Goal: Task Accomplishment & Management: Use online tool/utility

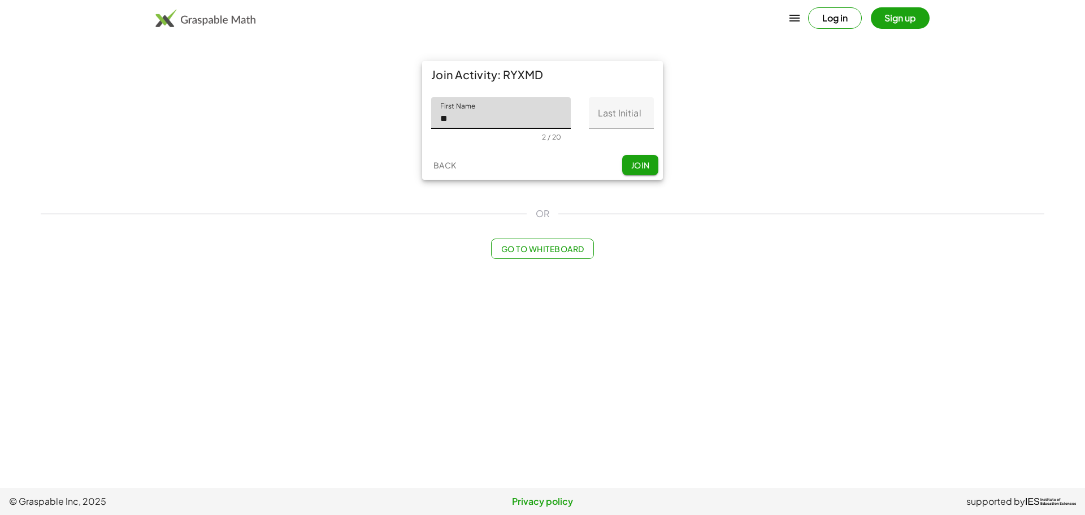
type input "*"
type input "******"
click at [614, 112] on input "Last Initial" at bounding box center [621, 113] width 65 height 32
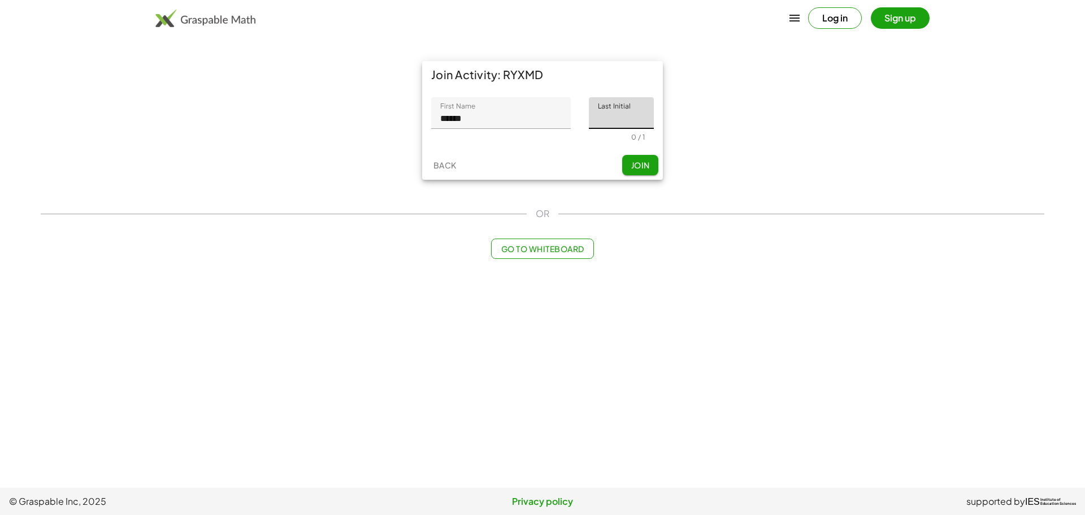
type input "*"
click at [627, 166] on button "Join" at bounding box center [640, 165] width 36 height 20
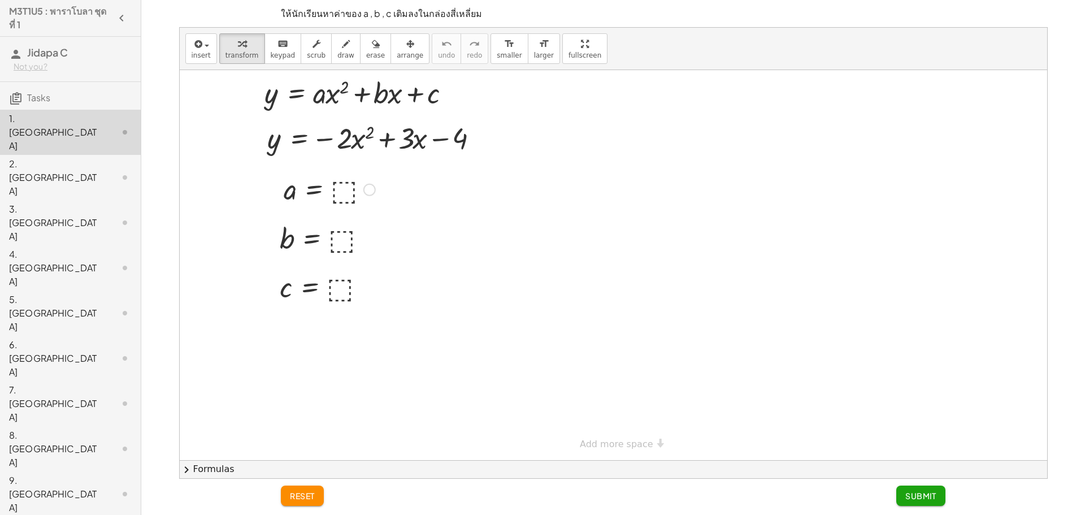
click at [346, 190] on div at bounding box center [329, 188] width 103 height 37
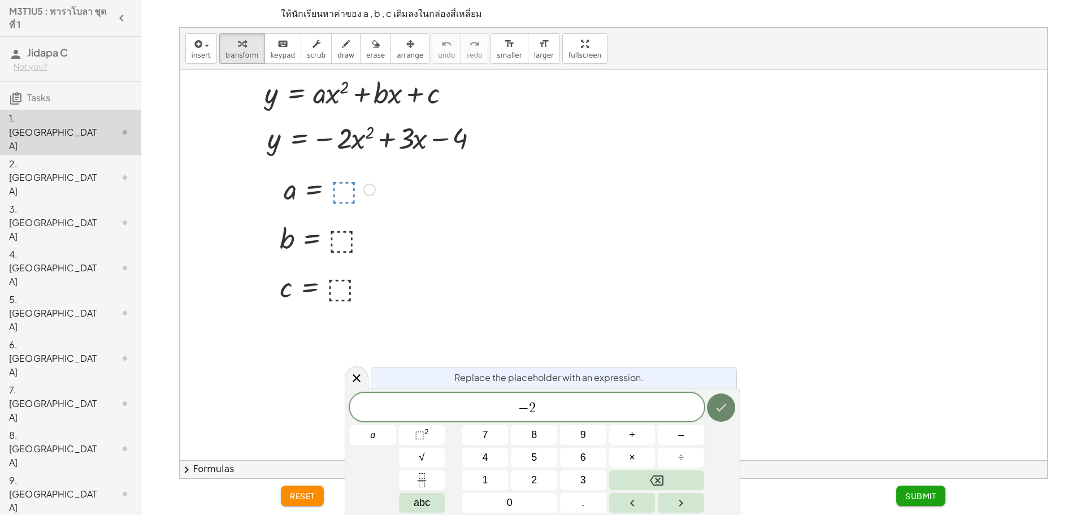
click at [718, 418] on button "Done" at bounding box center [721, 407] width 28 height 28
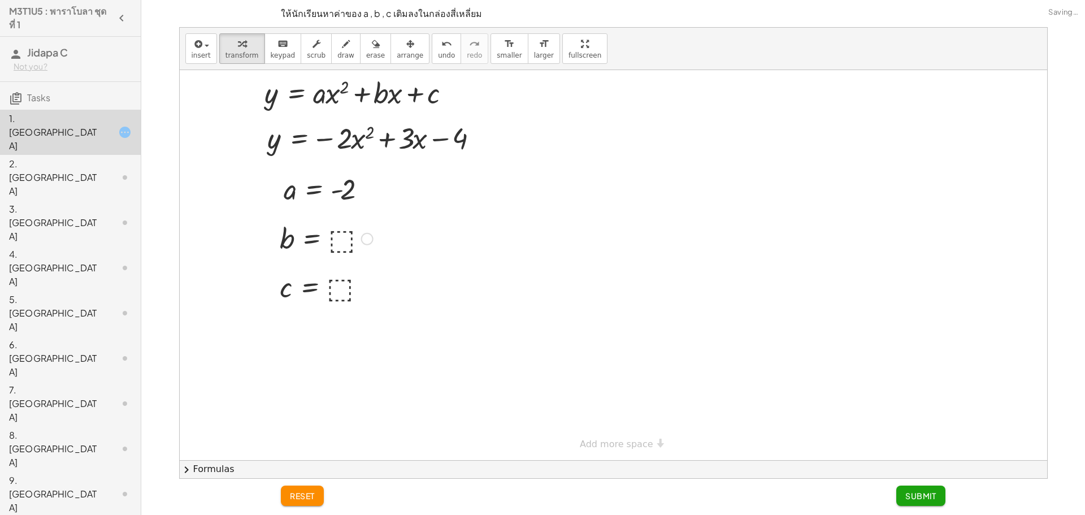
click at [335, 241] on div at bounding box center [326, 237] width 105 height 37
click at [339, 282] on div at bounding box center [325, 286] width 103 height 37
click at [916, 503] on button "Submit" at bounding box center [920, 496] width 49 height 20
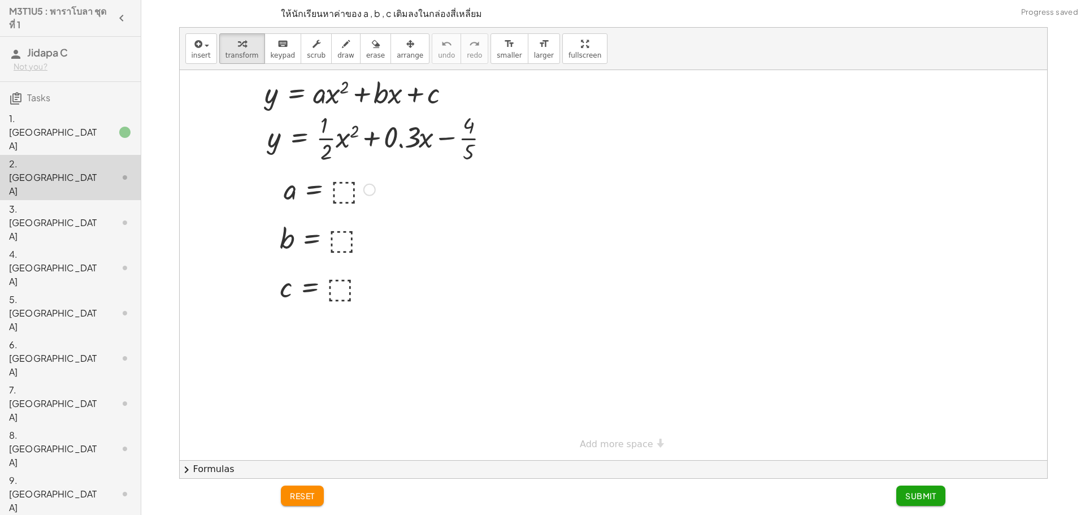
click at [336, 193] on div at bounding box center [329, 188] width 103 height 37
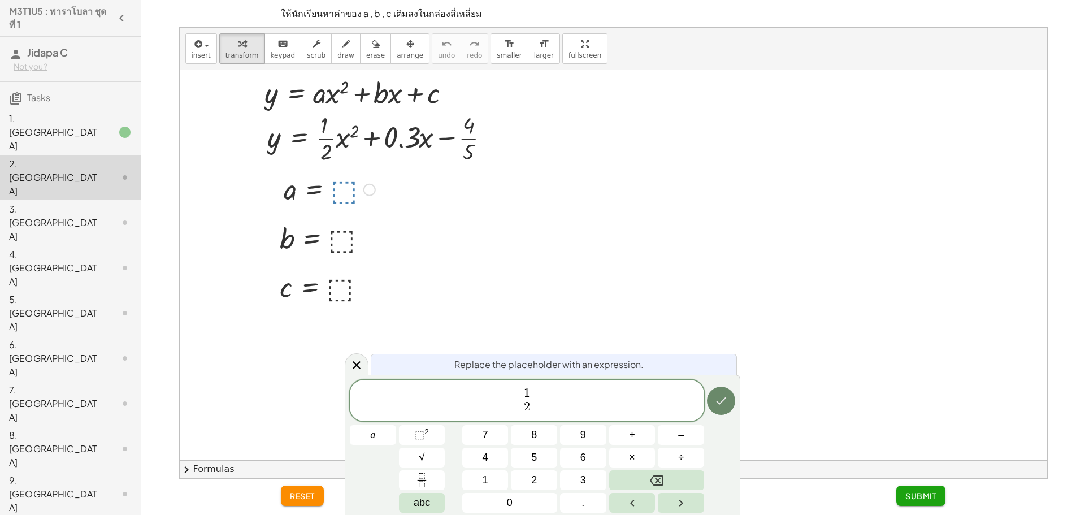
click at [725, 405] on icon "Done" at bounding box center [721, 401] width 14 height 14
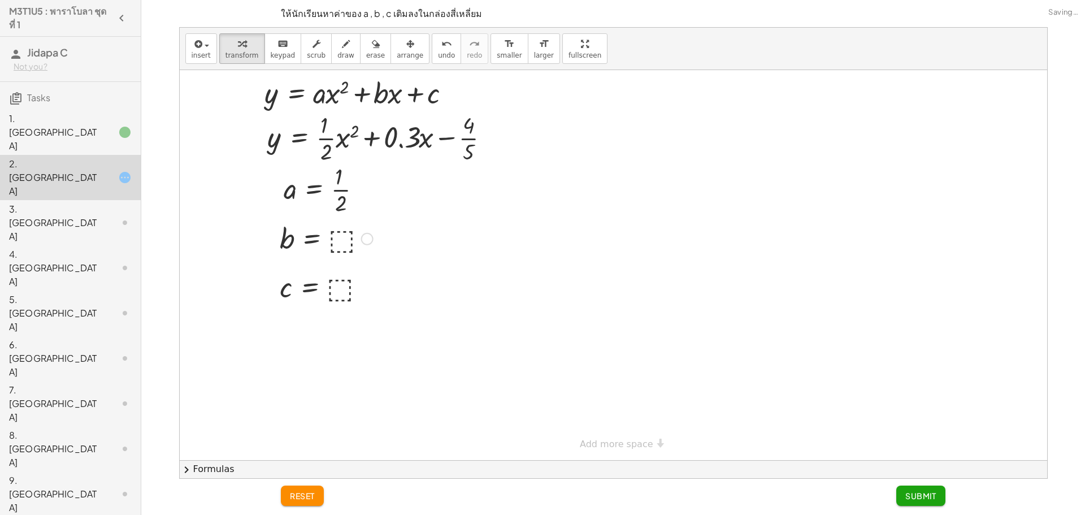
click at [348, 230] on div at bounding box center [326, 237] width 105 height 37
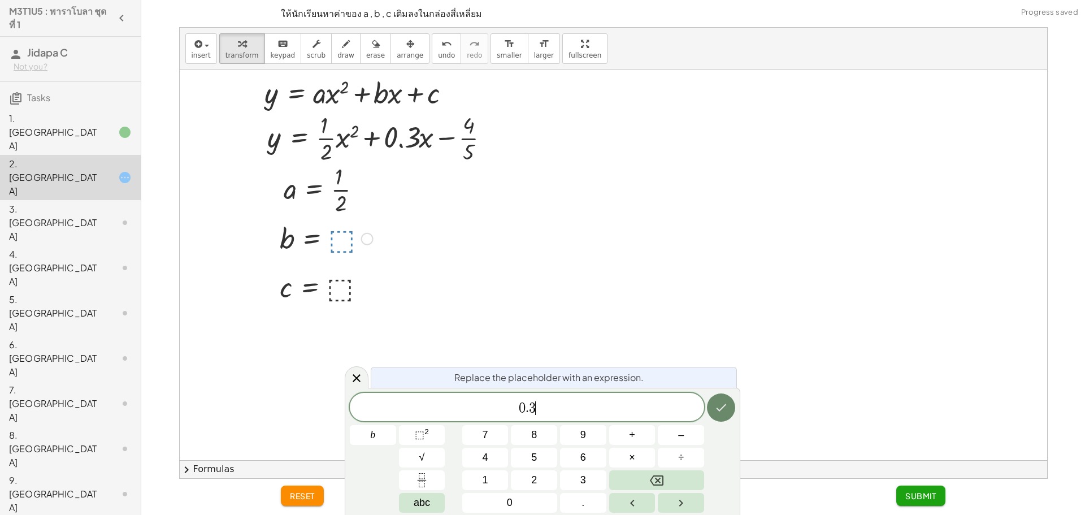
click at [719, 410] on icon "Done" at bounding box center [722, 407] width 10 height 7
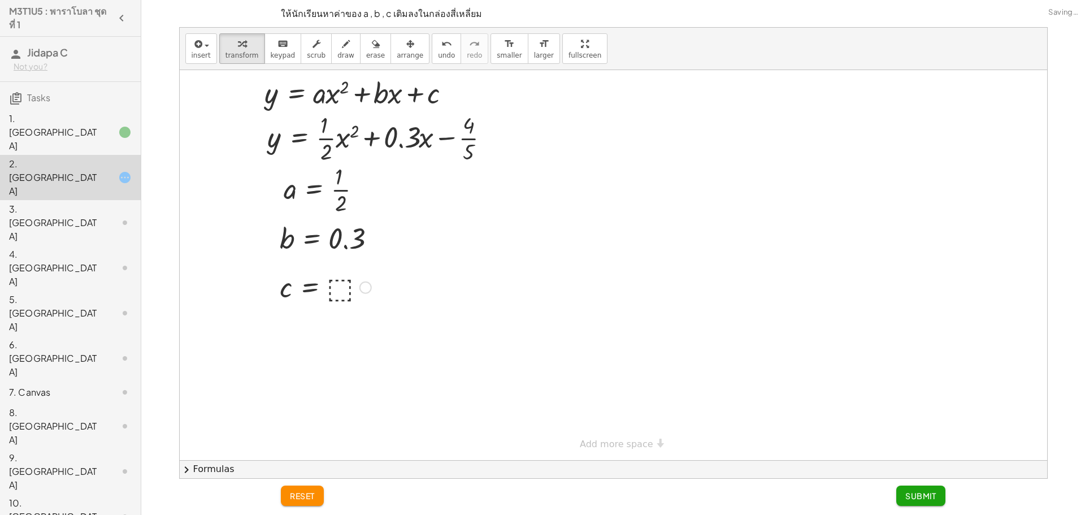
click at [337, 293] on div at bounding box center [325, 286] width 103 height 37
click at [905, 489] on button "Submit" at bounding box center [920, 496] width 49 height 20
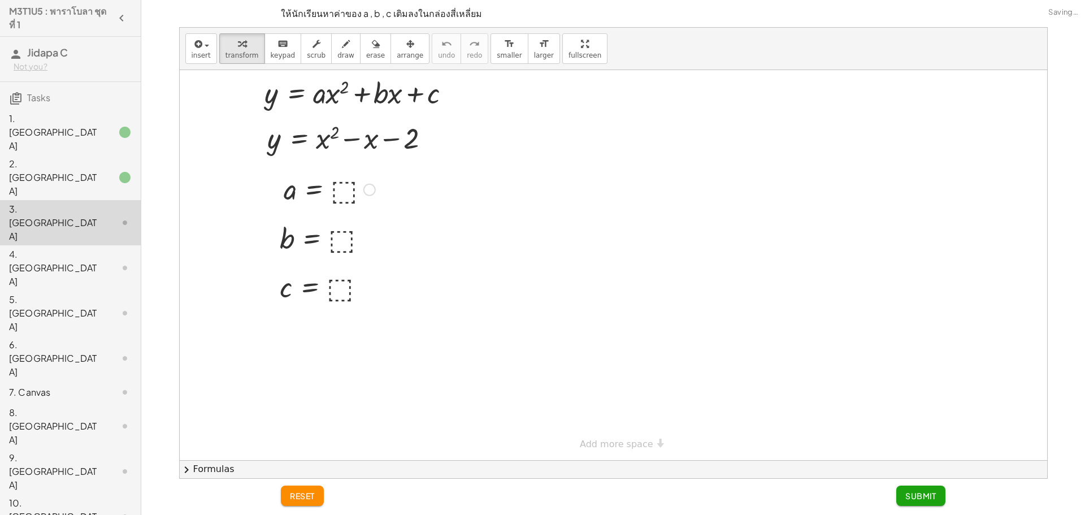
click at [339, 195] on div at bounding box center [329, 188] width 103 height 37
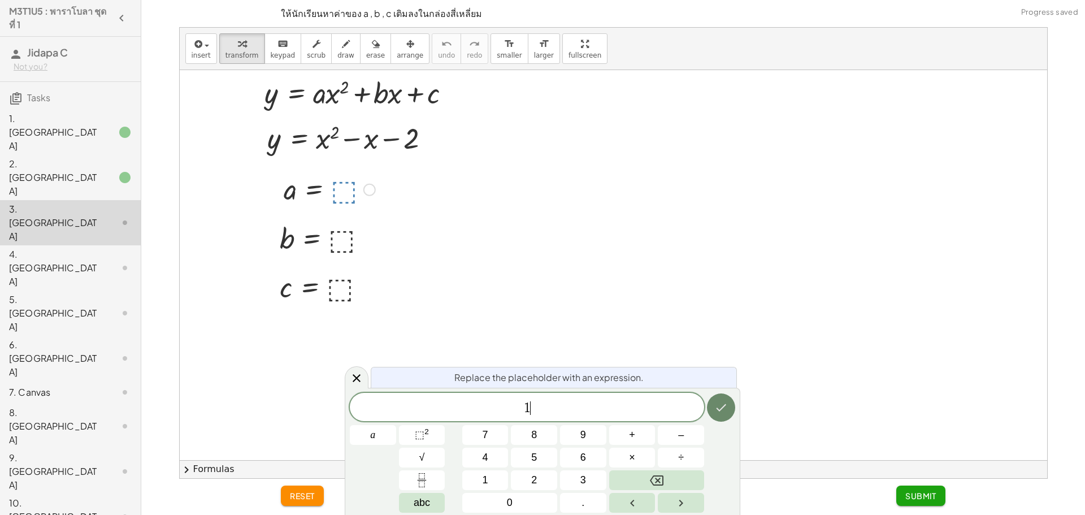
click at [722, 417] on button "Done" at bounding box center [721, 407] width 28 height 28
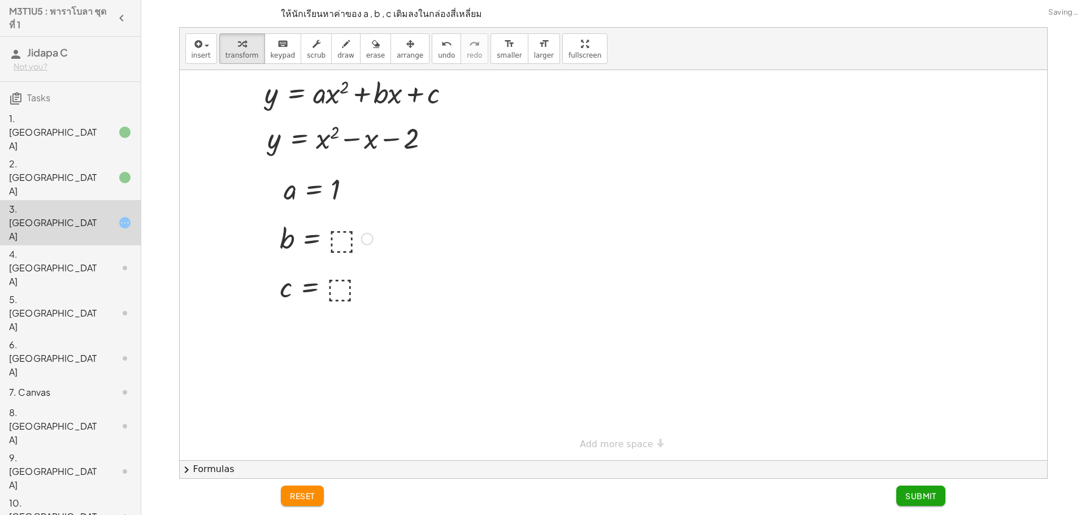
click at [340, 239] on div at bounding box center [326, 237] width 105 height 37
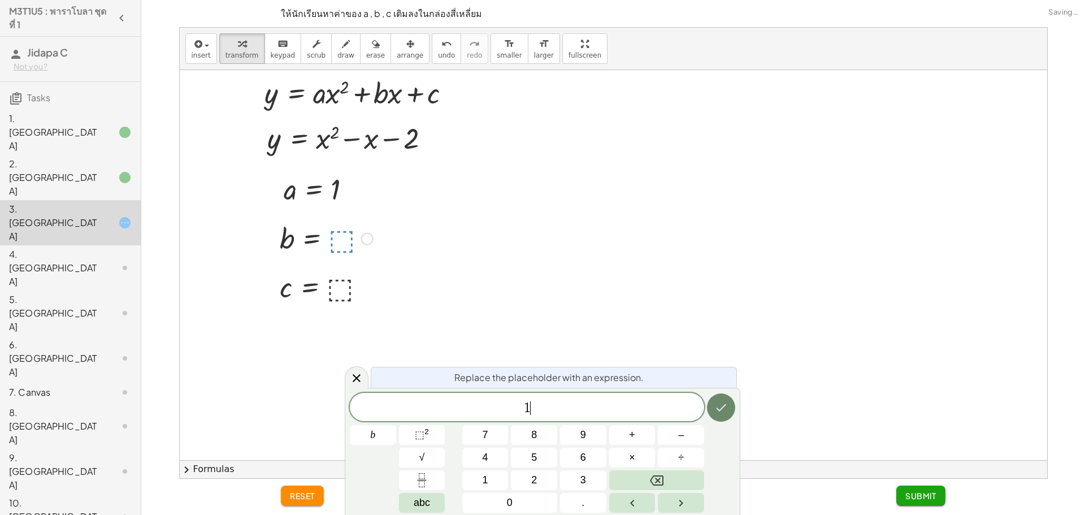
click at [727, 411] on icon "Done" at bounding box center [721, 408] width 14 height 14
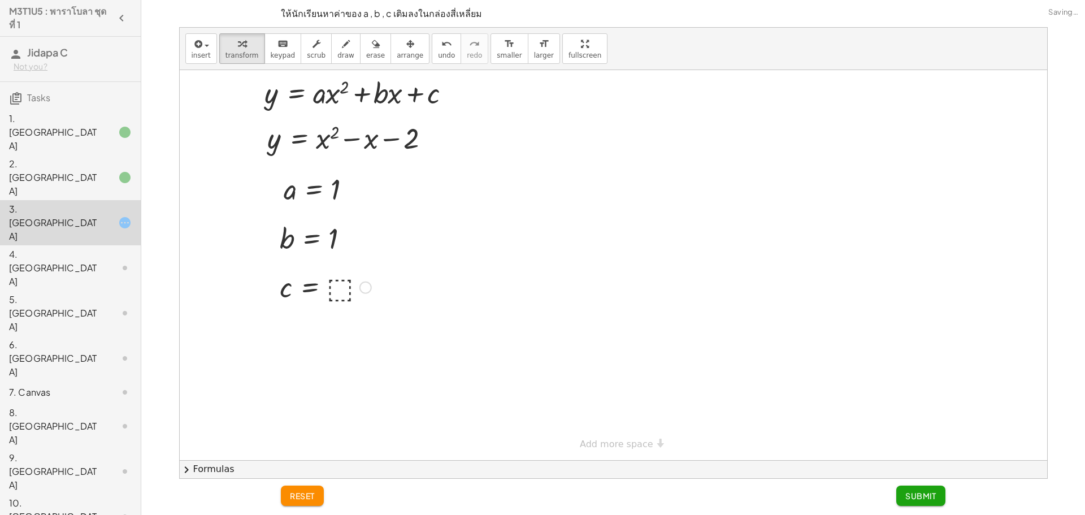
click at [327, 294] on div at bounding box center [325, 286] width 103 height 37
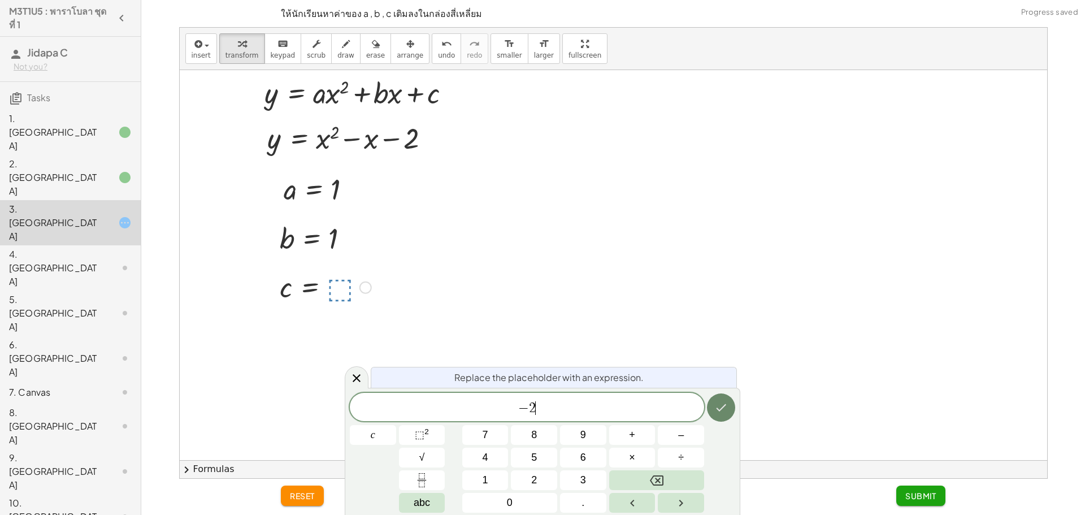
click at [723, 403] on icon "Done" at bounding box center [721, 408] width 14 height 14
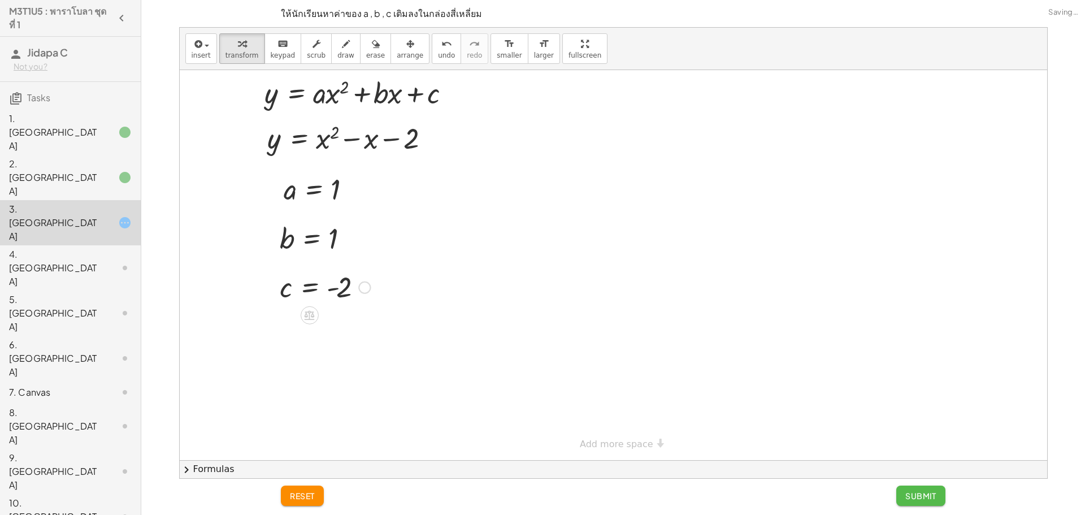
click at [901, 495] on button "Submit" at bounding box center [920, 496] width 49 height 20
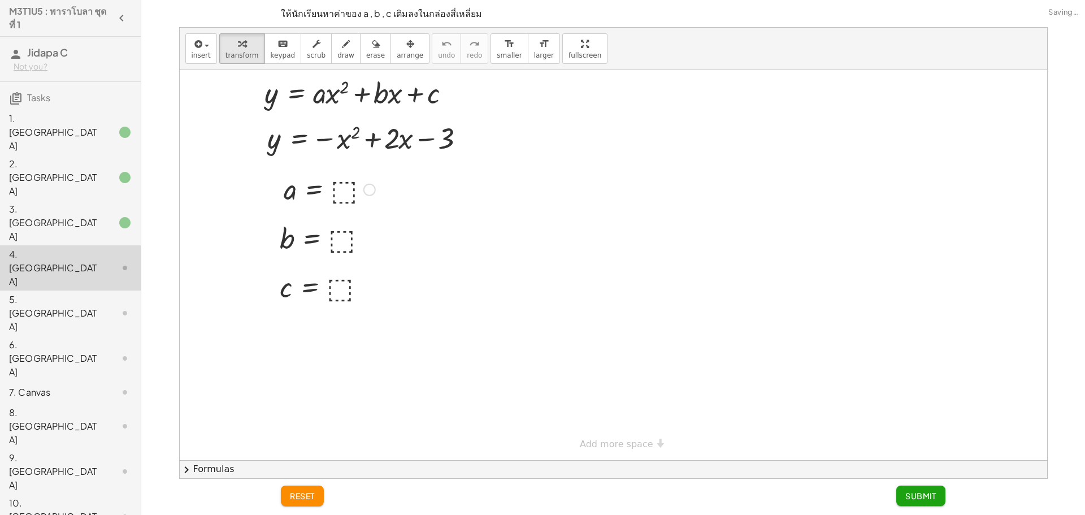
click at [344, 178] on div at bounding box center [329, 188] width 103 height 37
click at [336, 239] on div at bounding box center [326, 237] width 105 height 37
click at [336, 289] on div at bounding box center [325, 286] width 103 height 37
click at [904, 500] on button "Submit" at bounding box center [920, 496] width 49 height 20
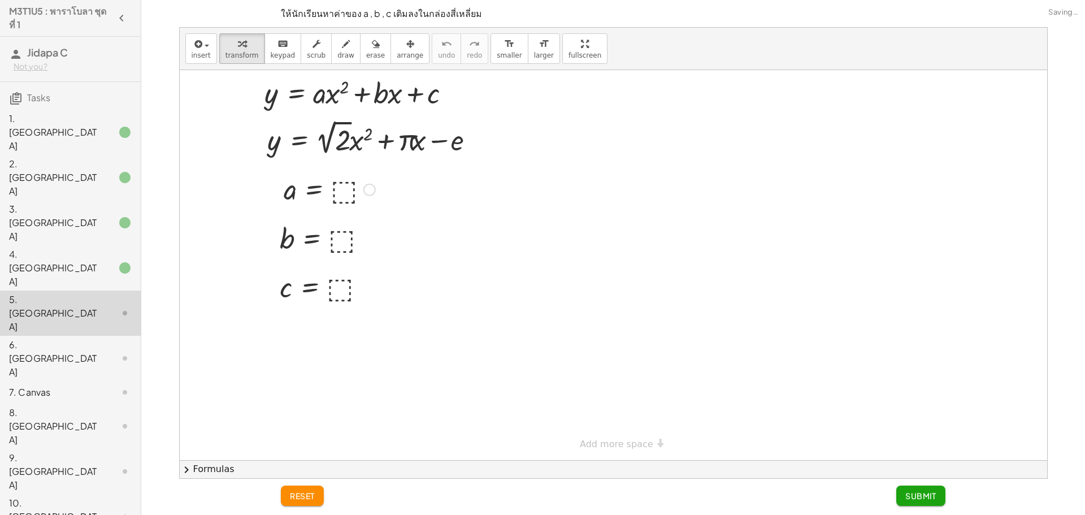
click at [340, 185] on div at bounding box center [329, 188] width 103 height 37
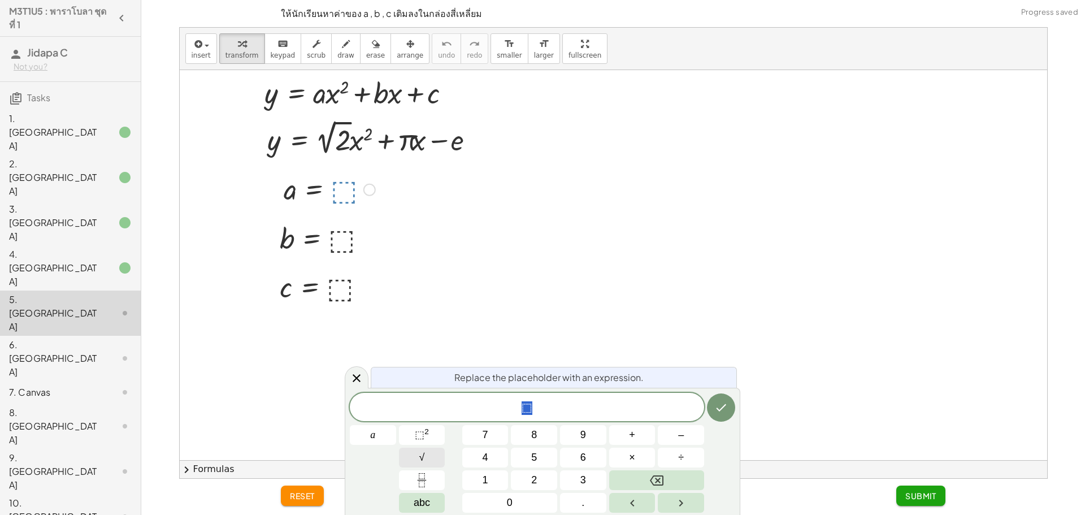
click at [423, 458] on span "√" at bounding box center [422, 457] width 6 height 15
click at [524, 482] on button "2" at bounding box center [534, 480] width 46 height 20
click at [677, 475] on button "Backspace" at bounding box center [656, 480] width 95 height 20
click at [536, 408] on span "⬚ ​" at bounding box center [532, 407] width 15 height 15
click at [531, 410] on span "⬚" at bounding box center [531, 408] width 11 height 14
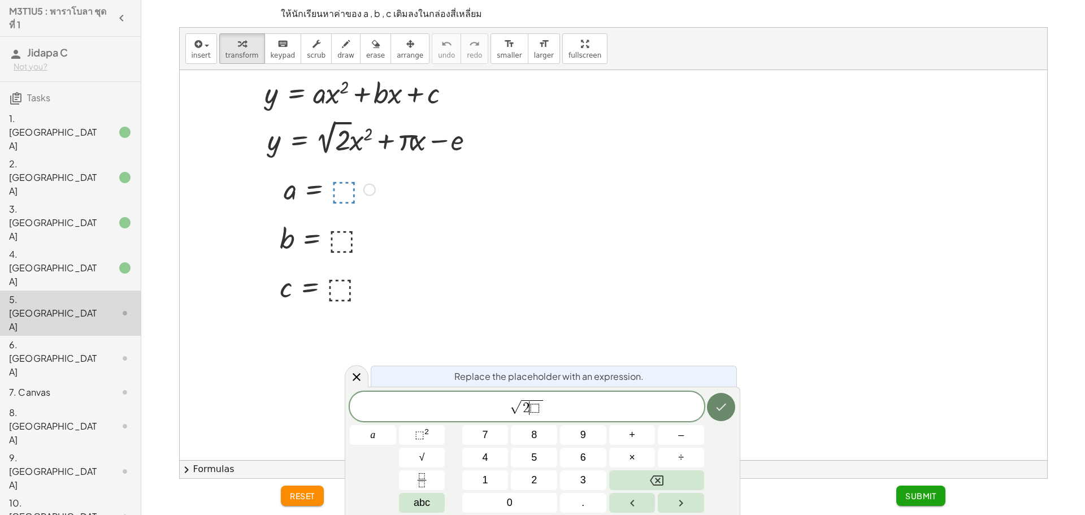
click at [729, 411] on button "Done" at bounding box center [721, 407] width 28 height 28
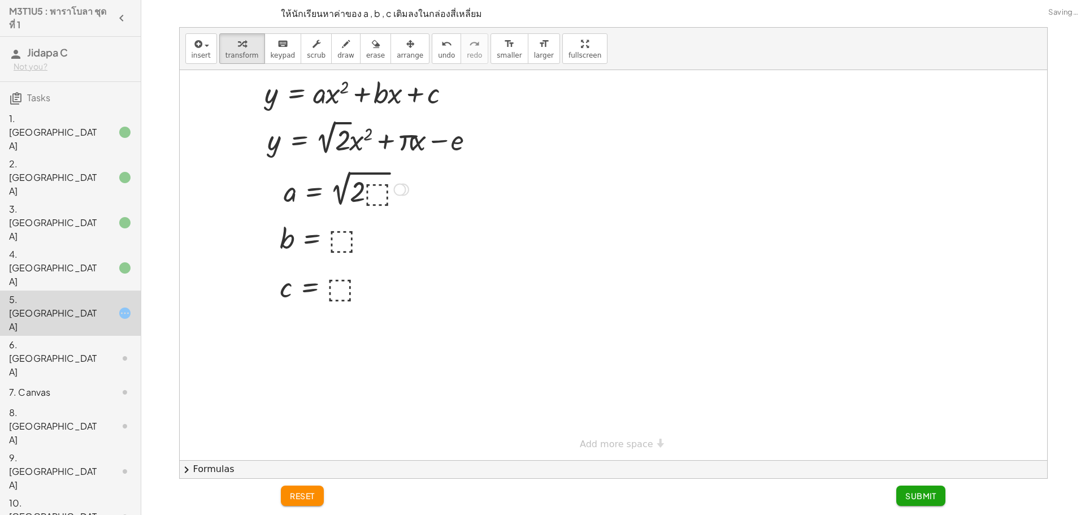
click at [371, 200] on div at bounding box center [346, 188] width 136 height 42
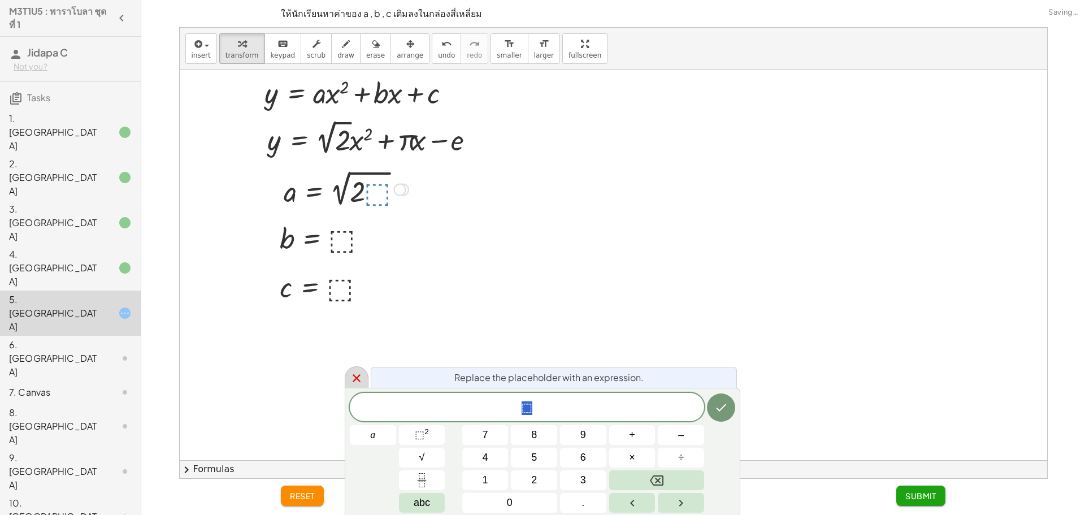
click at [357, 377] on icon at bounding box center [357, 378] width 8 height 8
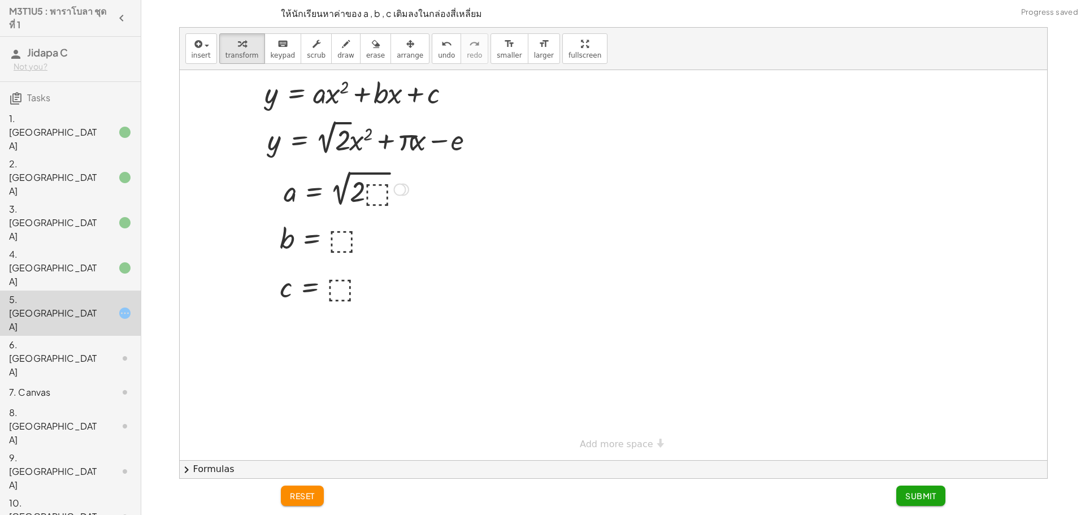
click at [366, 192] on div at bounding box center [346, 188] width 136 height 42
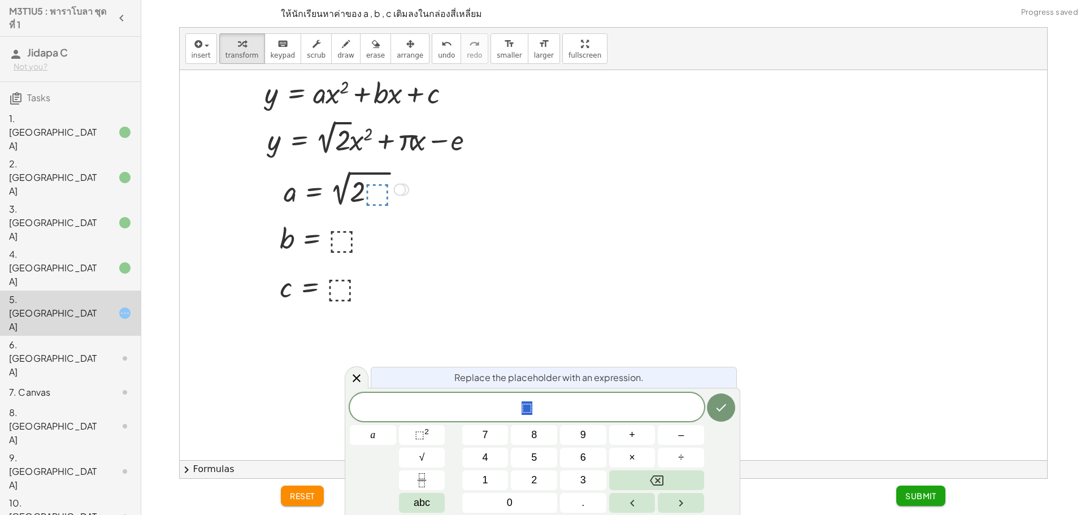
drag, startPoint x: 332, startPoint y: 190, endPoint x: 428, endPoint y: 201, distance: 97.2
click at [428, 201] on div "y = + · 2 √ 2 · x 2 + · π · x − e a = ⬚ a = 2 √ ( · 2 · ⬚ ) b = ⬚ c = ⬚ y = + ·…" at bounding box center [614, 265] width 868 height 390
click at [553, 285] on div at bounding box center [614, 265] width 868 height 390
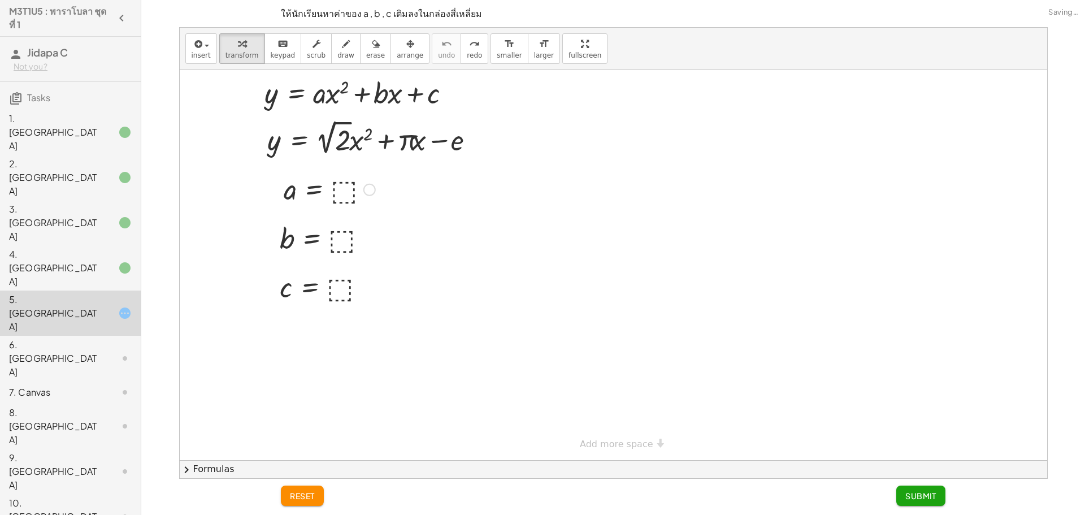
click at [342, 181] on div at bounding box center [329, 188] width 103 height 37
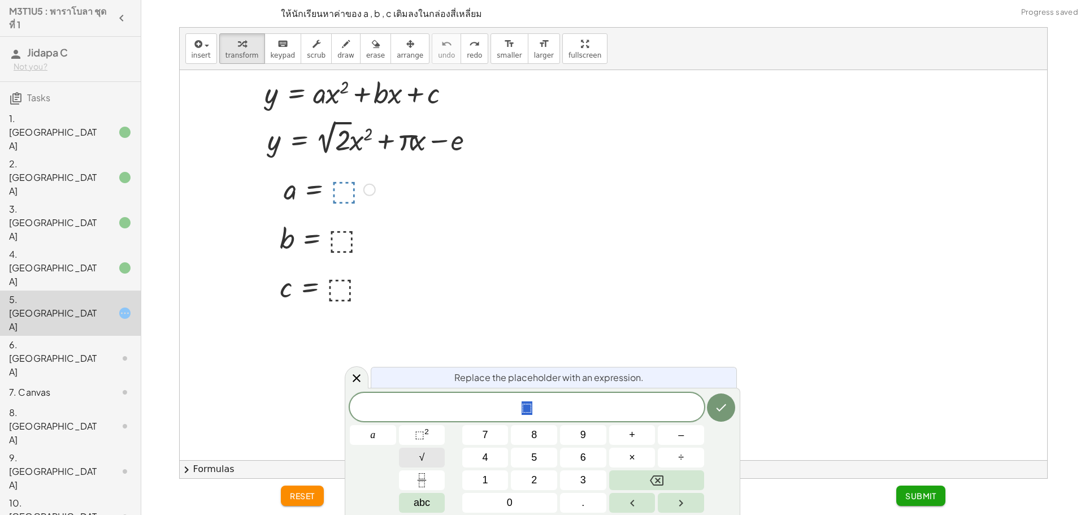
click at [423, 463] on span "√" at bounding box center [422, 457] width 6 height 15
click at [531, 413] on span "⬚" at bounding box center [531, 408] width 11 height 14
click at [732, 410] on button "Done" at bounding box center [721, 407] width 28 height 28
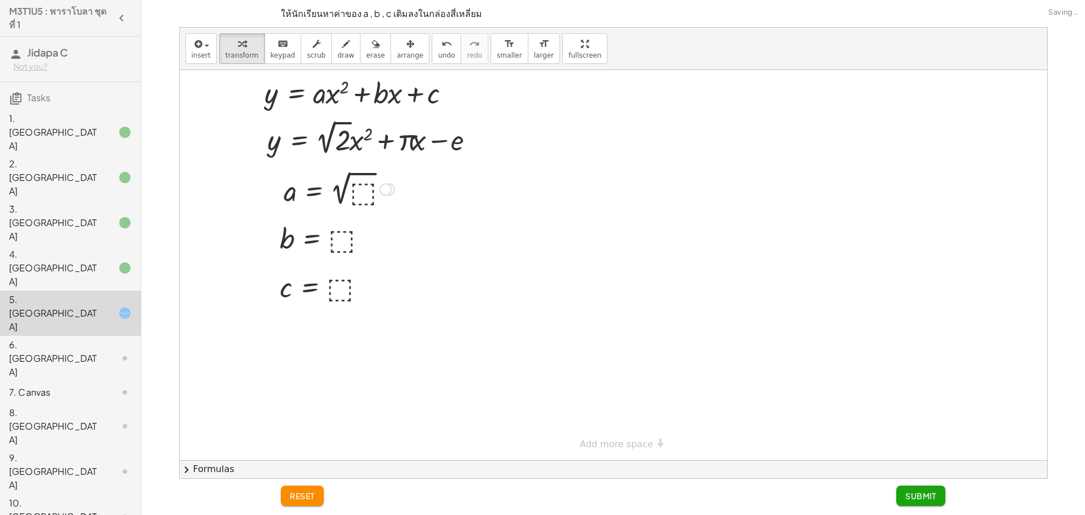
click at [365, 192] on div at bounding box center [339, 188] width 122 height 41
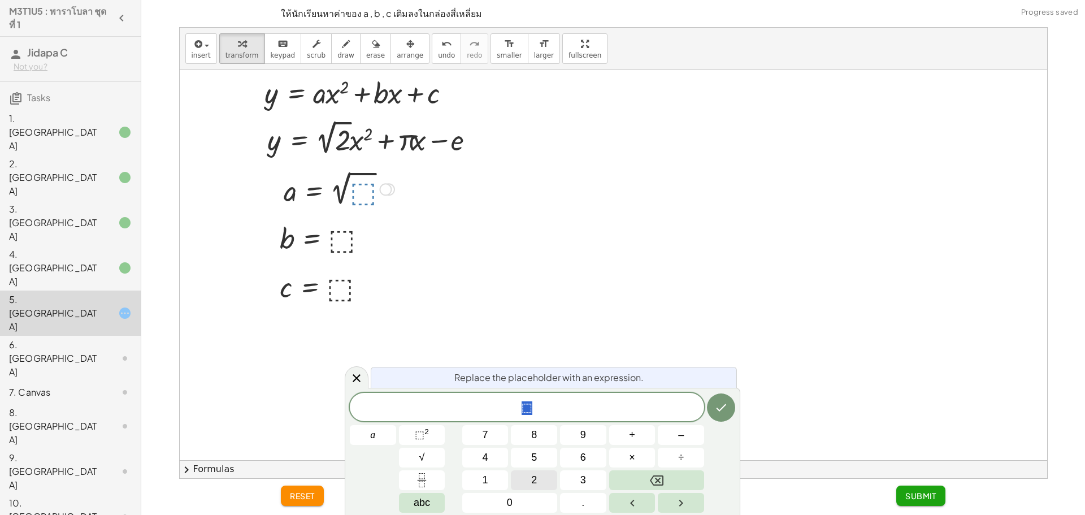
click at [528, 474] on button "2" at bounding box center [534, 480] width 46 height 20
click at [717, 407] on icon "Done" at bounding box center [721, 408] width 14 height 14
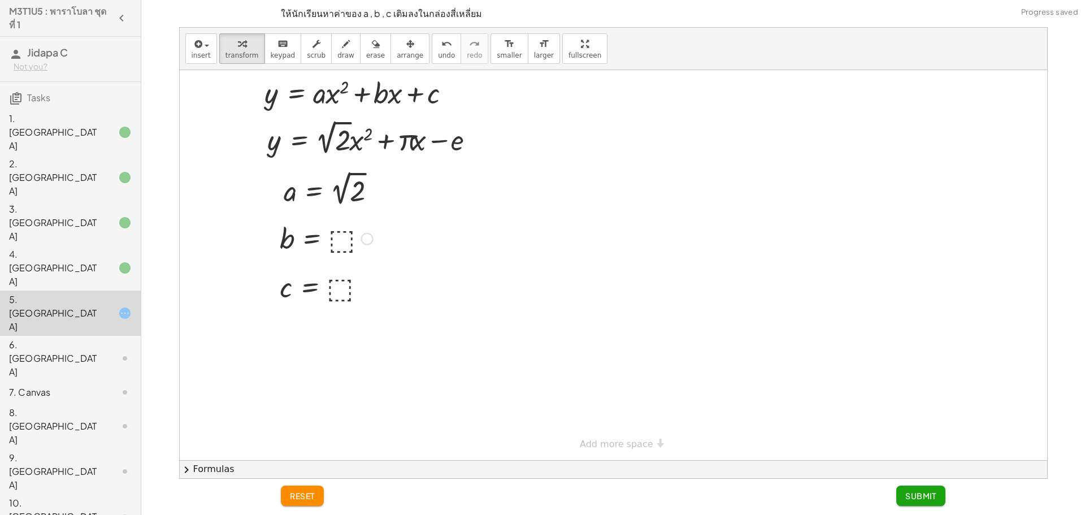
click at [344, 245] on div at bounding box center [326, 237] width 105 height 37
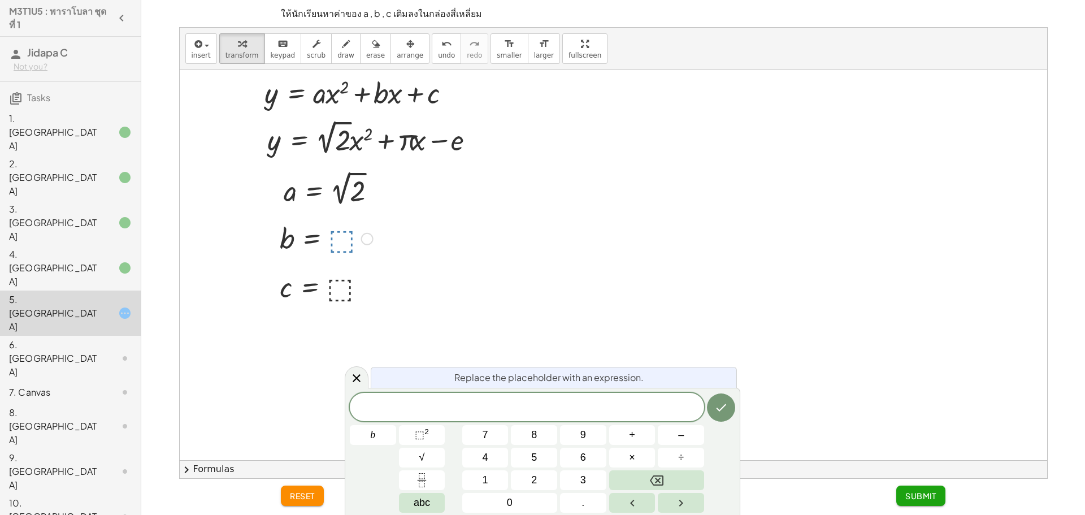
click at [610, 266] on div at bounding box center [614, 265] width 868 height 390
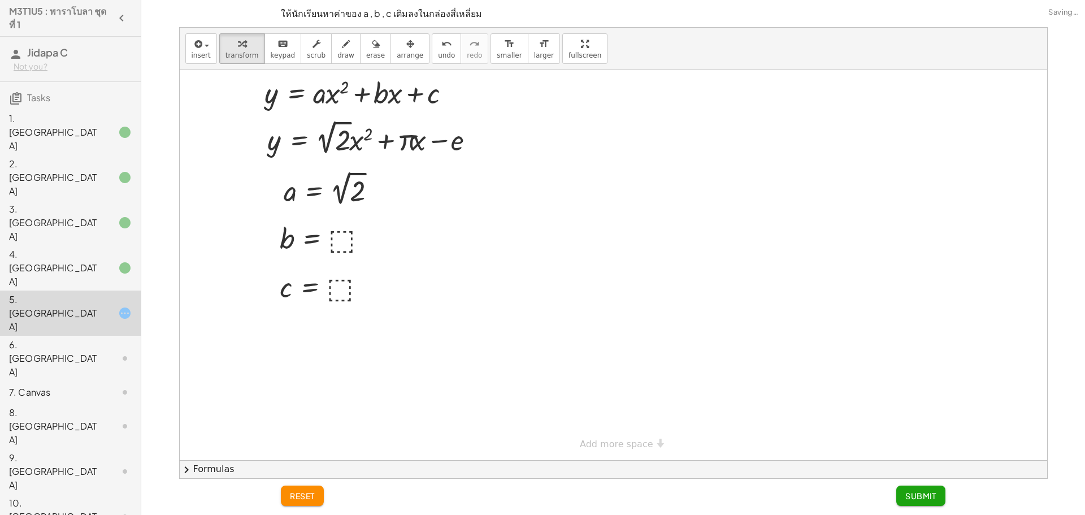
click at [118, 352] on icon at bounding box center [125, 359] width 14 height 14
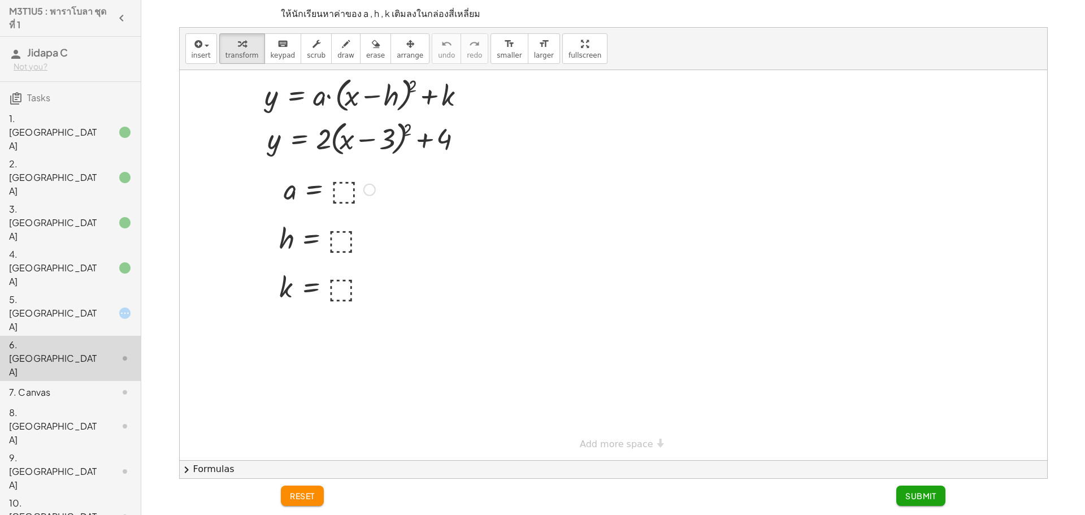
click at [343, 186] on div at bounding box center [329, 188] width 103 height 37
click at [0, 0] on div at bounding box center [0, 0] width 0 height 0
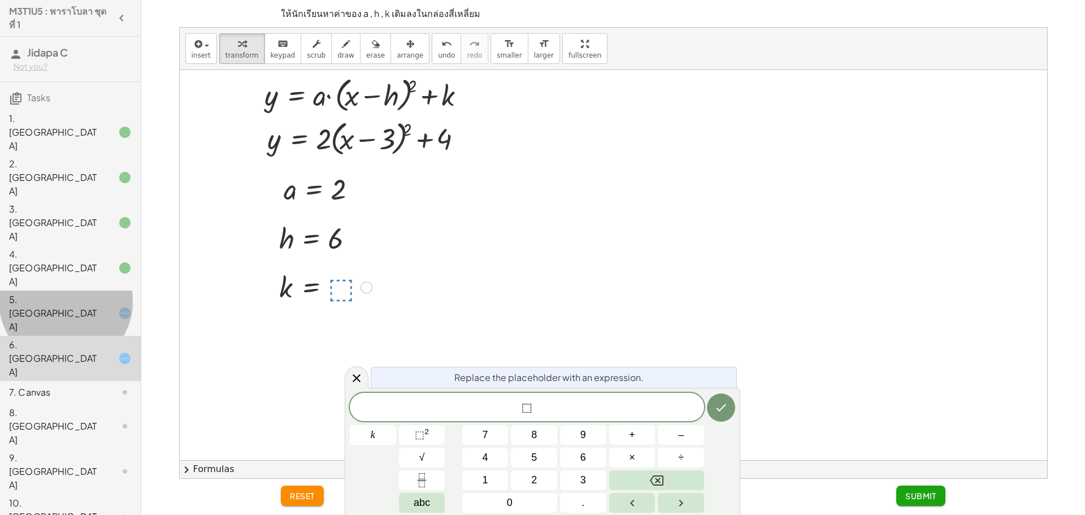
click at [119, 306] on icon at bounding box center [125, 313] width 14 height 14
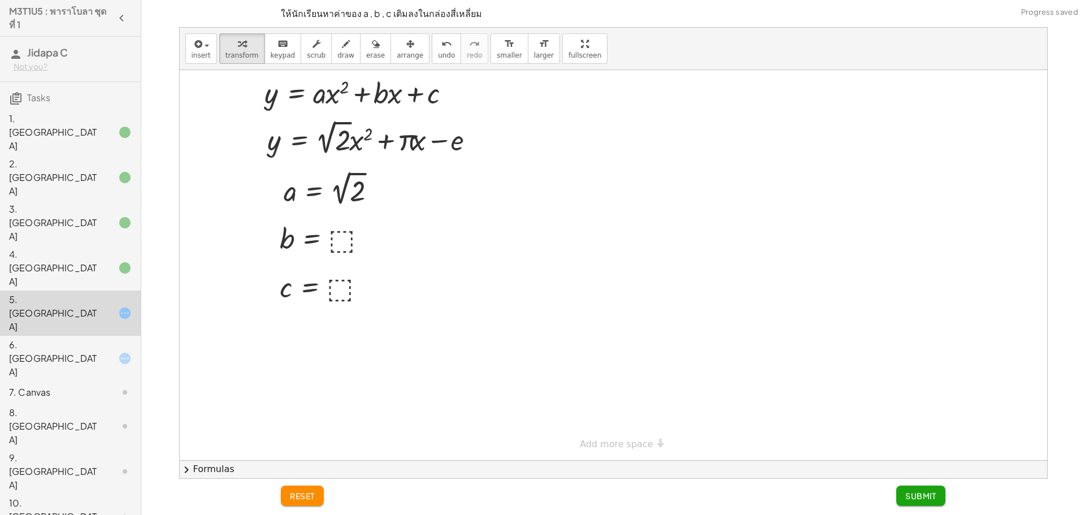
click at [87, 338] on div "6. [GEOGRAPHIC_DATA]" at bounding box center [54, 358] width 91 height 41
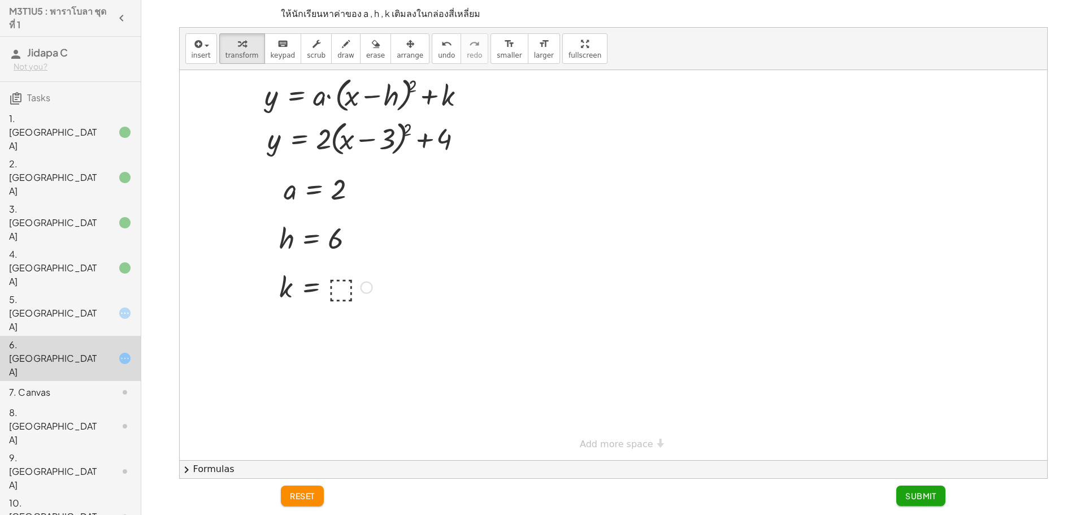
click at [0, 0] on div at bounding box center [0, 0] width 0 height 0
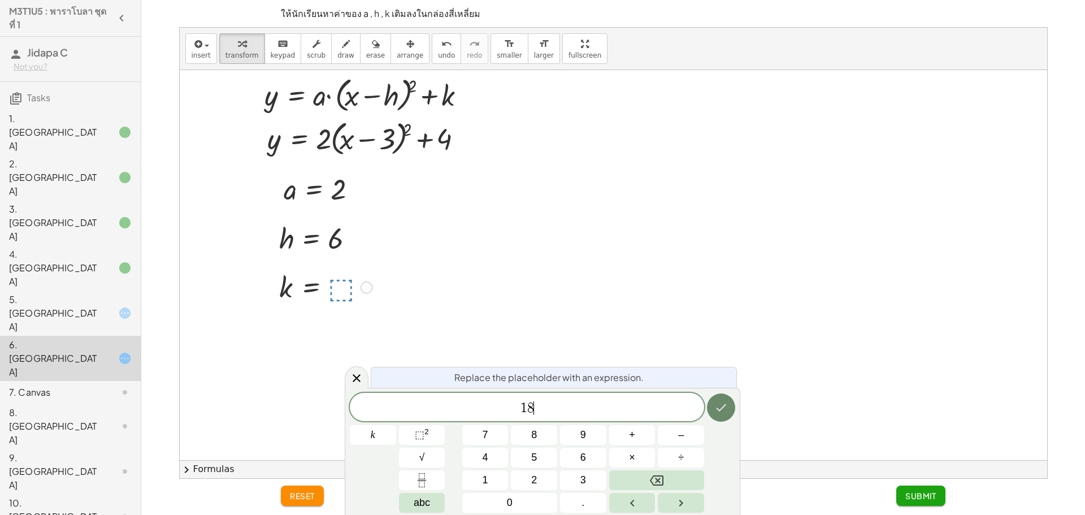
click at [727, 409] on icon "Done" at bounding box center [721, 408] width 14 height 14
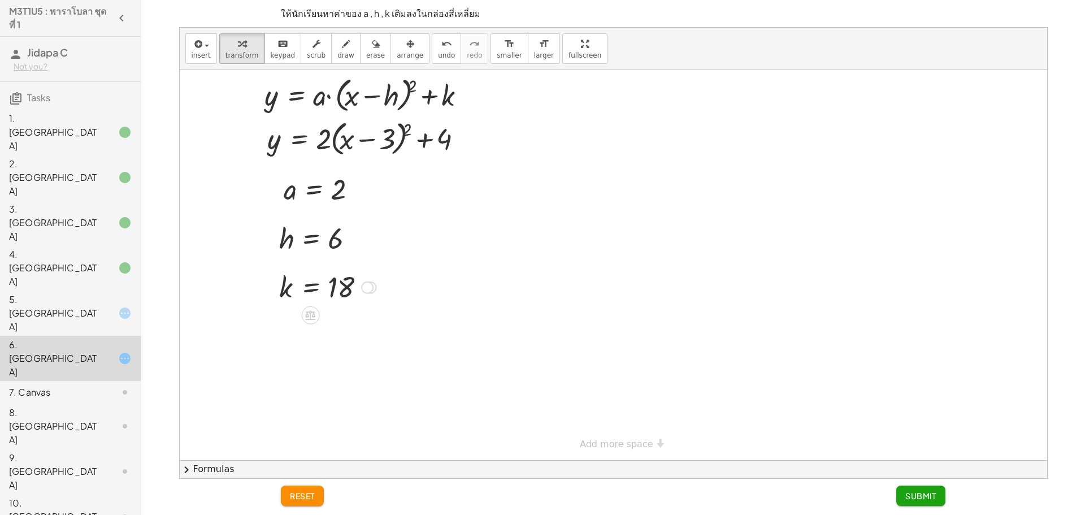
click at [336, 280] on div at bounding box center [328, 286] width 109 height 37
click at [349, 284] on div at bounding box center [328, 286] width 109 height 37
click at [341, 287] on div at bounding box center [328, 286] width 109 height 37
click at [441, 47] on icon "undo" at bounding box center [446, 44] width 11 height 14
click at [441, 48] on icon "undo" at bounding box center [446, 44] width 11 height 14
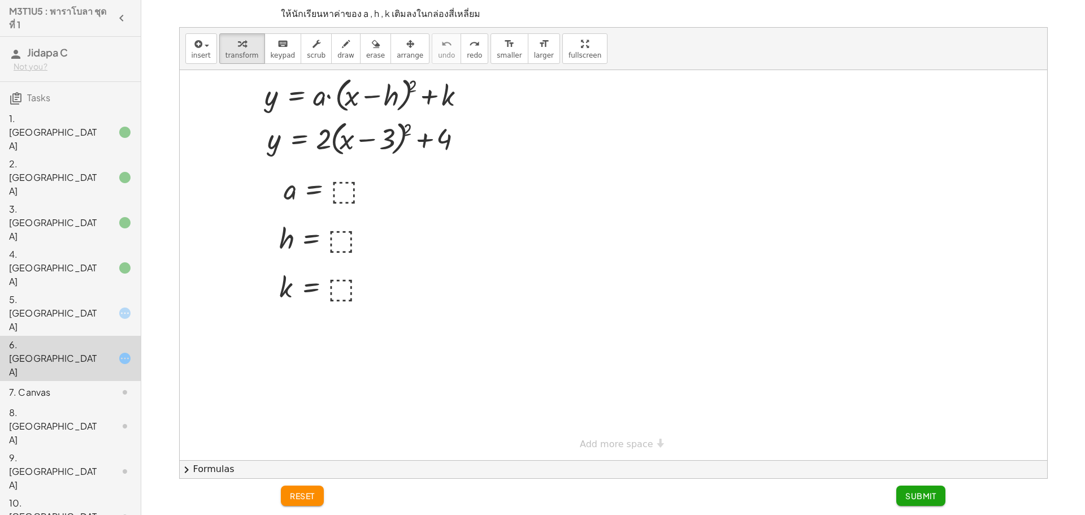
click at [567, 269] on div at bounding box center [614, 265] width 868 height 390
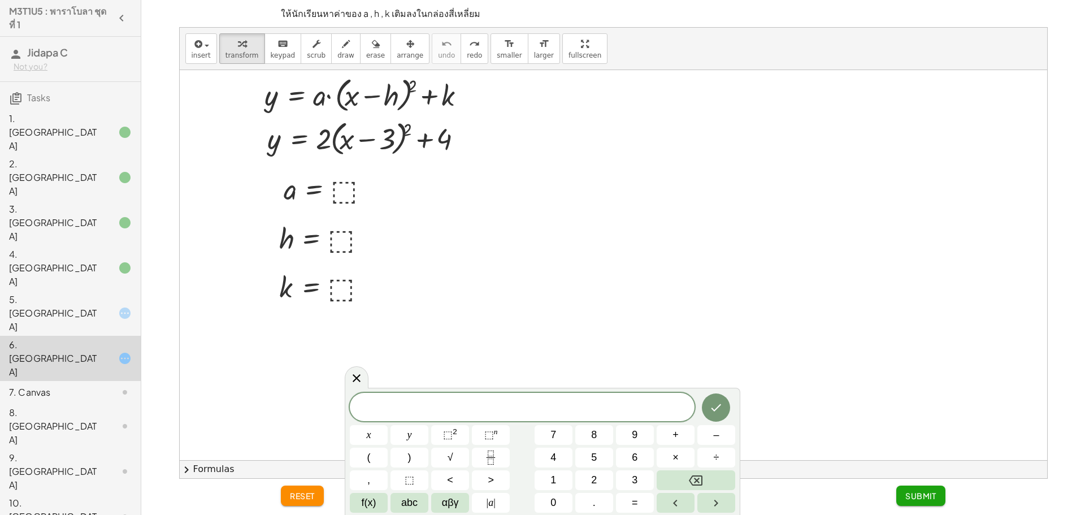
click at [527, 329] on div at bounding box center [614, 265] width 868 height 390
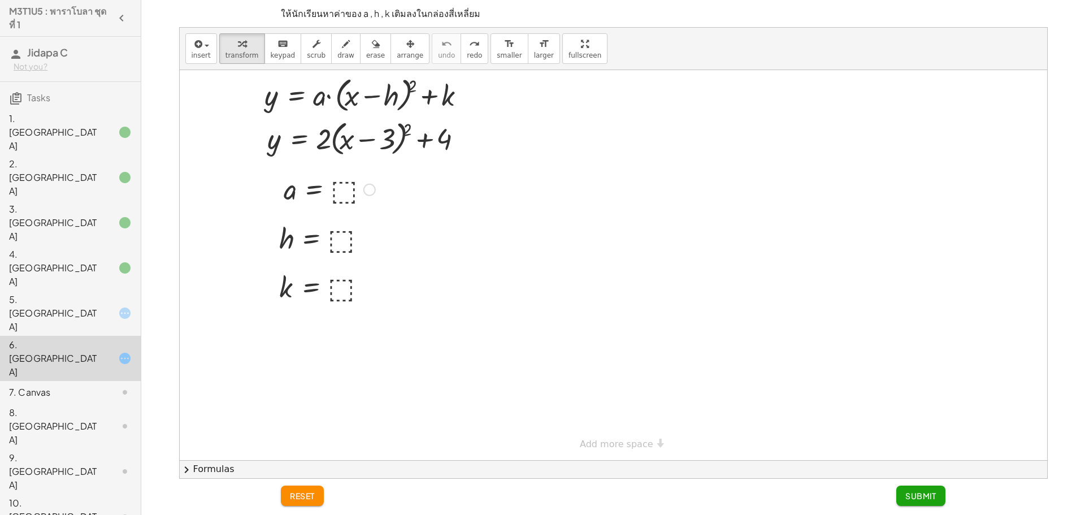
click at [344, 197] on div at bounding box center [329, 188] width 103 height 37
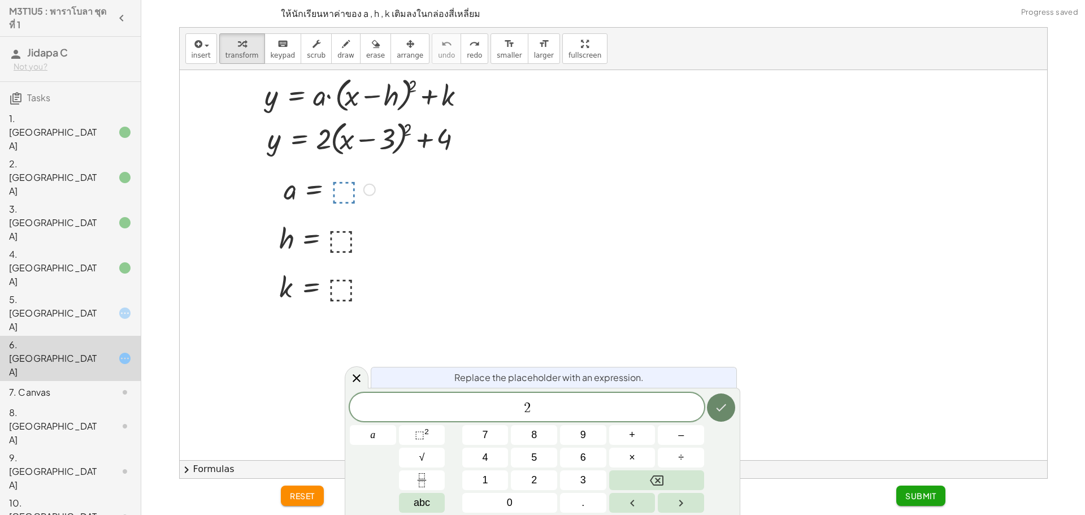
click at [729, 411] on button "Done" at bounding box center [721, 407] width 28 height 28
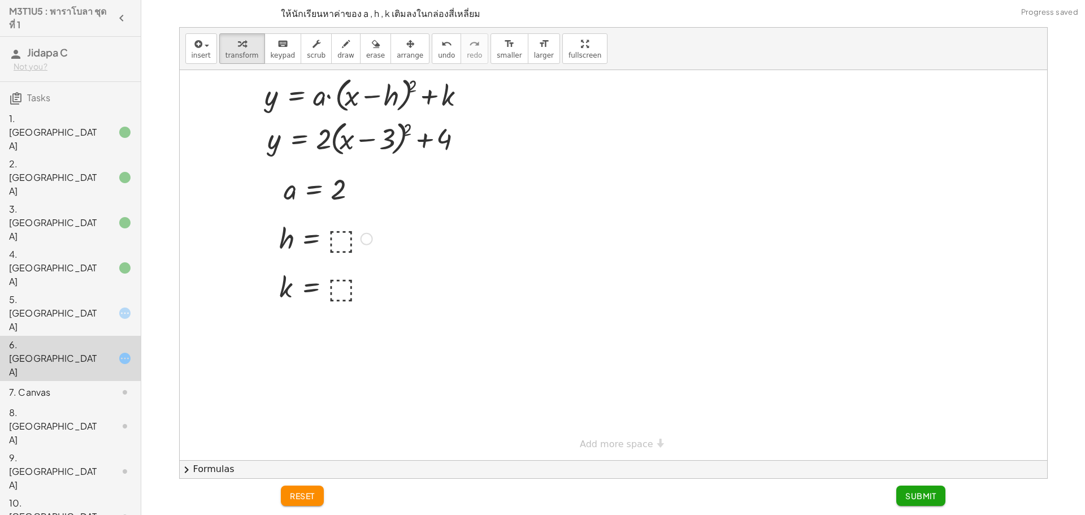
click at [0, 0] on div at bounding box center [0, 0] width 0 height 0
drag, startPoint x: 341, startPoint y: 292, endPoint x: 334, endPoint y: 299, distance: 10.4
click at [0, 0] on div at bounding box center [0, 0] width 0 height 0
click at [916, 497] on span "Submit" at bounding box center [920, 496] width 31 height 10
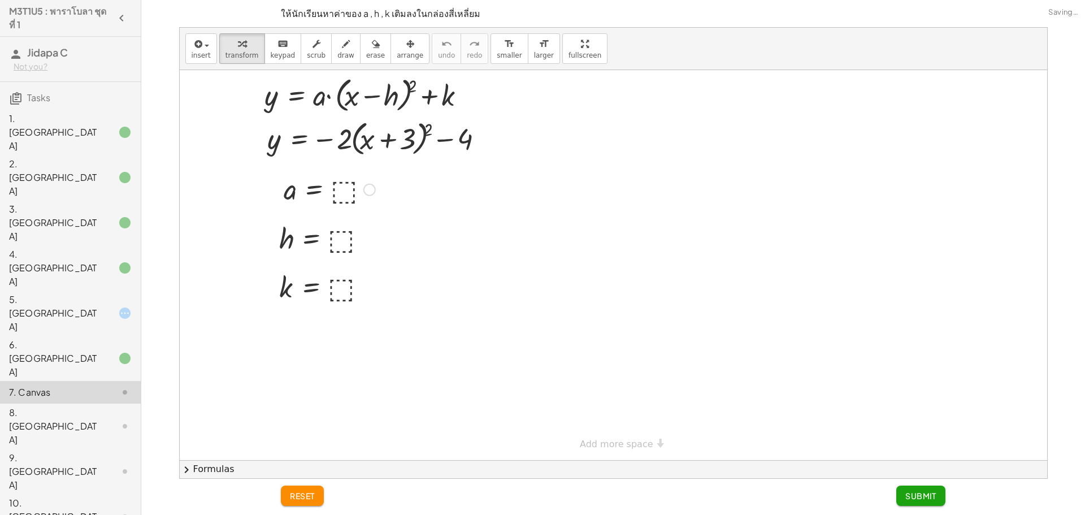
click at [346, 193] on div at bounding box center [329, 188] width 103 height 37
click at [0, 0] on div at bounding box center [0, 0] width 0 height 0
click at [901, 497] on button "Submit" at bounding box center [920, 496] width 49 height 20
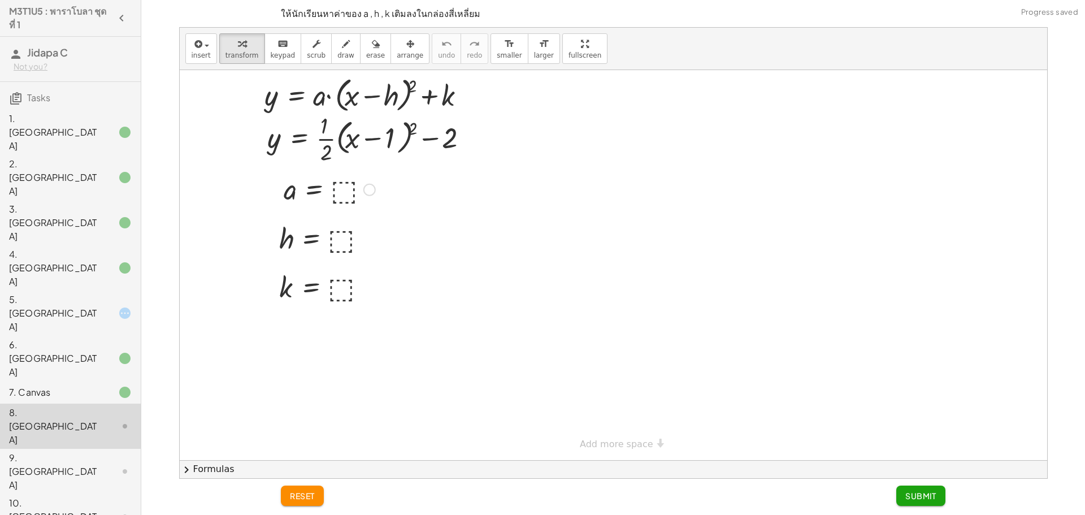
click at [345, 190] on div at bounding box center [329, 188] width 103 height 37
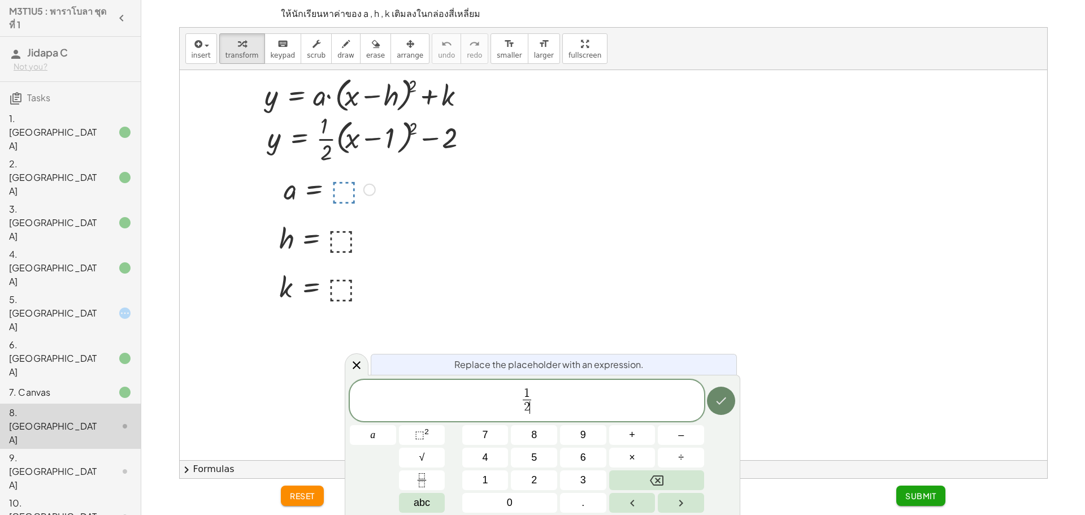
click at [718, 405] on icon "Done" at bounding box center [721, 401] width 14 height 14
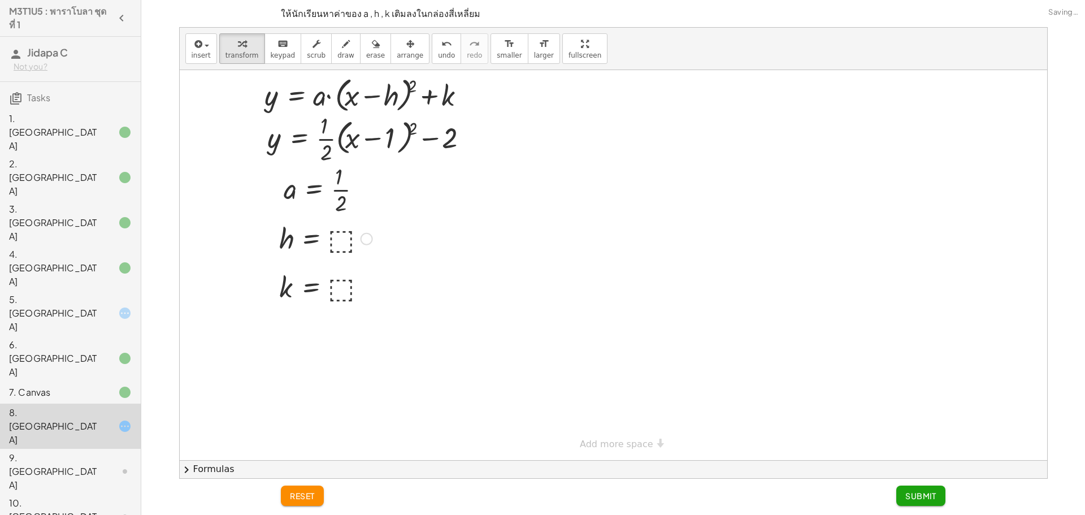
click at [0, 0] on div at bounding box center [0, 0] width 0 height 0
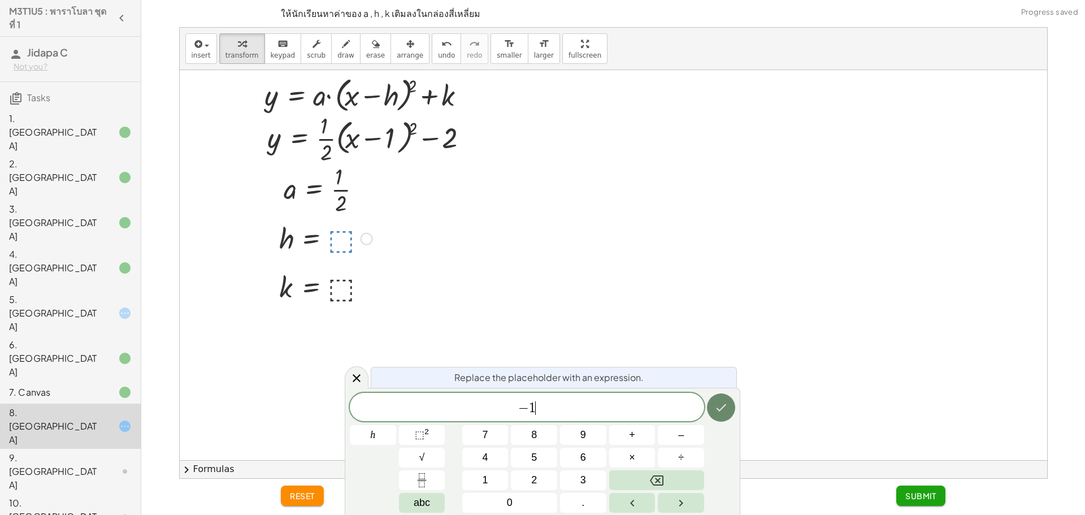
click at [726, 402] on icon "Done" at bounding box center [721, 408] width 14 height 14
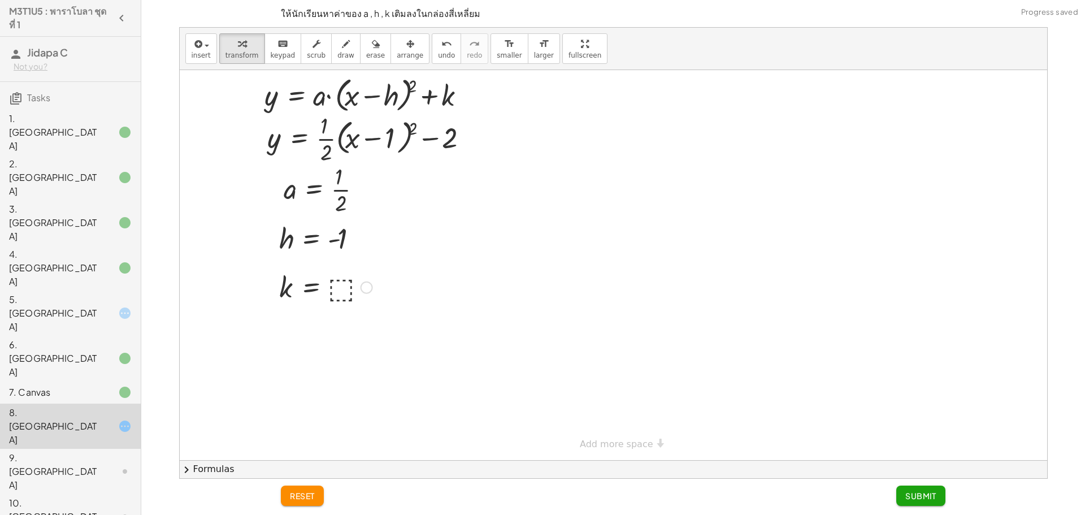
click at [0, 0] on div at bounding box center [0, 0] width 0 height 0
click at [911, 494] on span "Submit" at bounding box center [920, 496] width 31 height 10
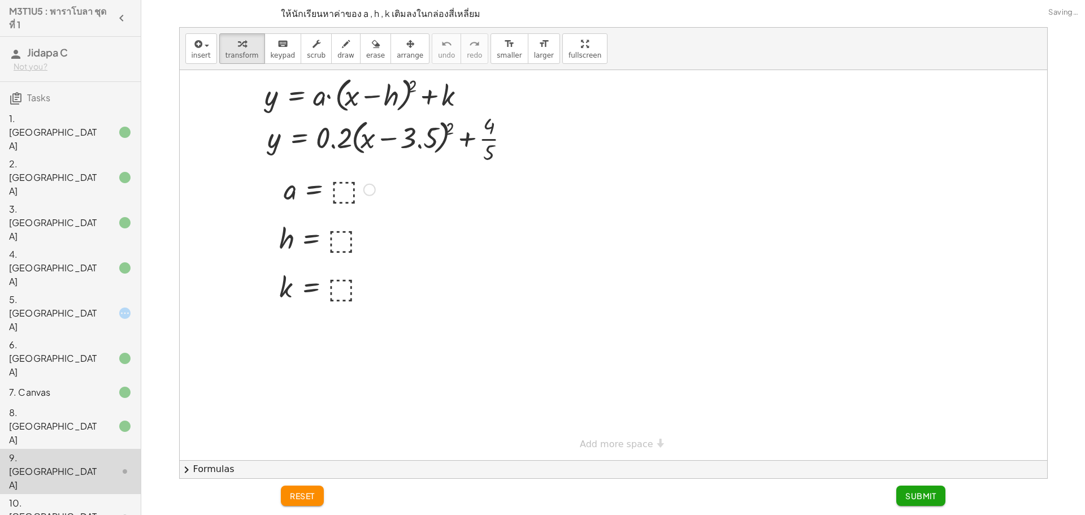
click at [345, 194] on div at bounding box center [329, 188] width 103 height 37
click at [0, 0] on div at bounding box center [0, 0] width 0 height 0
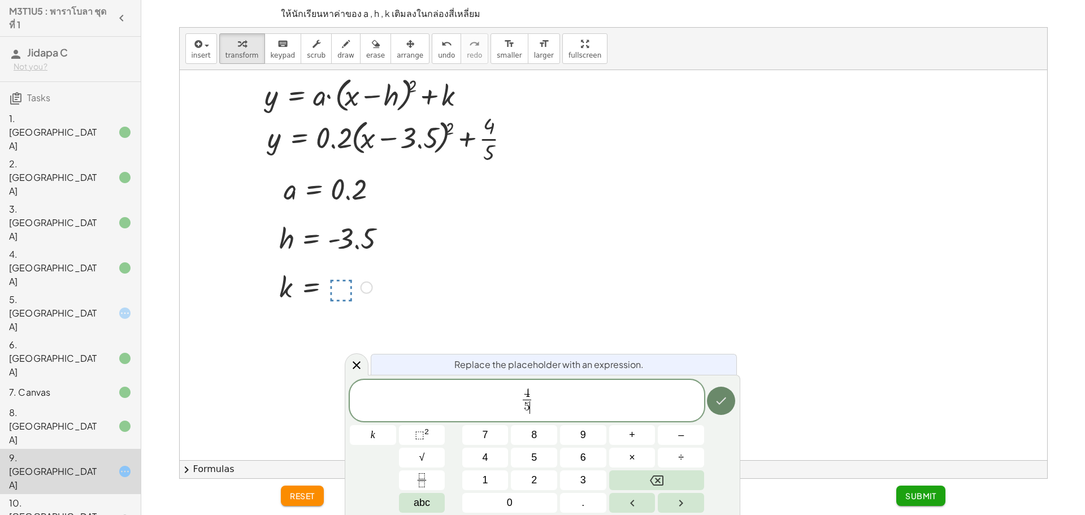
click at [711, 395] on button "Done" at bounding box center [721, 401] width 28 height 28
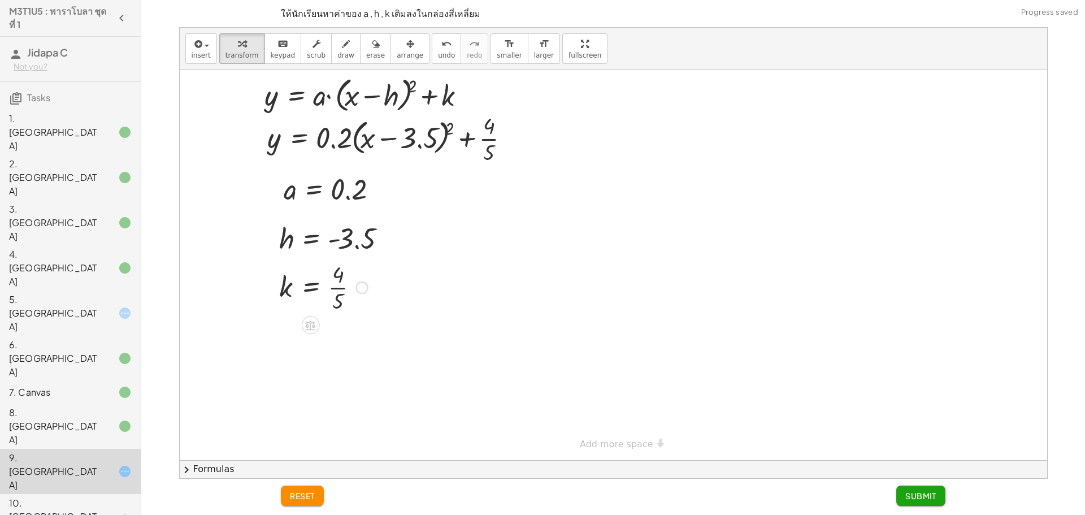
click at [905, 501] on button "Submit" at bounding box center [920, 496] width 49 height 20
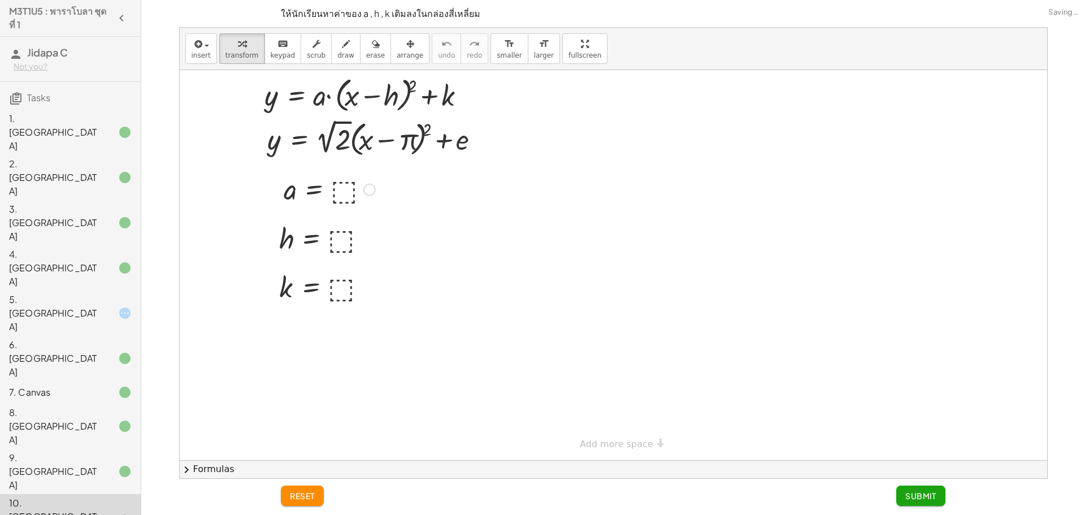
click at [345, 192] on div at bounding box center [329, 188] width 103 height 37
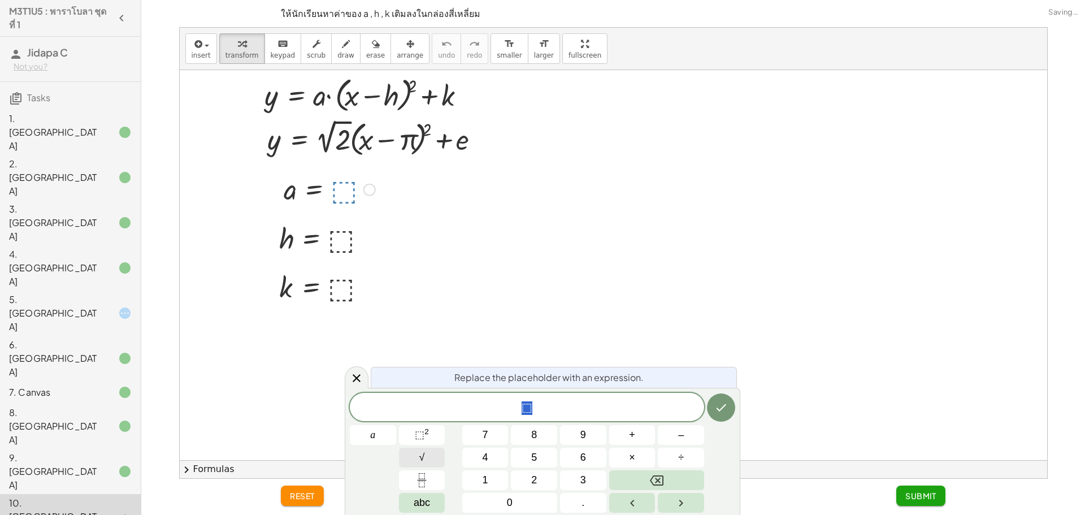
click at [425, 456] on button "√" at bounding box center [422, 458] width 46 height 20
click at [722, 415] on button "Done" at bounding box center [721, 407] width 28 height 28
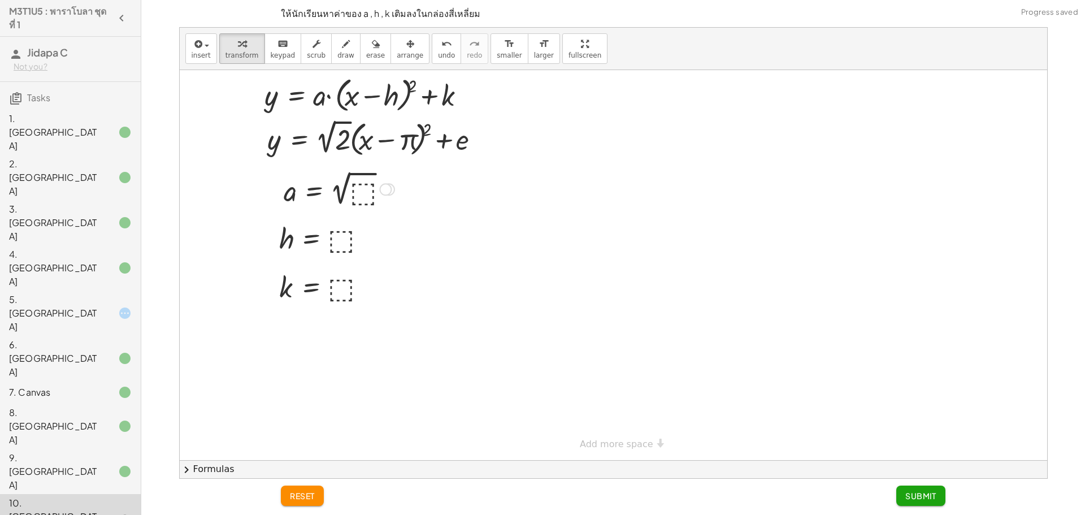
click at [357, 196] on div at bounding box center [339, 188] width 122 height 41
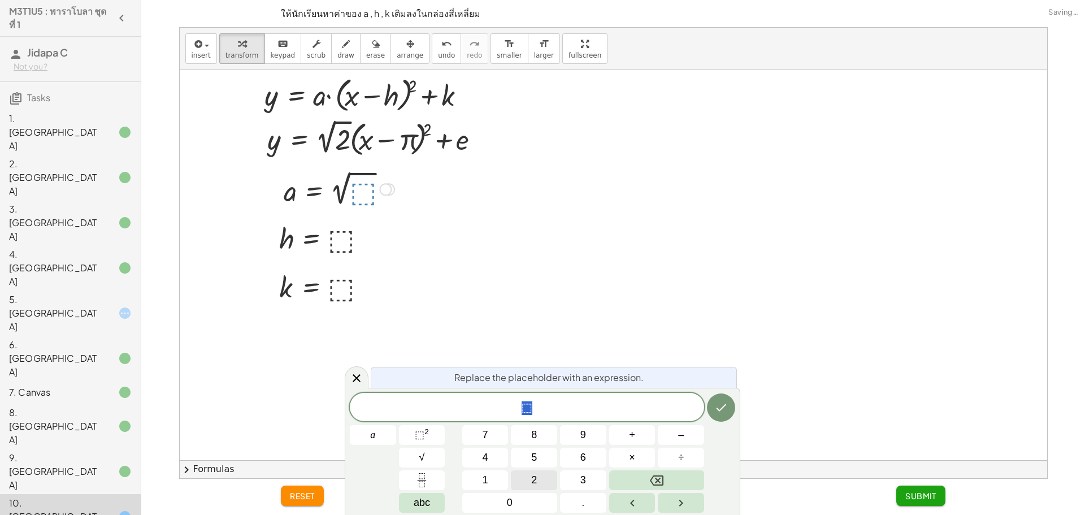
click at [523, 483] on button "2" at bounding box center [534, 480] width 46 height 20
click at [712, 409] on button "Done" at bounding box center [721, 407] width 28 height 28
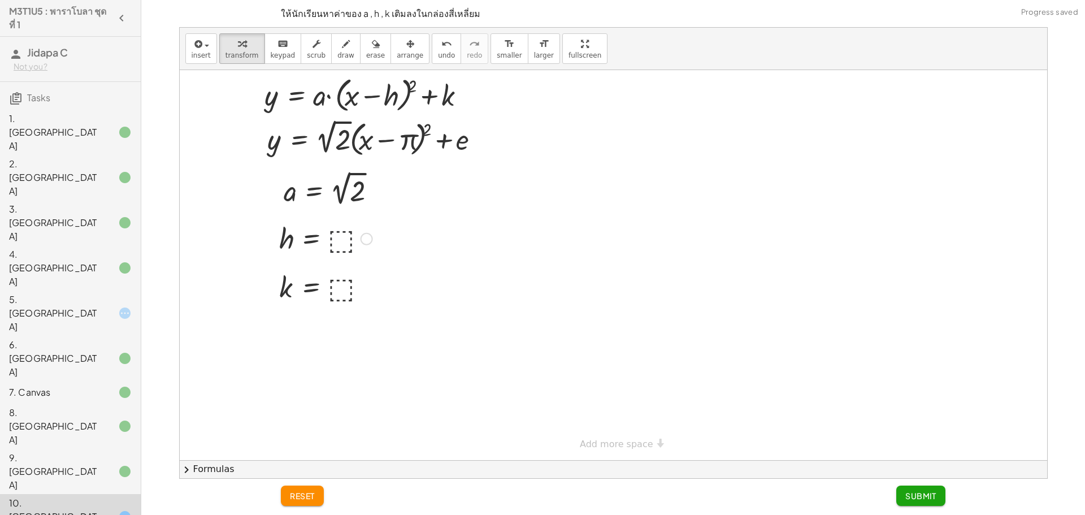
click at [0, 0] on div at bounding box center [0, 0] width 0 height 0
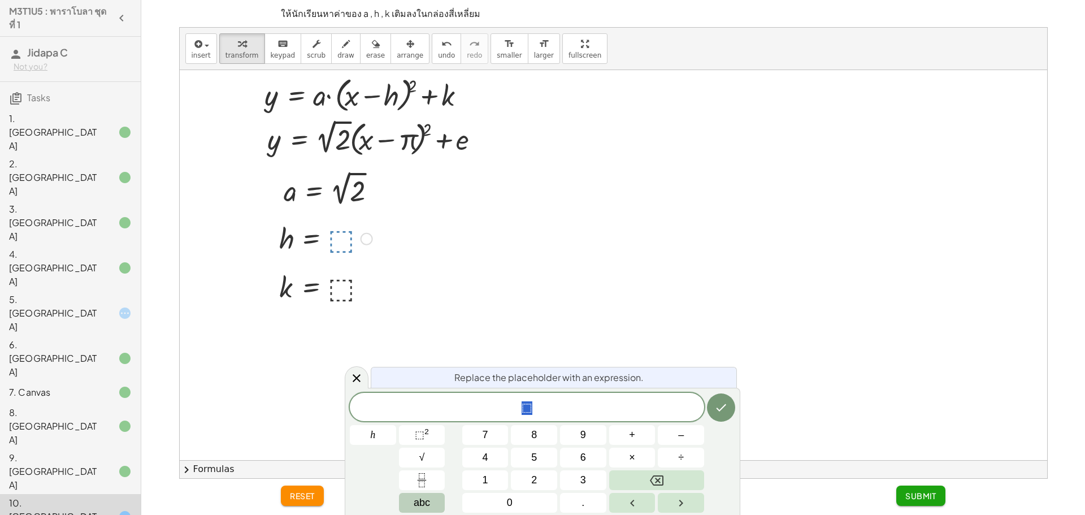
click at [414, 495] on span "abc" at bounding box center [422, 502] width 16 height 15
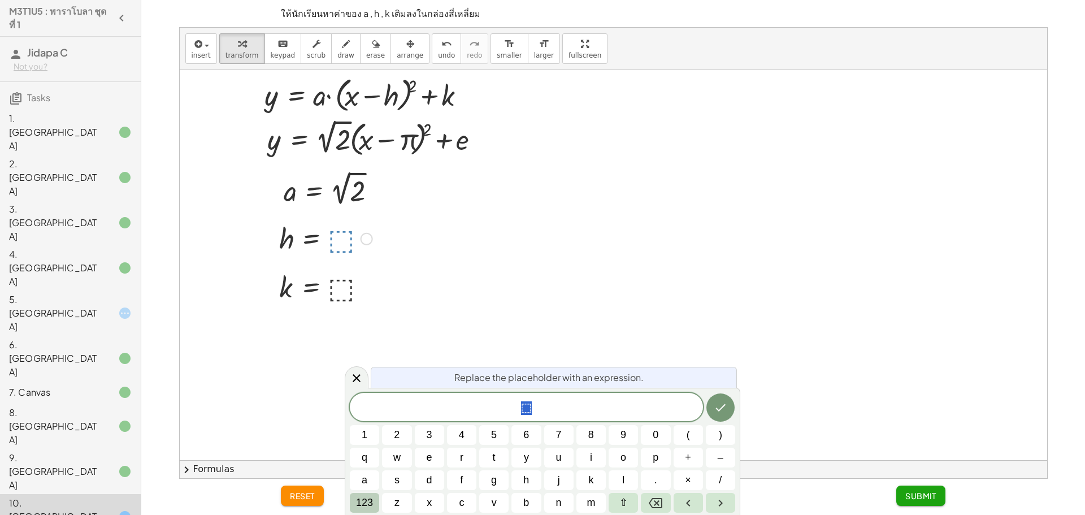
click at [361, 499] on span "123" at bounding box center [364, 502] width 17 height 15
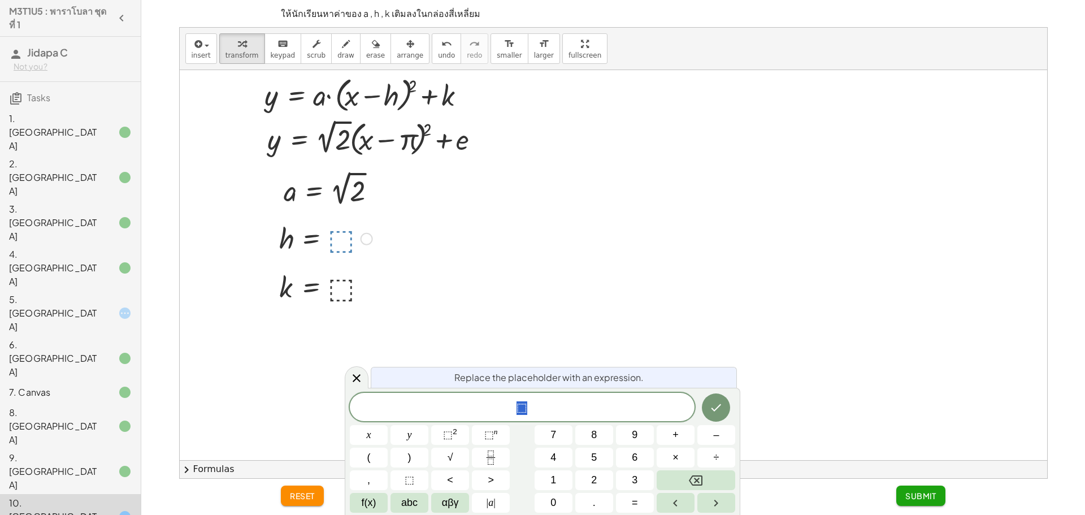
click at [362, 499] on span "f(x)" at bounding box center [369, 502] width 15 height 15
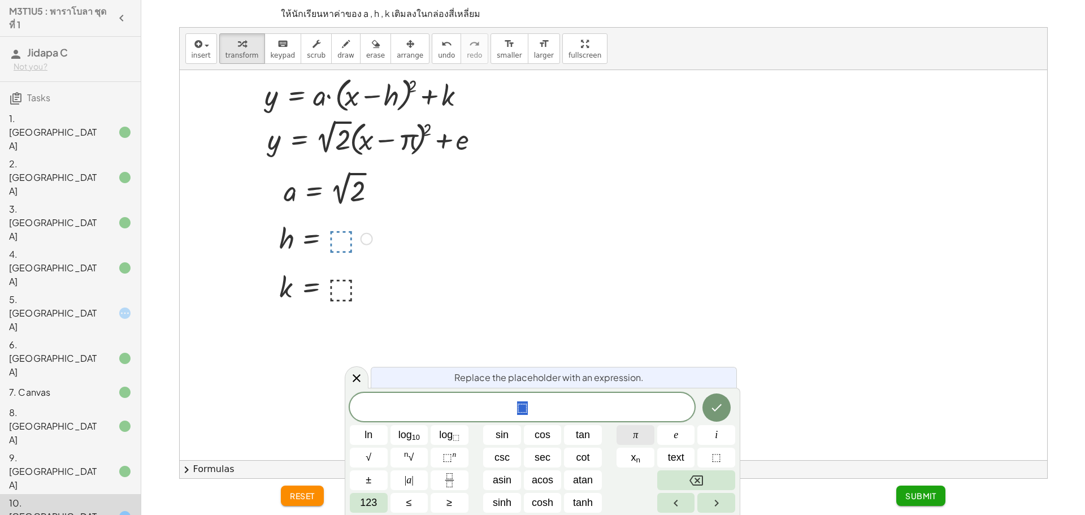
click at [645, 431] on button "π" at bounding box center [636, 435] width 38 height 20
click at [719, 405] on icon "Done" at bounding box center [717, 408] width 14 height 14
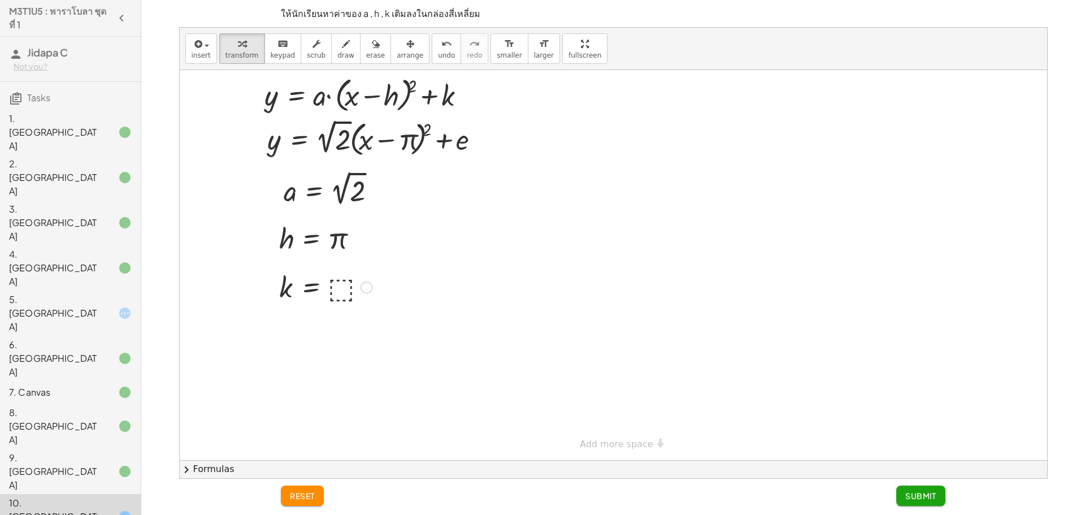
click at [0, 0] on div at bounding box center [0, 0] width 0 height 0
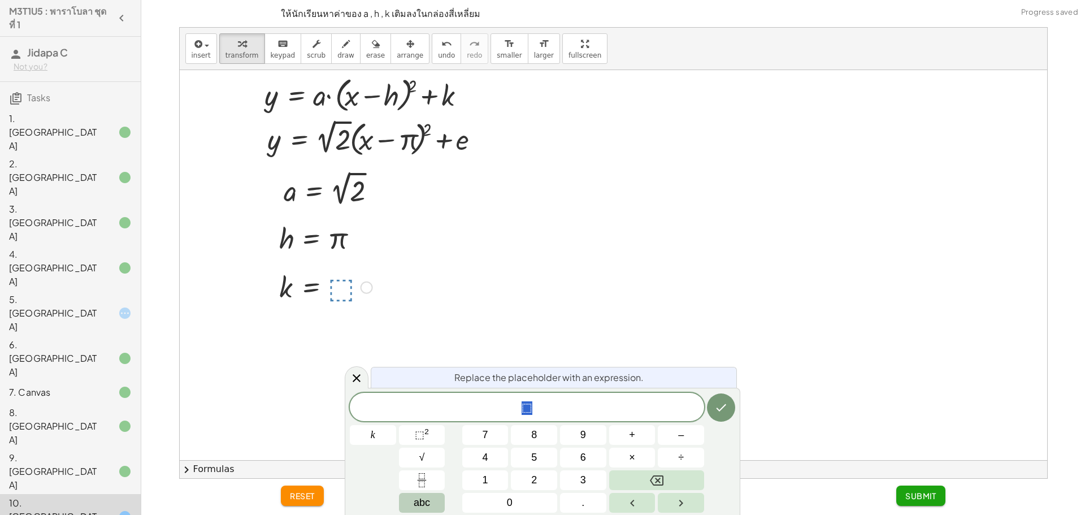
click at [424, 502] on span "abc" at bounding box center [422, 502] width 16 height 15
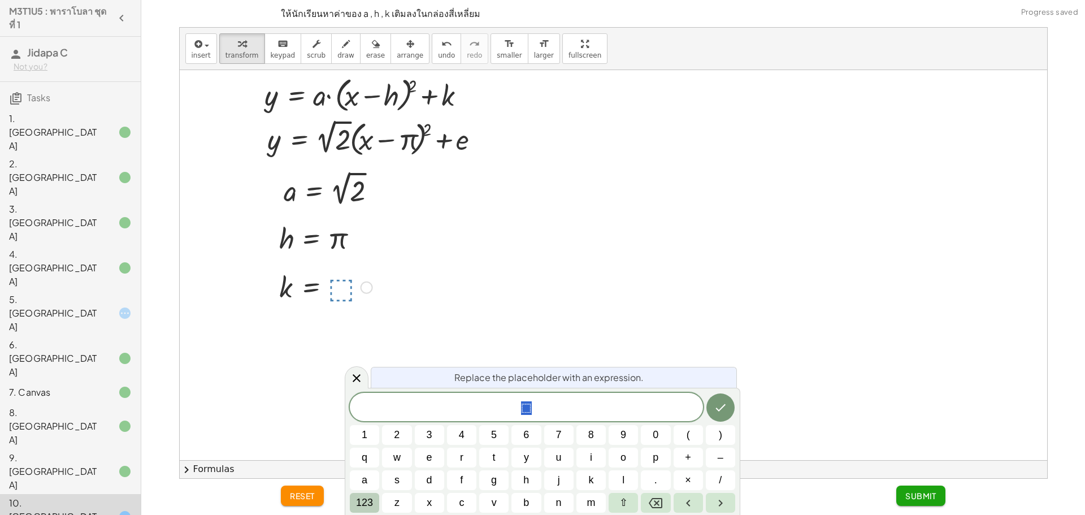
click at [370, 505] on span "123" at bounding box center [364, 502] width 17 height 15
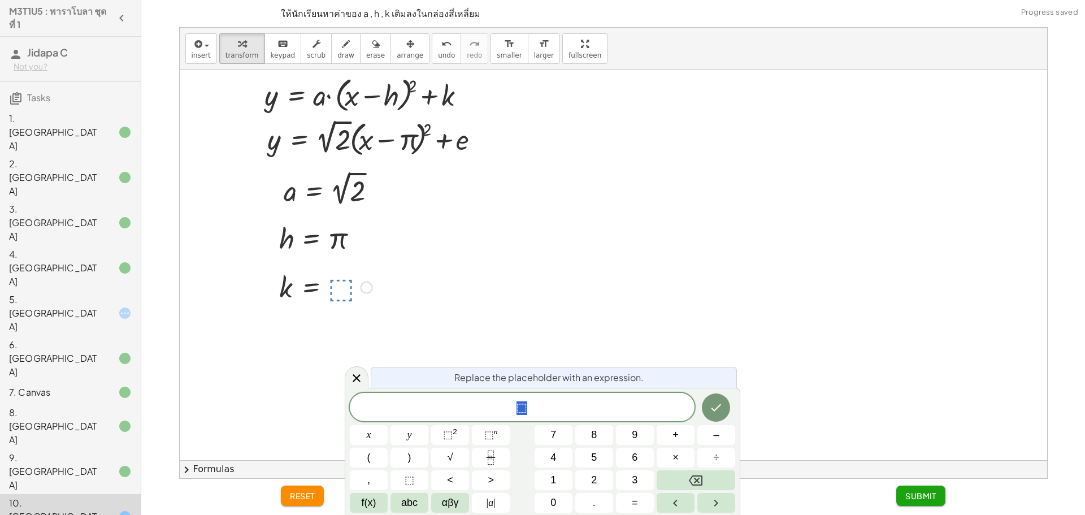
click at [370, 505] on span "f(x)" at bounding box center [369, 502] width 15 height 15
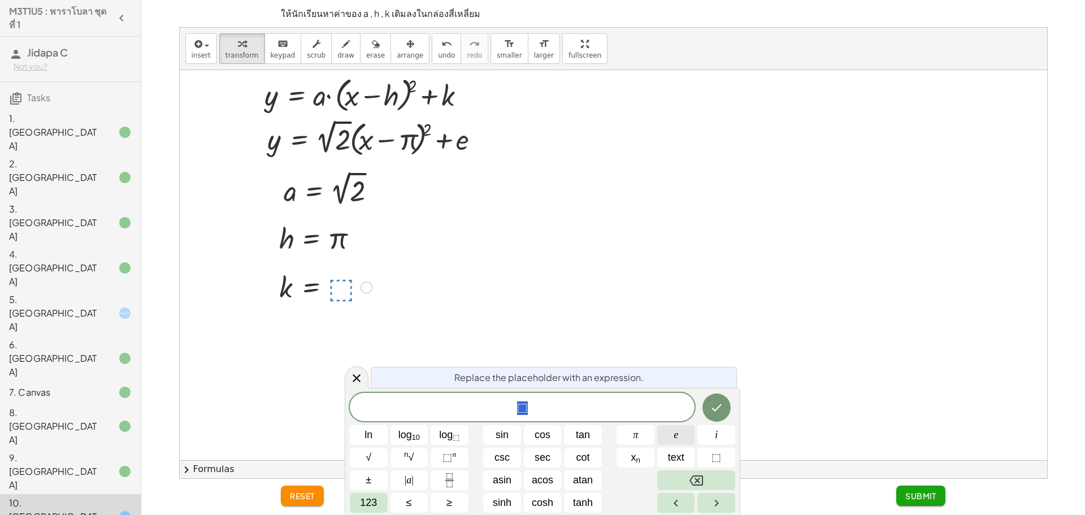
click at [679, 430] on button "e" at bounding box center [676, 435] width 38 height 20
click at [721, 402] on icon "Done" at bounding box center [717, 408] width 14 height 14
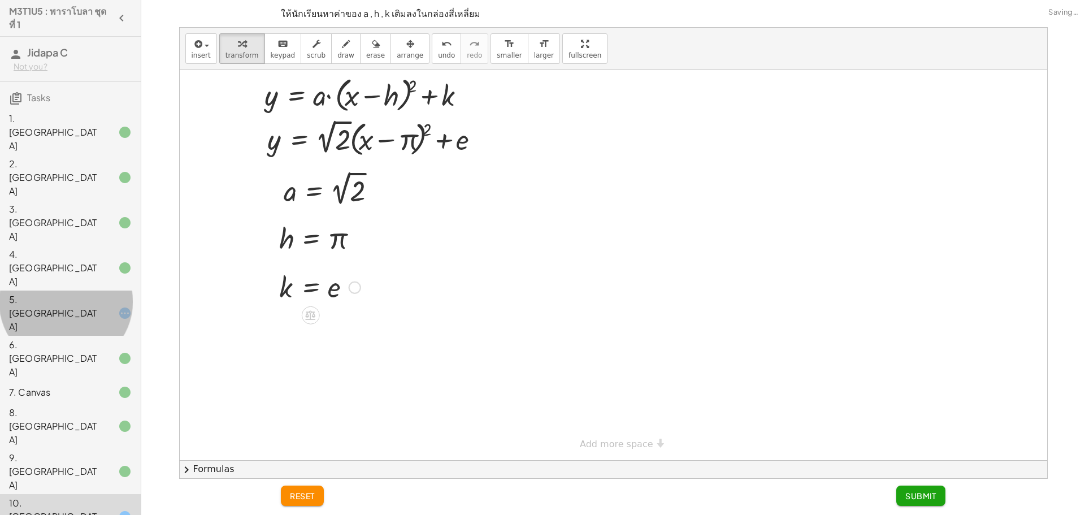
click at [105, 306] on div at bounding box center [116, 313] width 32 height 14
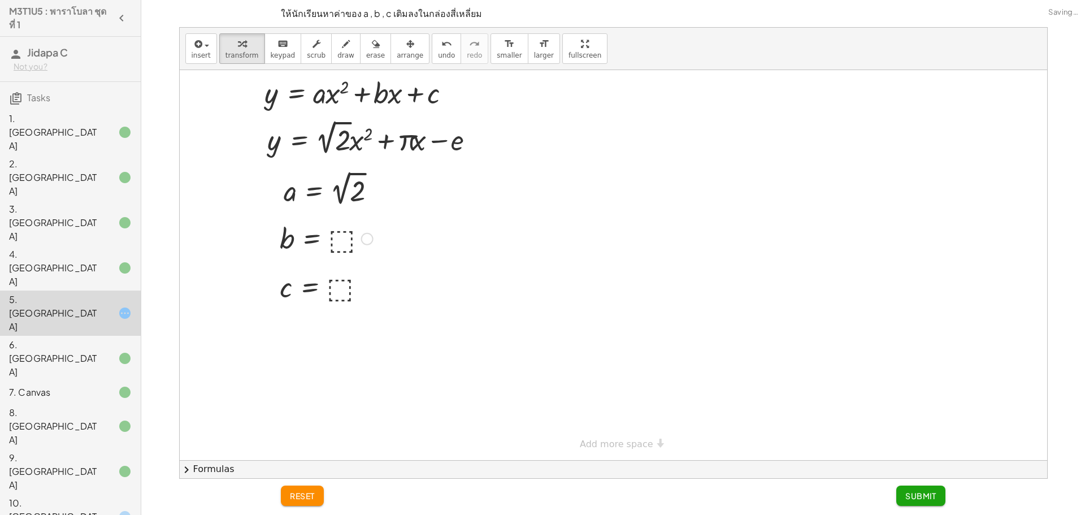
click at [339, 242] on div at bounding box center [326, 237] width 105 height 37
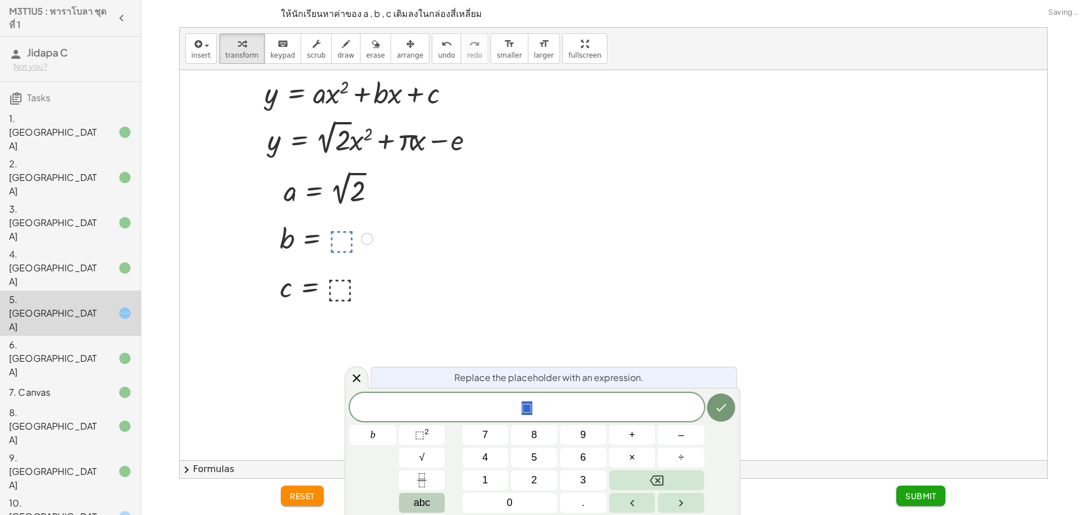
click at [415, 501] on span "abc" at bounding box center [422, 502] width 16 height 15
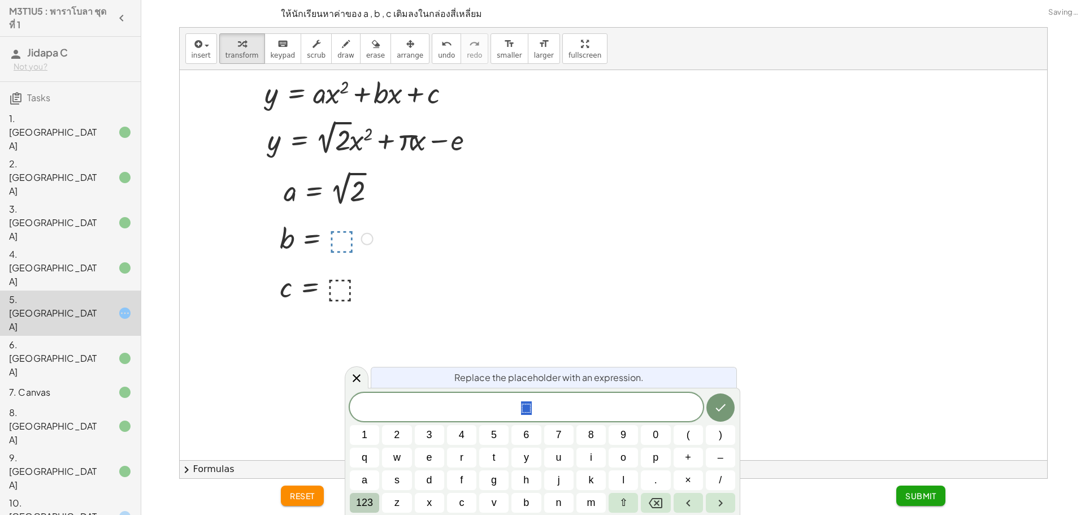
click at [371, 502] on span "123" at bounding box center [364, 502] width 17 height 15
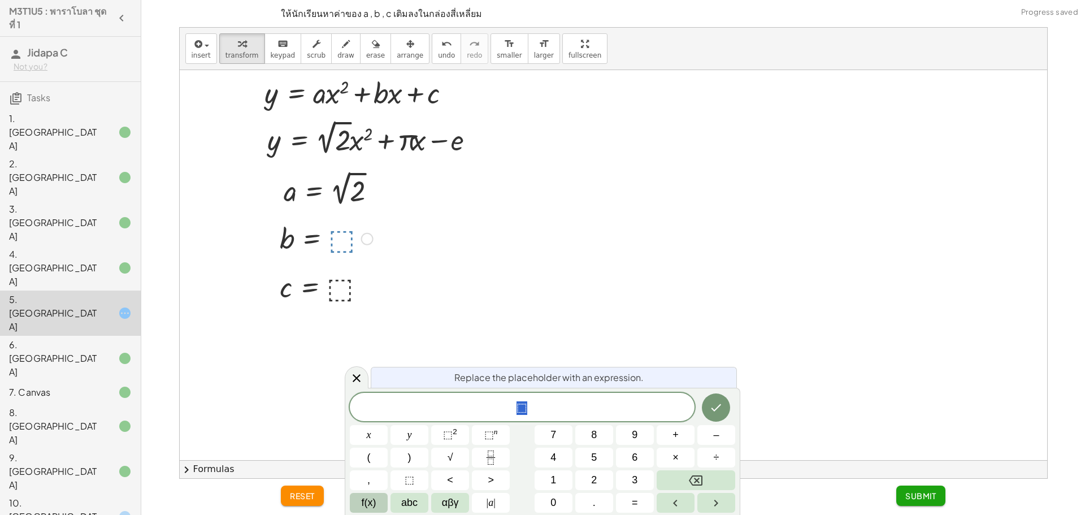
click at [370, 500] on span "f(x)" at bounding box center [369, 502] width 15 height 15
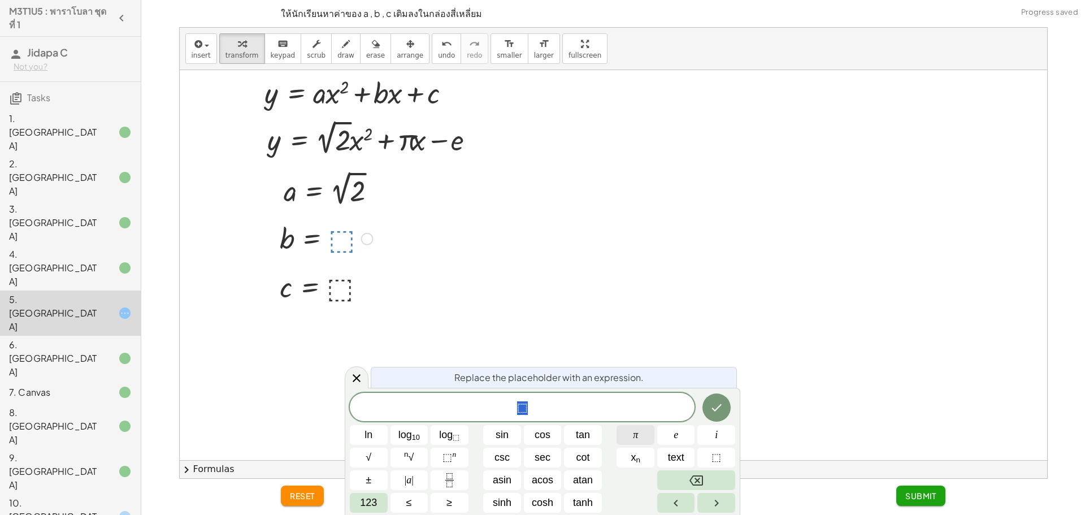
click at [634, 434] on span "π" at bounding box center [635, 434] width 5 height 15
click at [715, 396] on button "Done" at bounding box center [717, 407] width 28 height 28
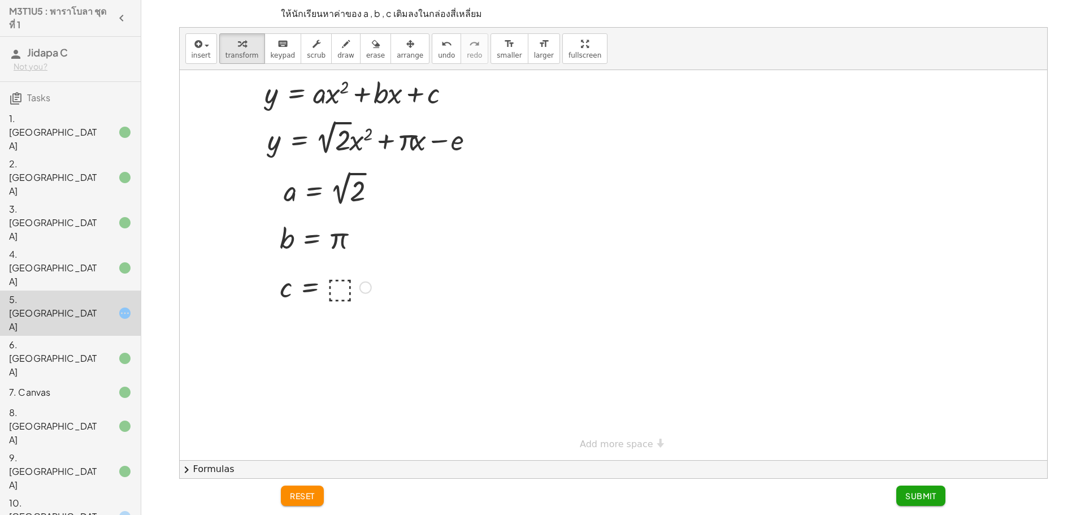
click at [337, 288] on div at bounding box center [325, 286] width 103 height 37
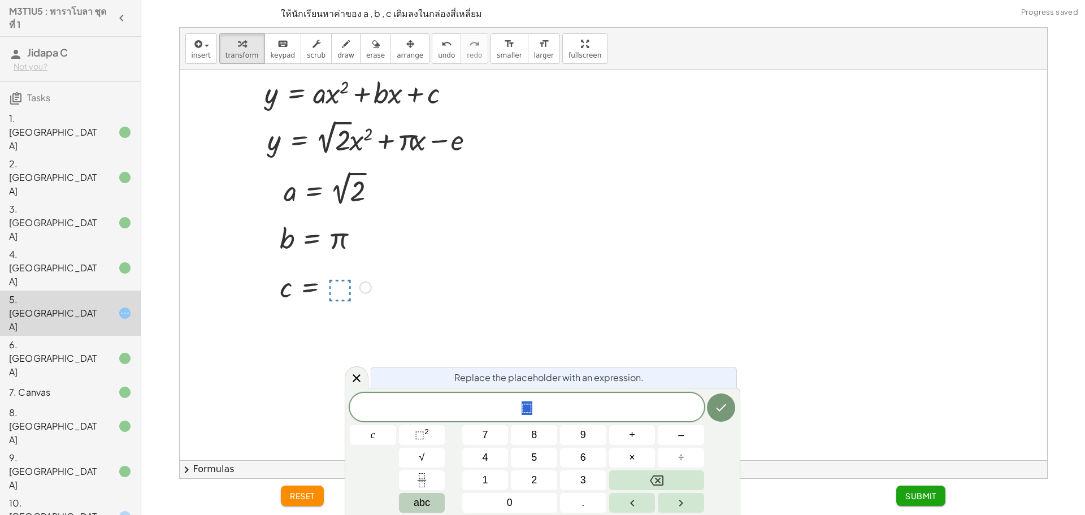
click at [414, 500] on span "abc" at bounding box center [422, 502] width 16 height 15
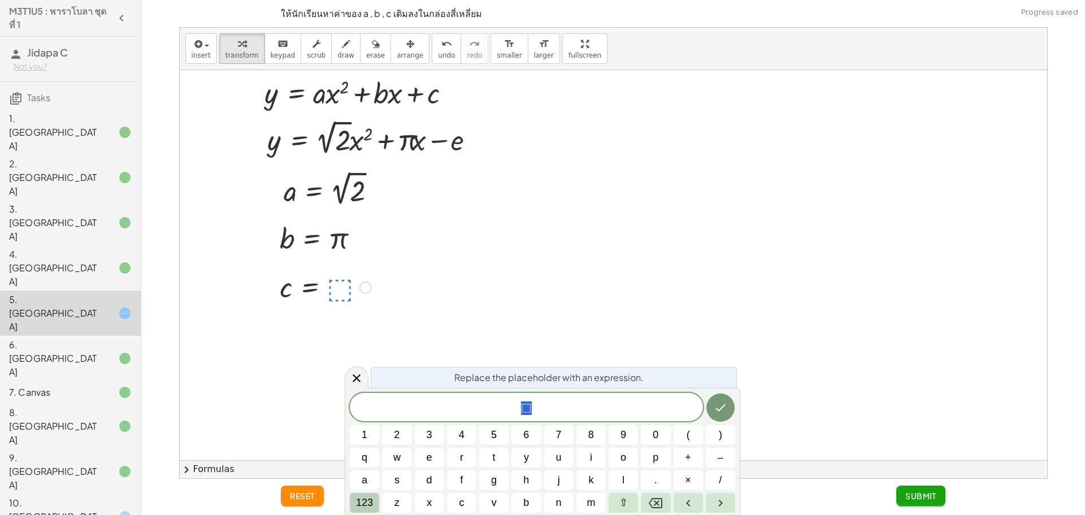
click at [372, 505] on span "123" at bounding box center [364, 502] width 17 height 15
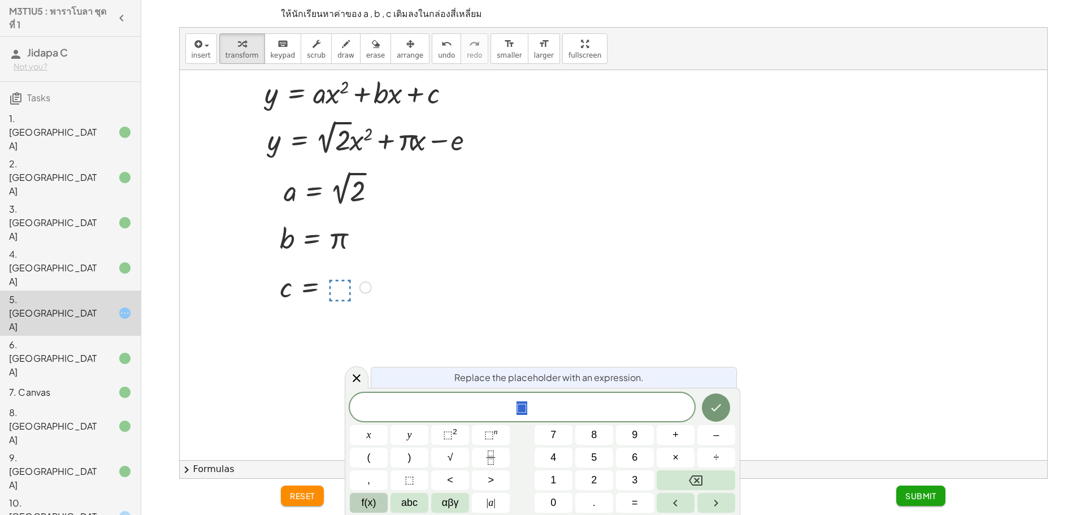
click at [367, 504] on span "f(x)" at bounding box center [369, 502] width 15 height 15
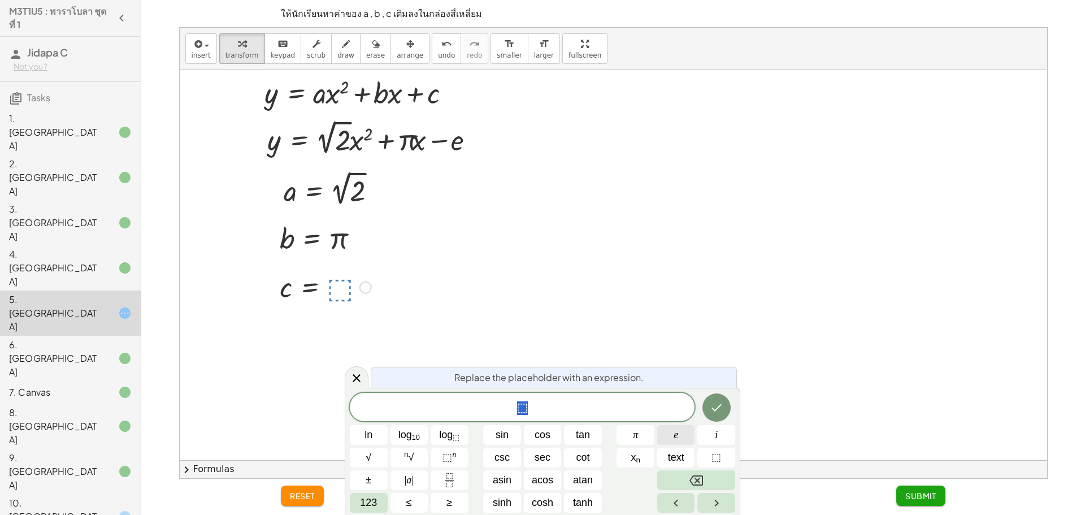
click at [668, 435] on button "e" at bounding box center [676, 435] width 38 height 20
click at [716, 413] on icon "Done" at bounding box center [717, 408] width 14 height 14
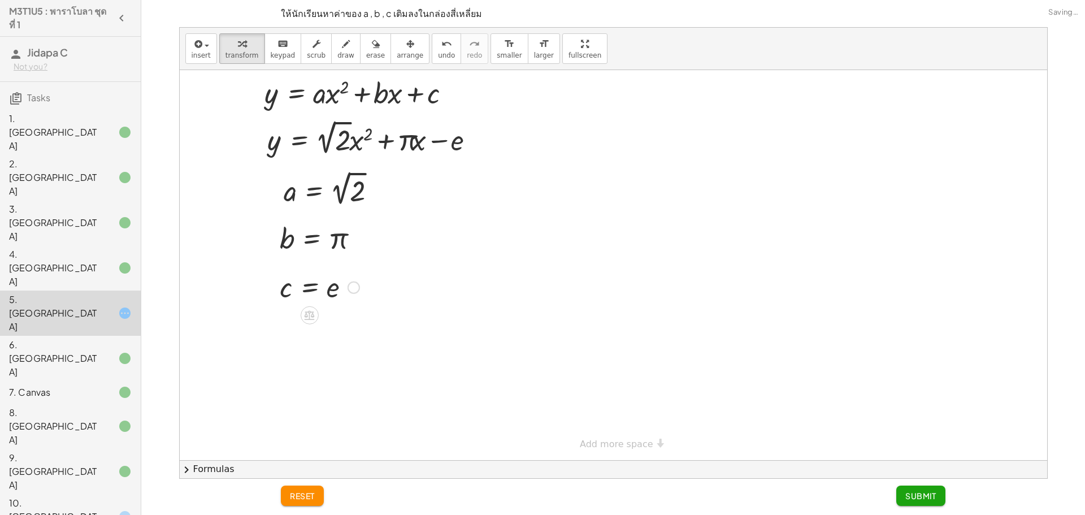
click at [908, 505] on button "Submit" at bounding box center [920, 496] width 49 height 20
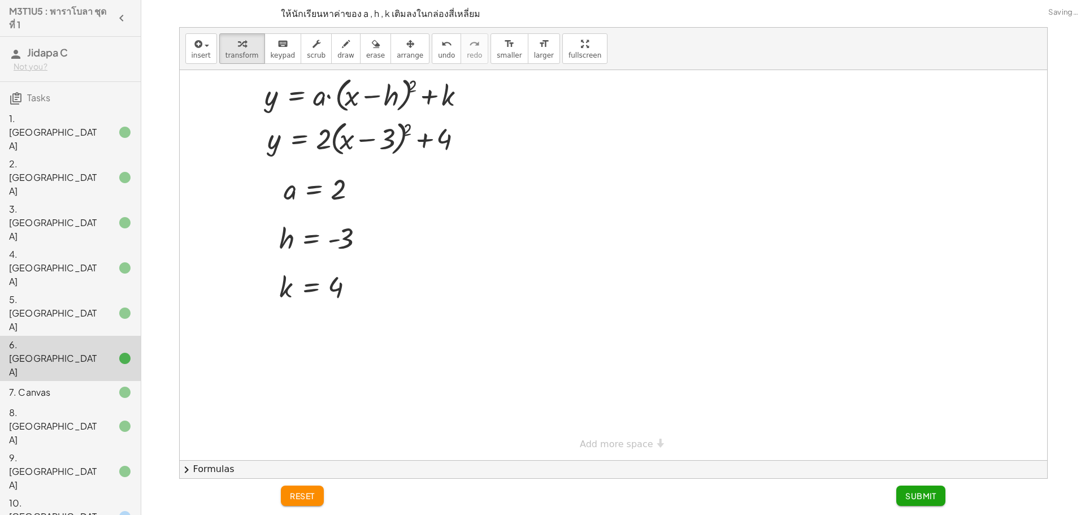
click at [85, 496] on div "10. [GEOGRAPHIC_DATA]" at bounding box center [54, 516] width 91 height 41
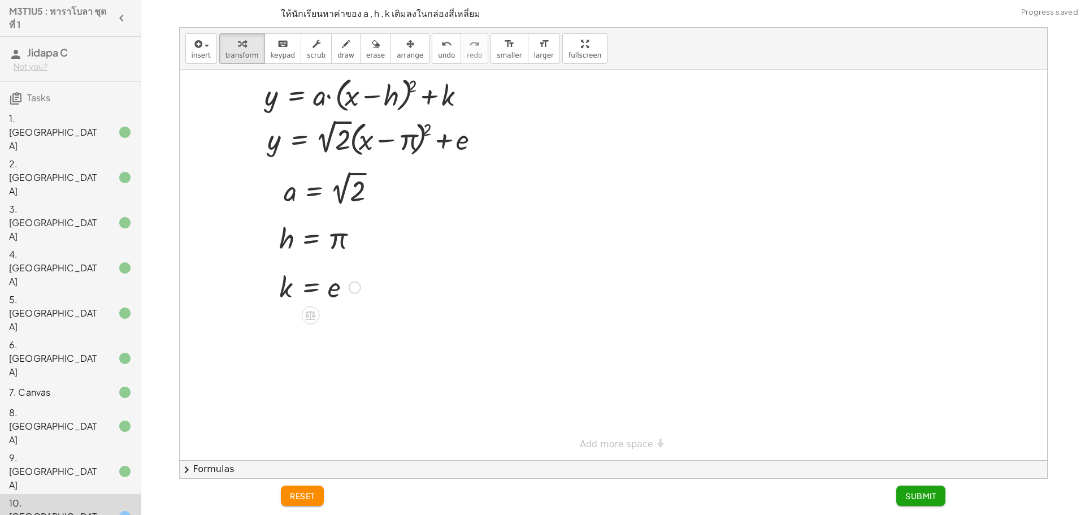
click at [938, 500] on button "Submit" at bounding box center [920, 496] width 49 height 20
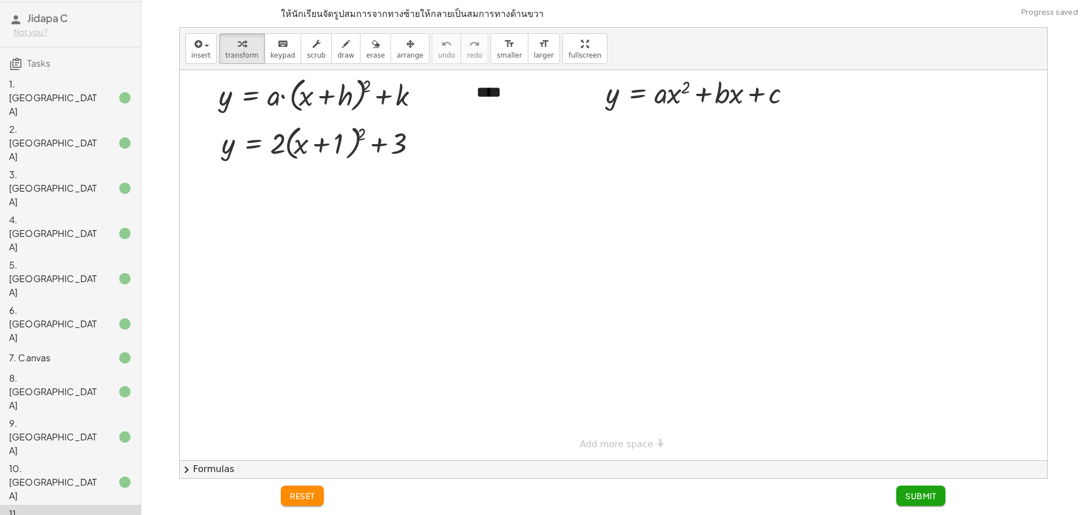
scroll to position [51, 0]
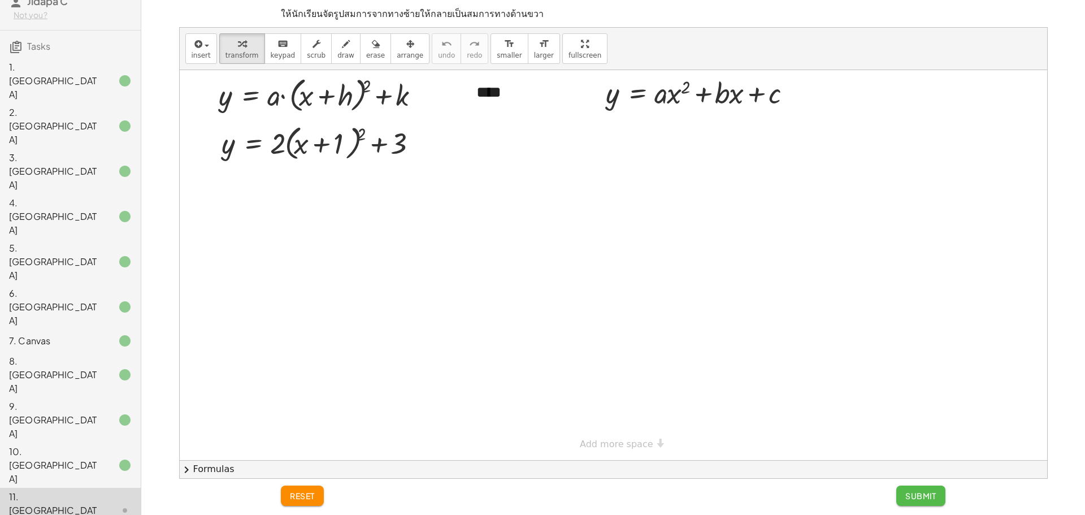
click at [915, 494] on span "Submit" at bounding box center [920, 496] width 31 height 10
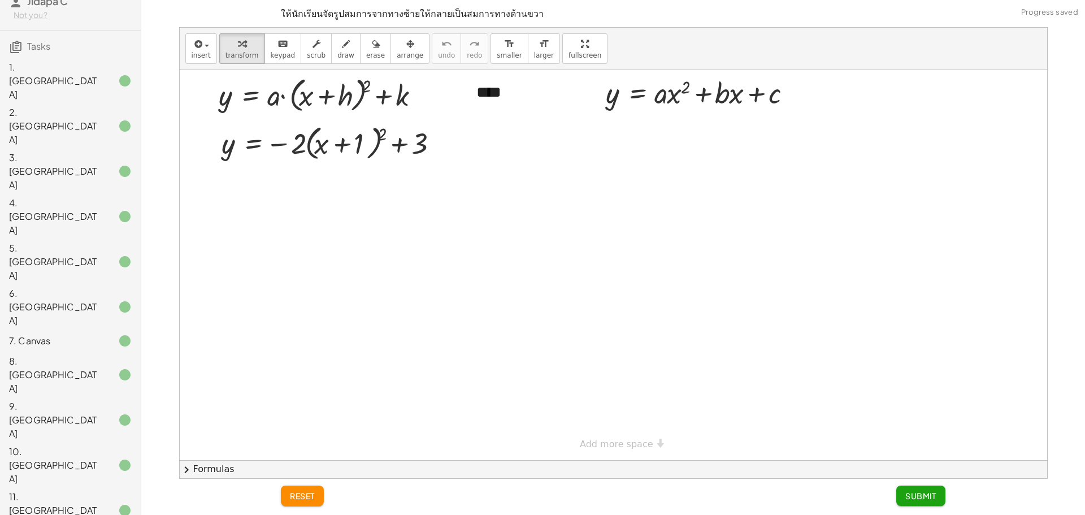
click at [69, 490] on div "11. [GEOGRAPHIC_DATA]" at bounding box center [54, 510] width 91 height 41
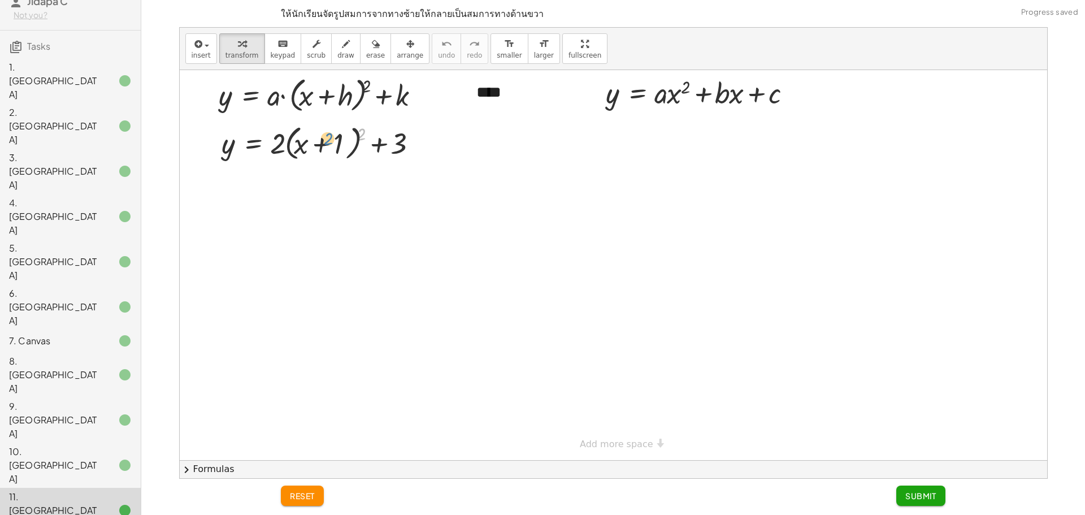
drag, startPoint x: 361, startPoint y: 131, endPoint x: 328, endPoint y: 137, distance: 33.3
click at [328, 137] on div at bounding box center [323, 142] width 215 height 43
click at [361, 135] on div at bounding box center [323, 142] width 215 height 43
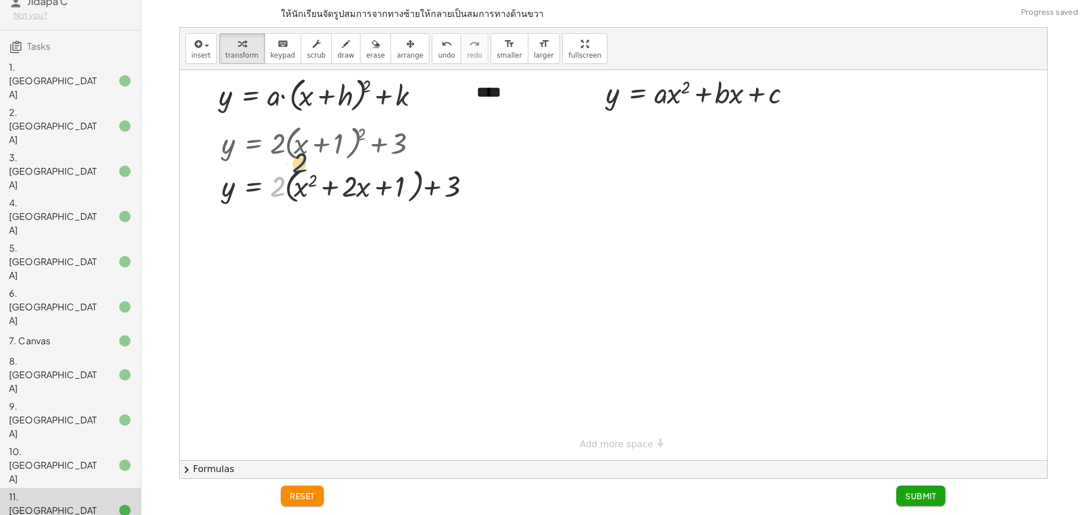
drag, startPoint x: 279, startPoint y: 188, endPoint x: 319, endPoint y: 180, distance: 40.2
click at [319, 180] on div at bounding box center [350, 185] width 268 height 43
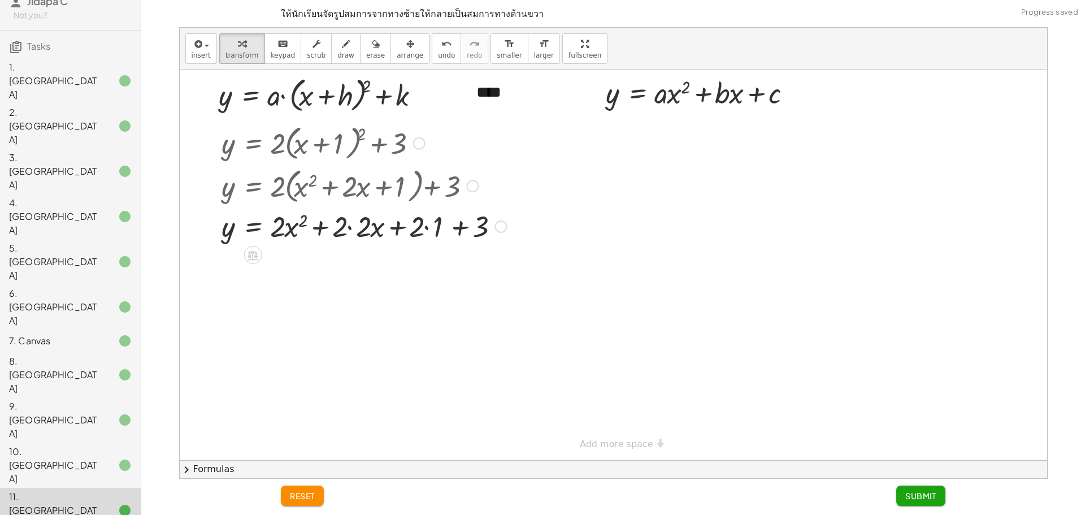
click at [350, 230] on div at bounding box center [364, 225] width 296 height 38
click at [407, 224] on div at bounding box center [352, 225] width 273 height 38
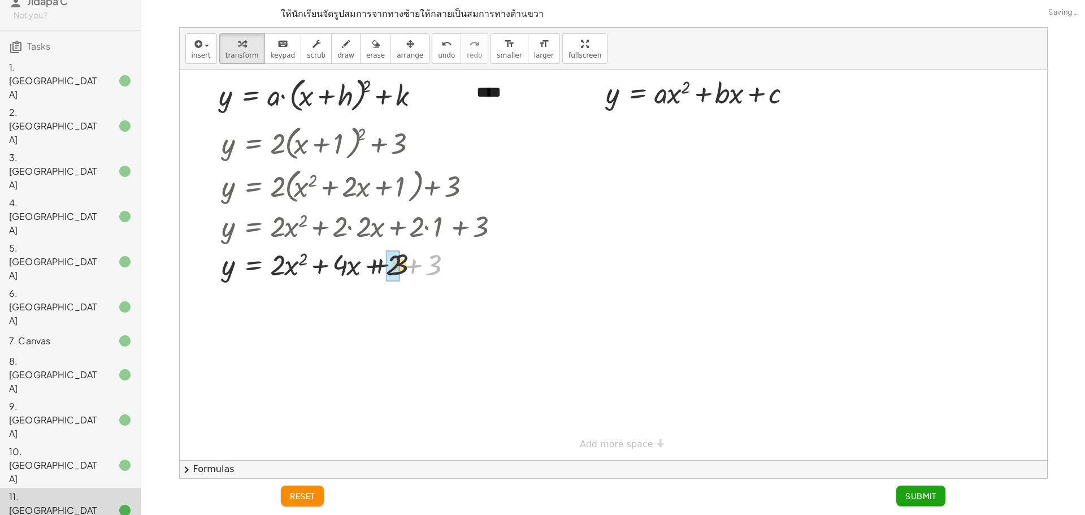
drag, startPoint x: 434, startPoint y: 271, endPoint x: 394, endPoint y: 271, distance: 39.6
click at [928, 500] on span "Submit" at bounding box center [920, 496] width 31 height 10
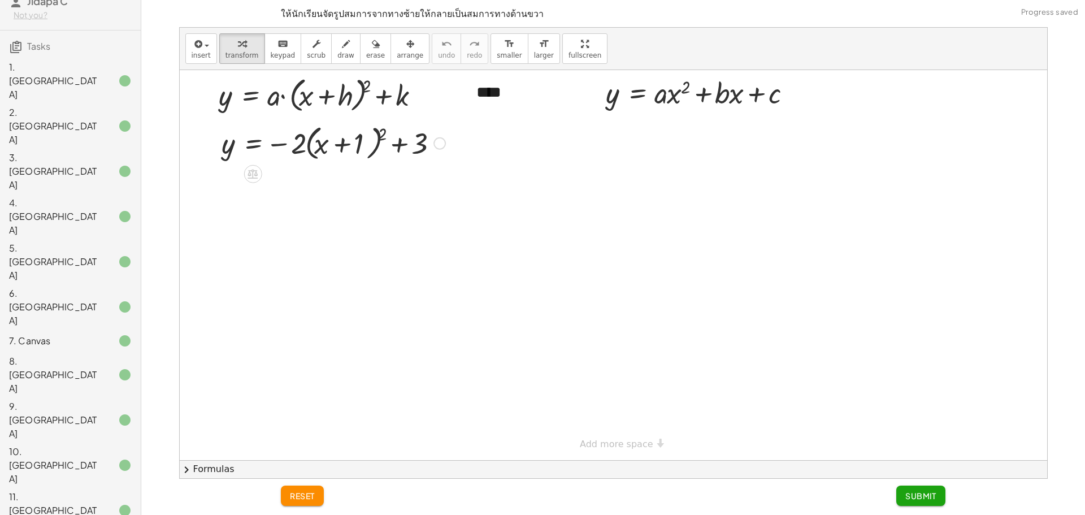
click at [378, 141] on div at bounding box center [333, 142] width 235 height 43
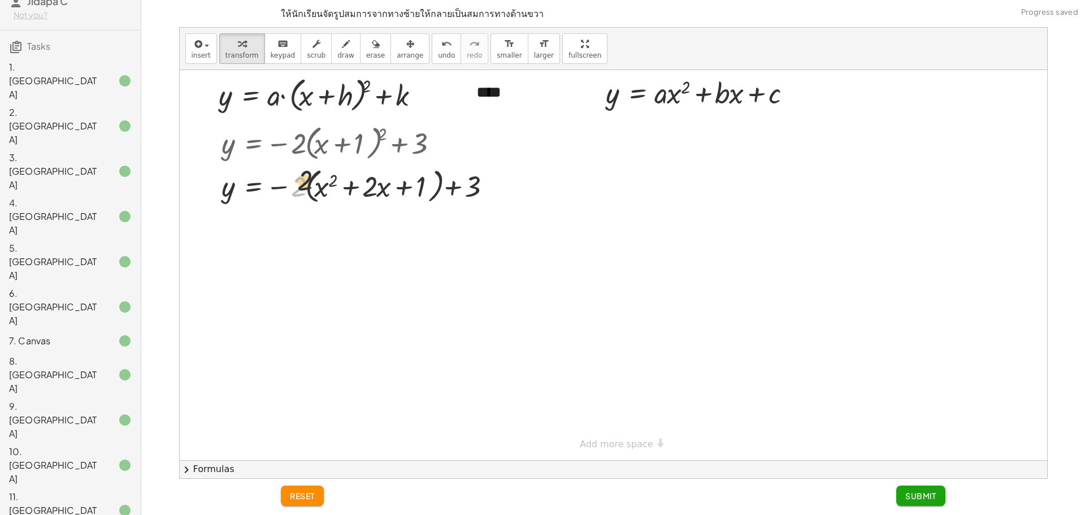
drag, startPoint x: 294, startPoint y: 189, endPoint x: 347, endPoint y: 192, distance: 53.2
click at [347, 192] on div at bounding box center [360, 185] width 289 height 43
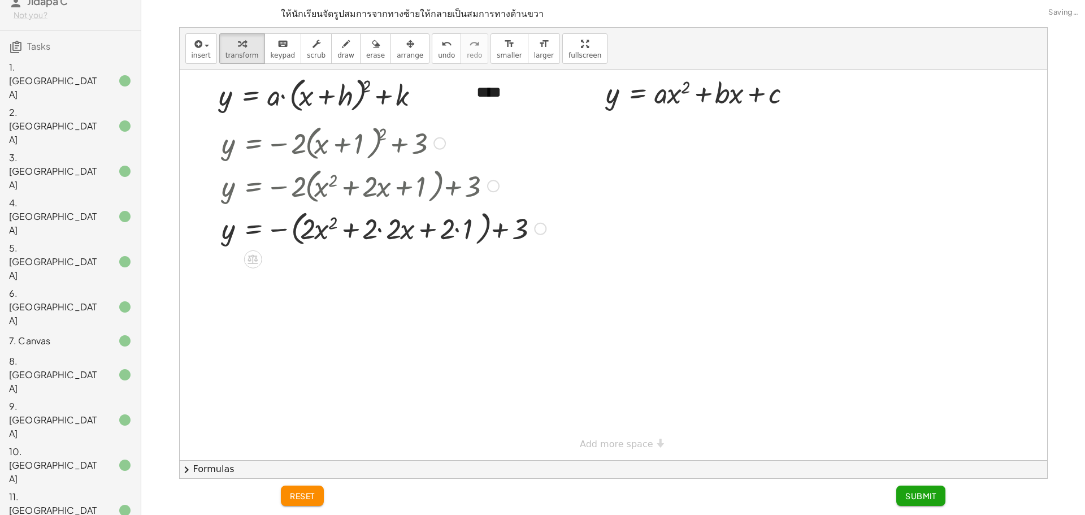
click at [382, 227] on div at bounding box center [384, 227] width 336 height 43
click at [431, 227] on div at bounding box center [372, 227] width 313 height 43
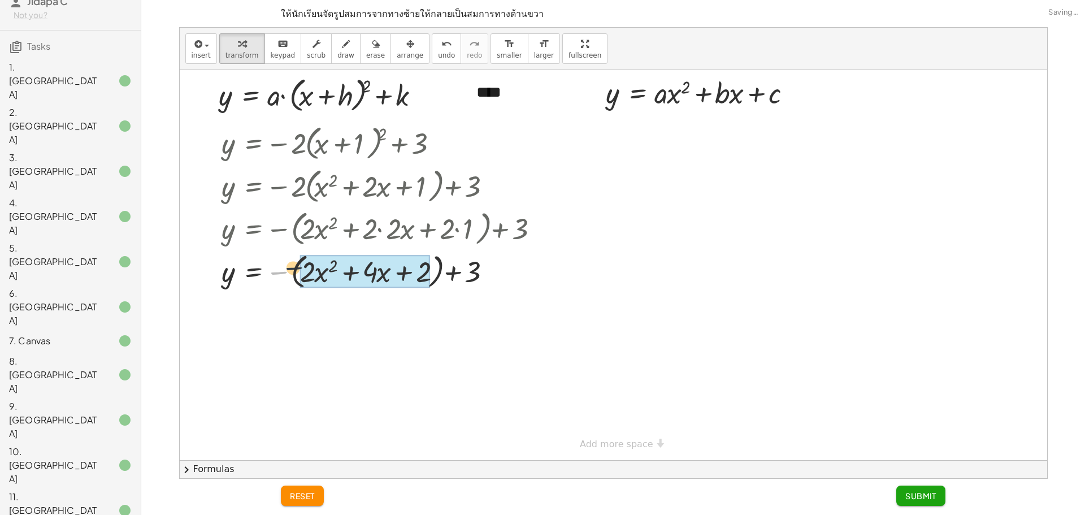
drag, startPoint x: 289, startPoint y: 273, endPoint x: 318, endPoint y: 272, distance: 28.8
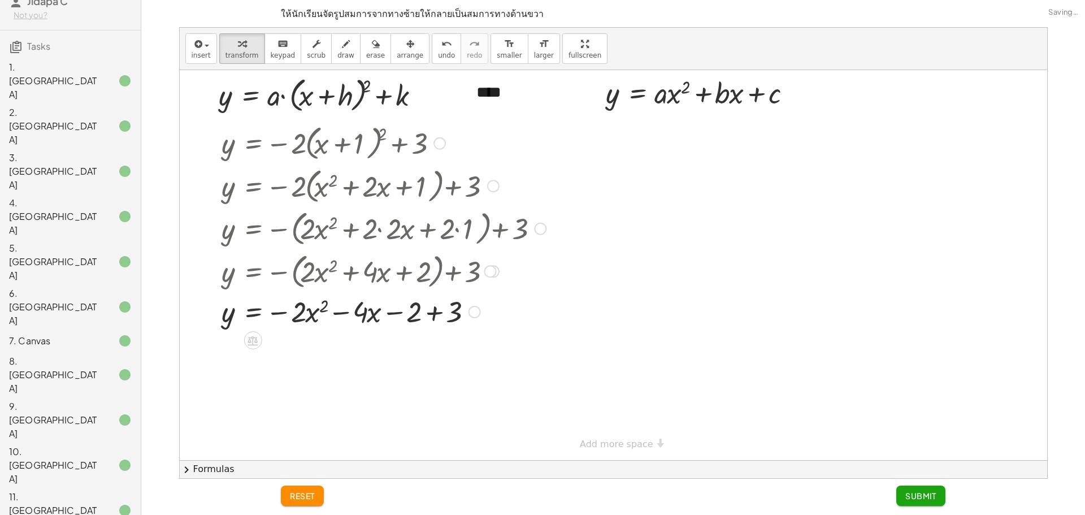
click at [427, 309] on div at bounding box center [384, 311] width 336 height 38
click at [931, 492] on span "Submit" at bounding box center [920, 496] width 31 height 10
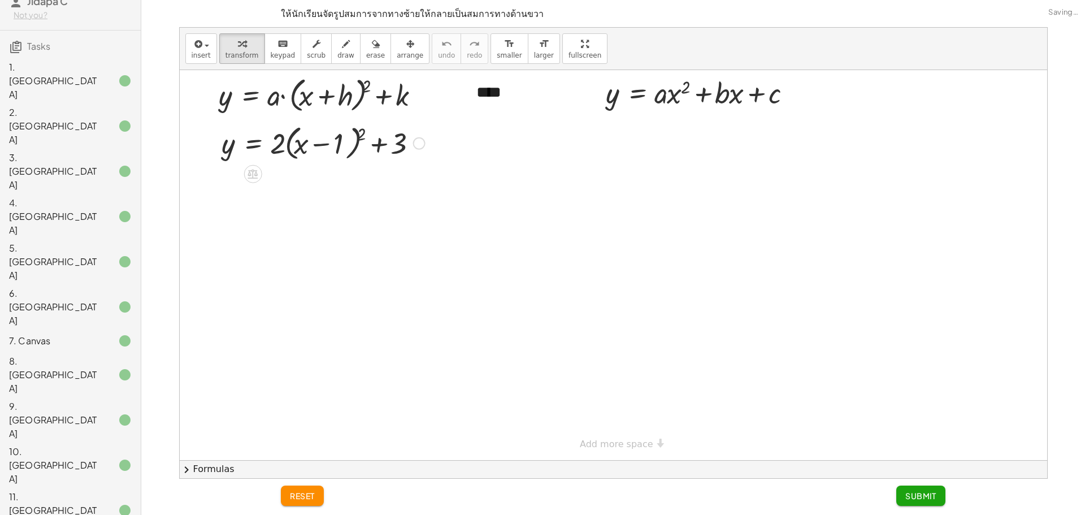
click at [358, 135] on div at bounding box center [323, 142] width 215 height 43
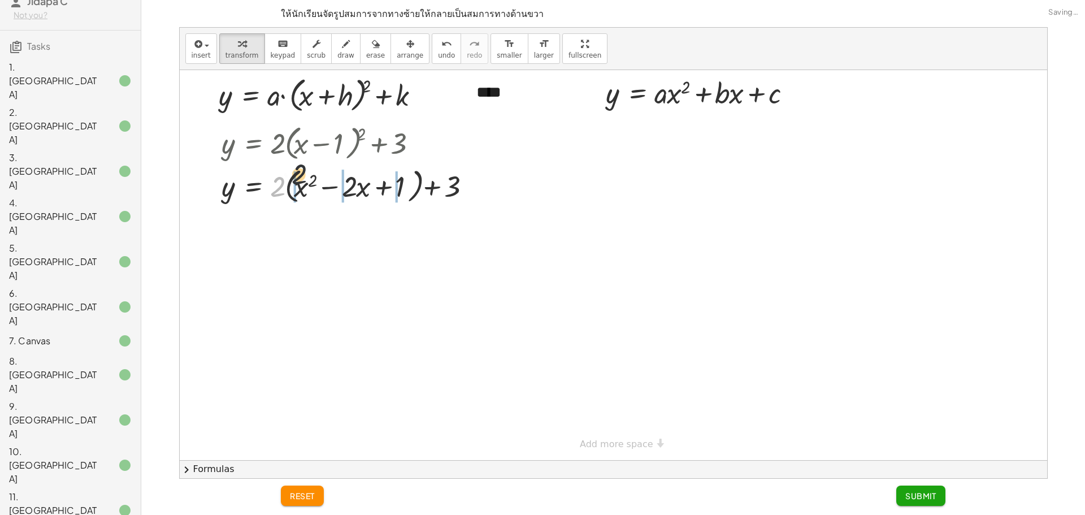
drag, startPoint x: 284, startPoint y: 182, endPoint x: 328, endPoint y: 188, distance: 44.0
click at [327, 187] on div at bounding box center [350, 185] width 268 height 43
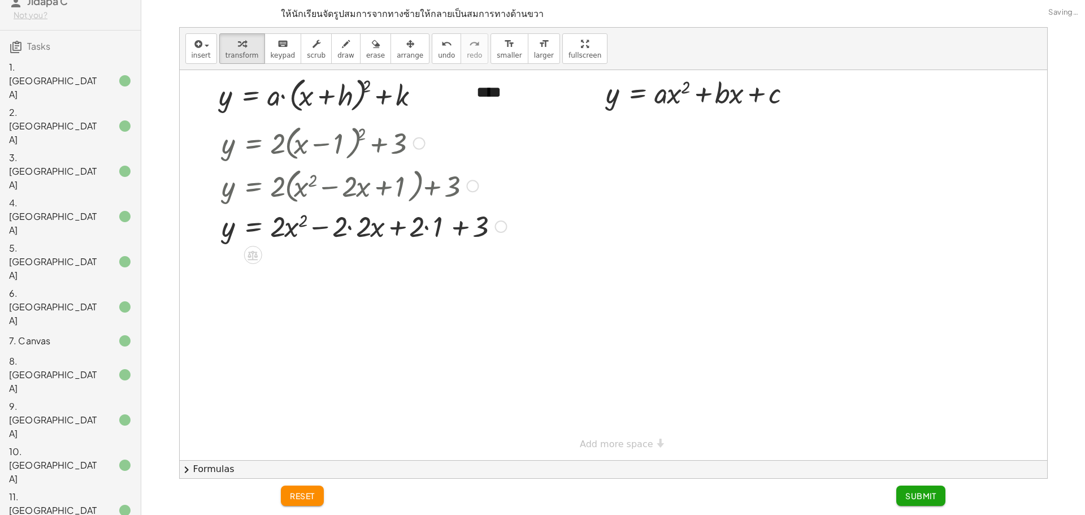
click at [354, 226] on div at bounding box center [364, 225] width 296 height 38
click at [411, 226] on div at bounding box center [352, 225] width 273 height 38
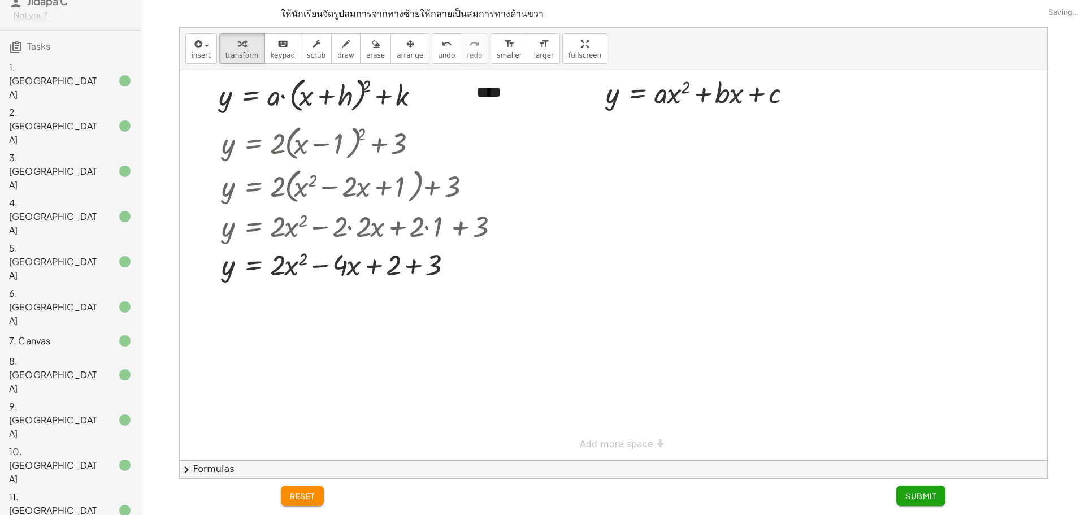
click at [921, 491] on span "Submit" at bounding box center [920, 496] width 31 height 10
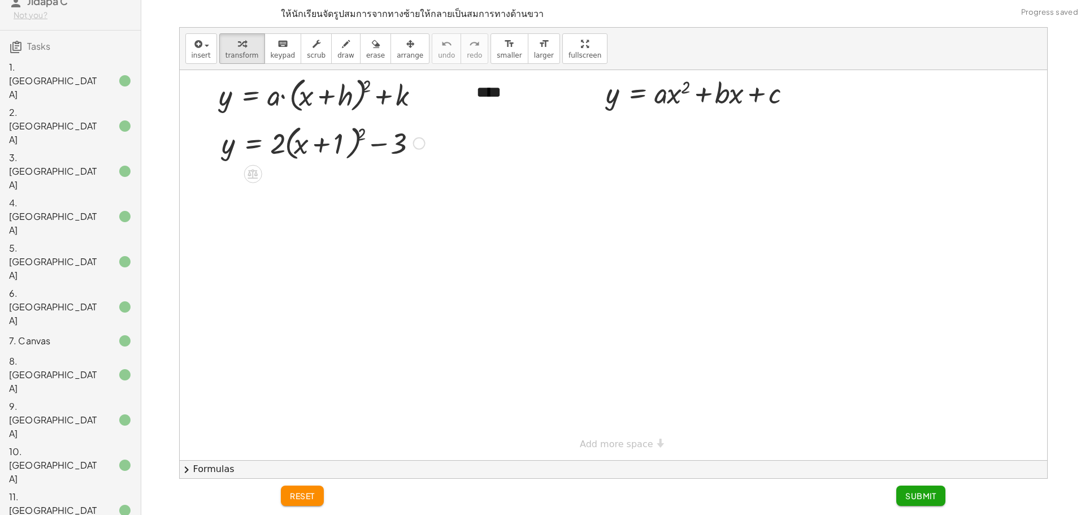
click at [358, 138] on div at bounding box center [323, 142] width 215 height 43
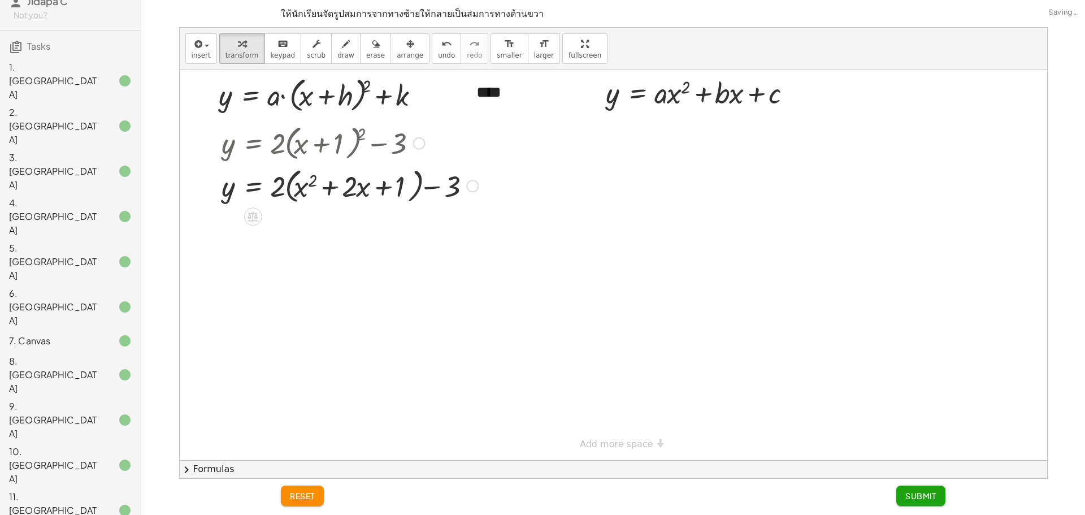
click at [0, 0] on div at bounding box center [0, 0] width 0 height 0
drag, startPoint x: 280, startPoint y: 189, endPoint x: 303, endPoint y: 185, distance: 22.9
click at [303, 185] on div at bounding box center [350, 185] width 268 height 43
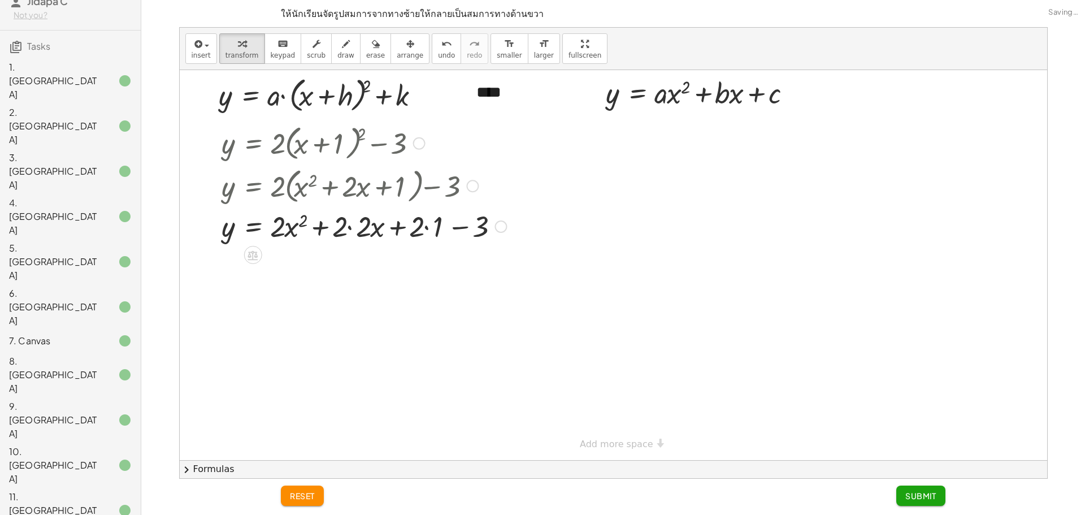
click at [352, 229] on div at bounding box center [364, 225] width 296 height 38
click at [408, 234] on div at bounding box center [352, 225] width 273 height 38
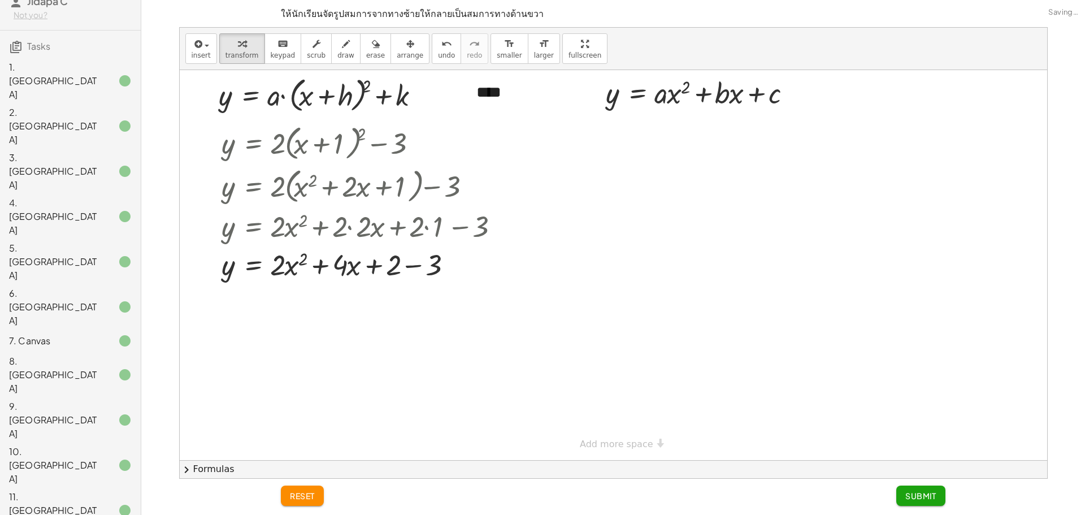
click at [902, 497] on button "Submit" at bounding box center [920, 496] width 49 height 20
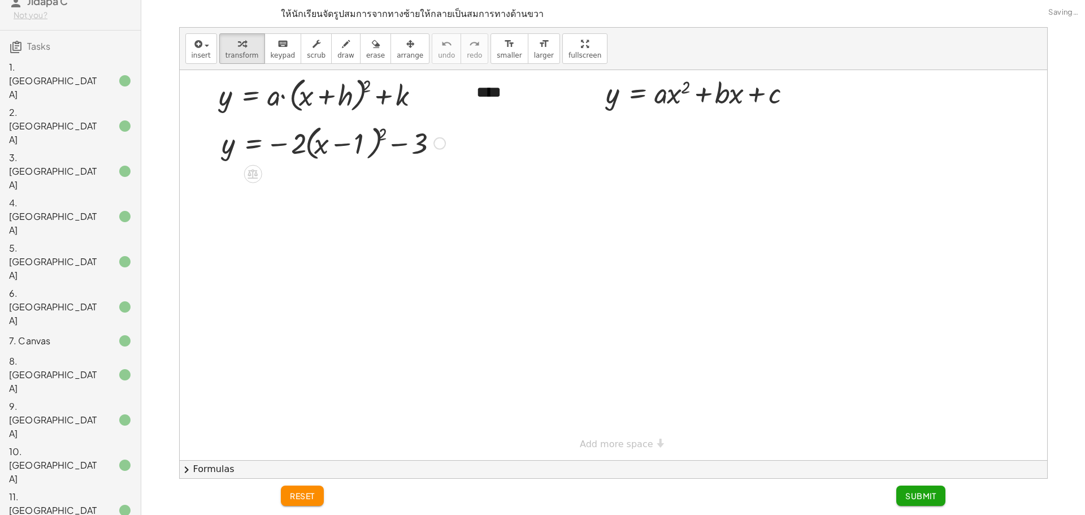
click at [375, 141] on div at bounding box center [333, 142] width 235 height 43
click at [380, 135] on div at bounding box center [333, 142] width 235 height 43
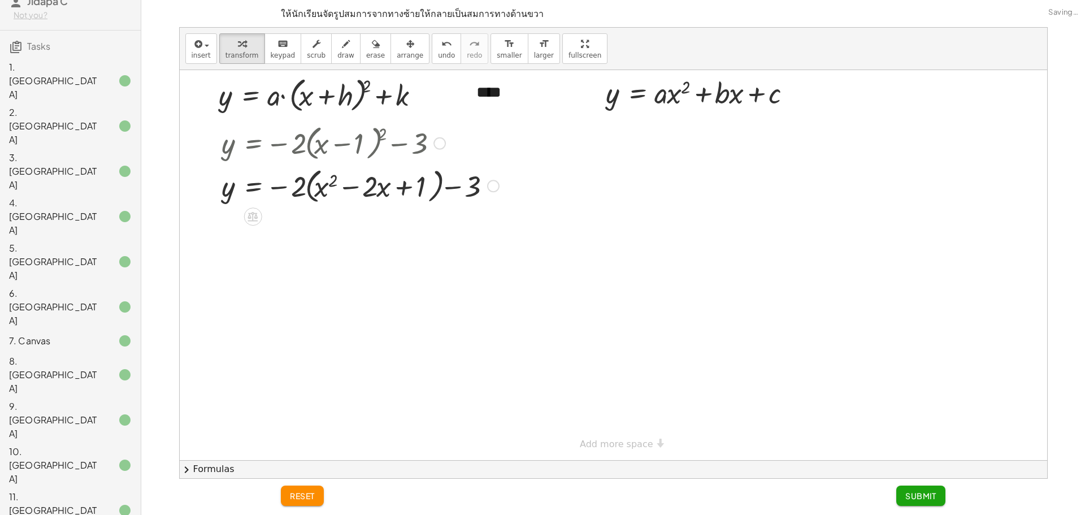
drag, startPoint x: 300, startPoint y: 190, endPoint x: 349, endPoint y: 204, distance: 51.0
click at [354, 203] on div at bounding box center [360, 185] width 289 height 43
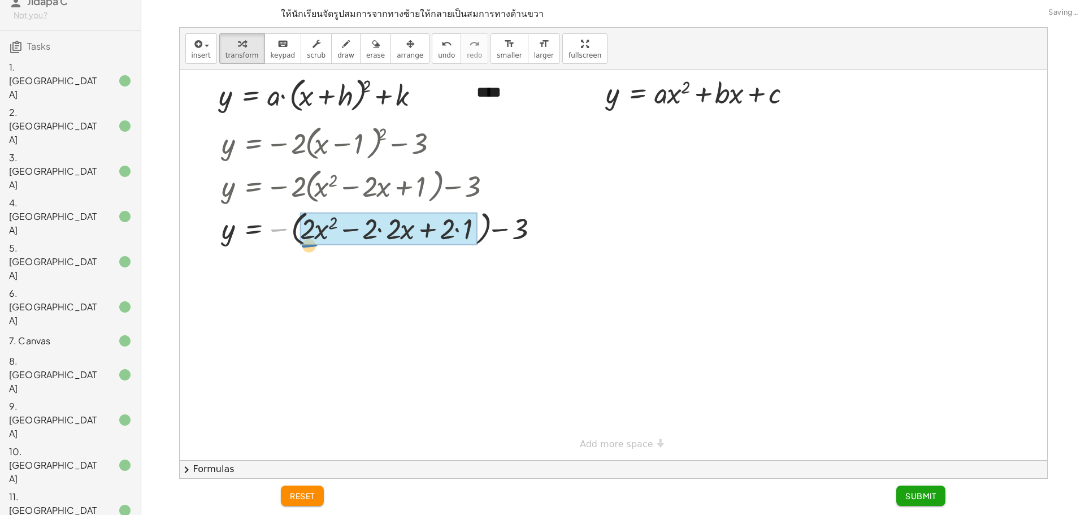
drag, startPoint x: 281, startPoint y: 186, endPoint x: 313, endPoint y: 203, distance: 35.4
click at [0, 0] on div "y = − · 2 · ( + x − 1 ) 2 − 3 y = − · 2 · ( + x 2 − · 2 · x + 1 ) − 3 − y = − 1…" at bounding box center [0, 0] width 0 height 0
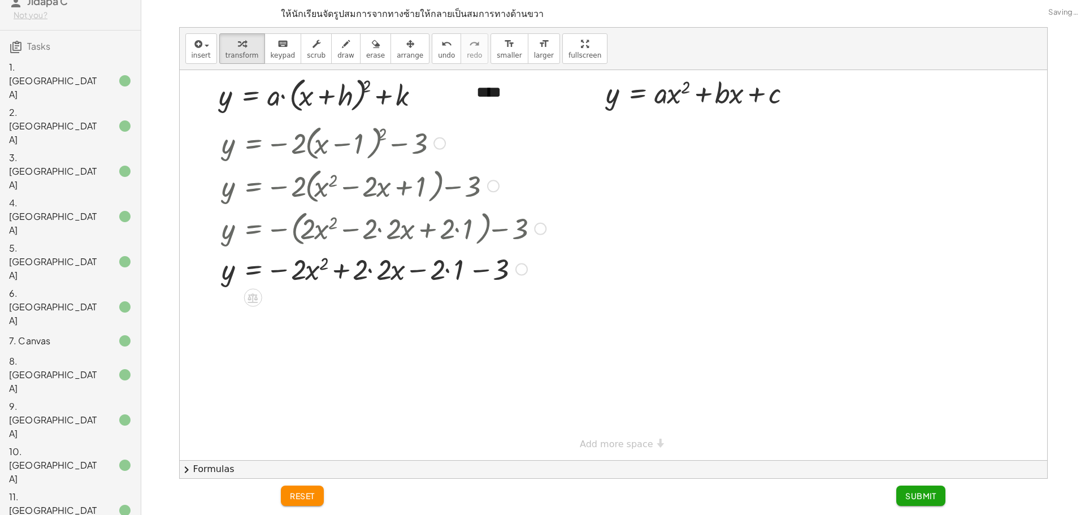
click at [372, 269] on div at bounding box center [384, 268] width 336 height 38
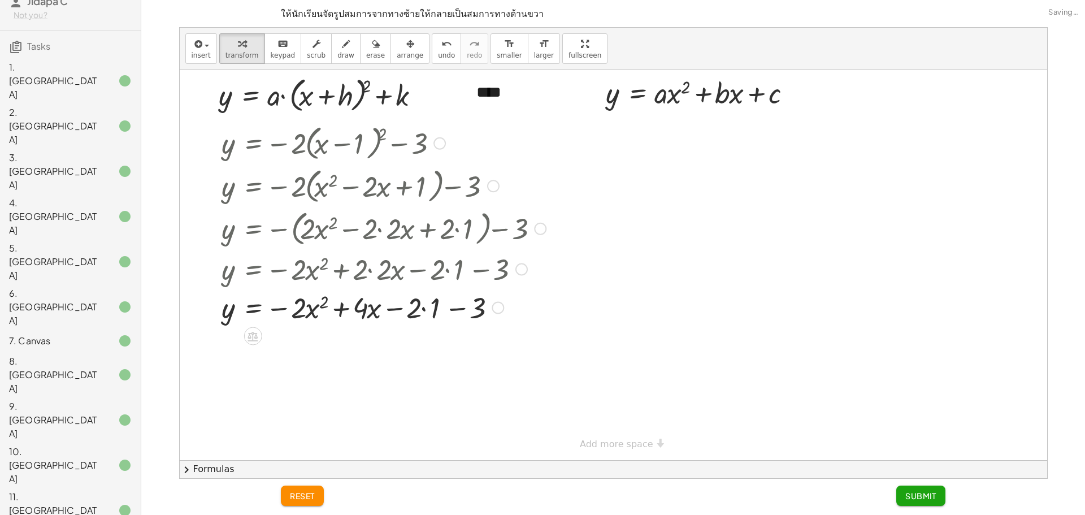
click at [427, 307] on div at bounding box center [384, 307] width 336 height 38
click at [436, 313] on div at bounding box center [384, 307] width 336 height 38
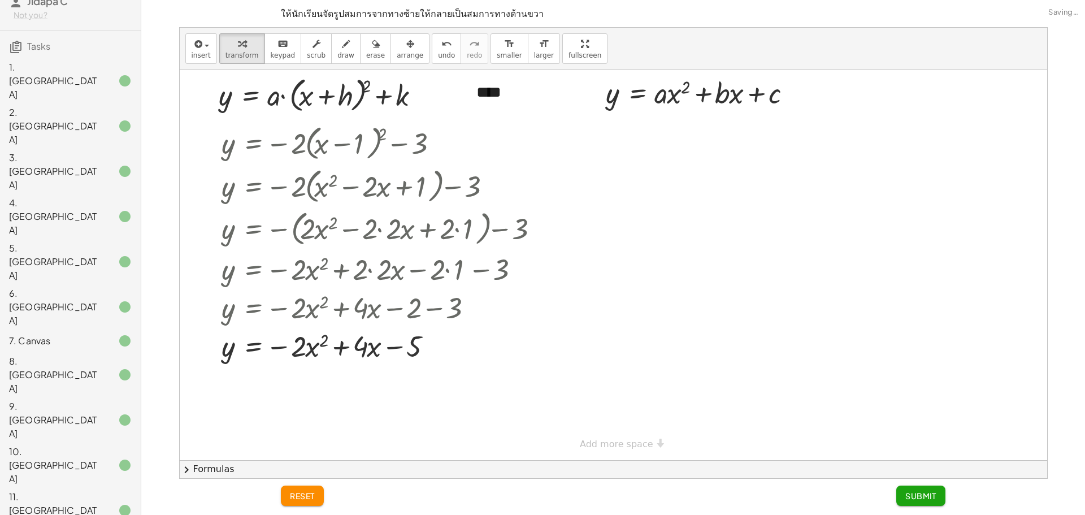
click at [922, 497] on span "Submit" at bounding box center [920, 496] width 31 height 10
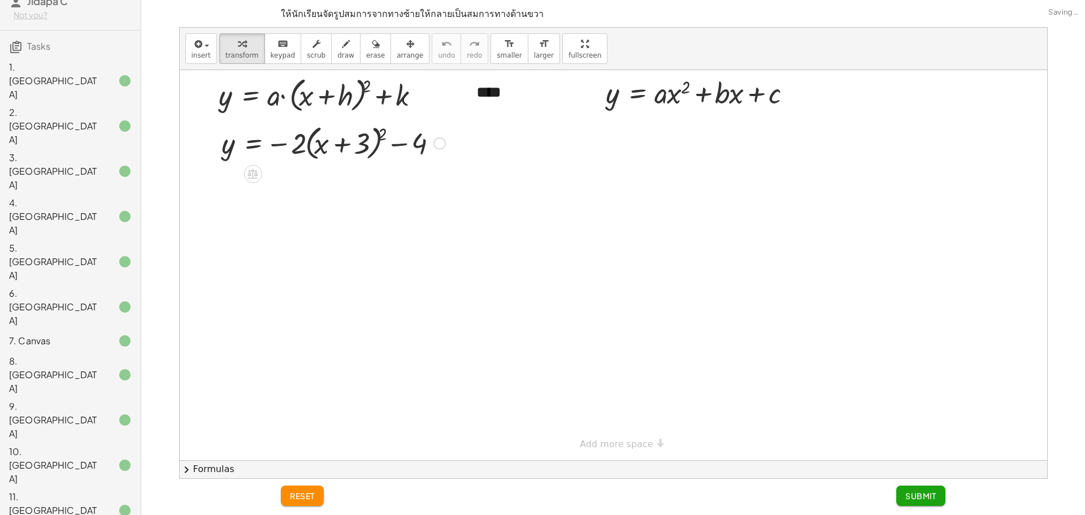
click at [372, 137] on div at bounding box center [333, 142] width 235 height 43
click at [375, 136] on div at bounding box center [333, 142] width 235 height 43
click at [377, 136] on div at bounding box center [333, 142] width 235 height 43
click at [378, 136] on div at bounding box center [333, 142] width 235 height 43
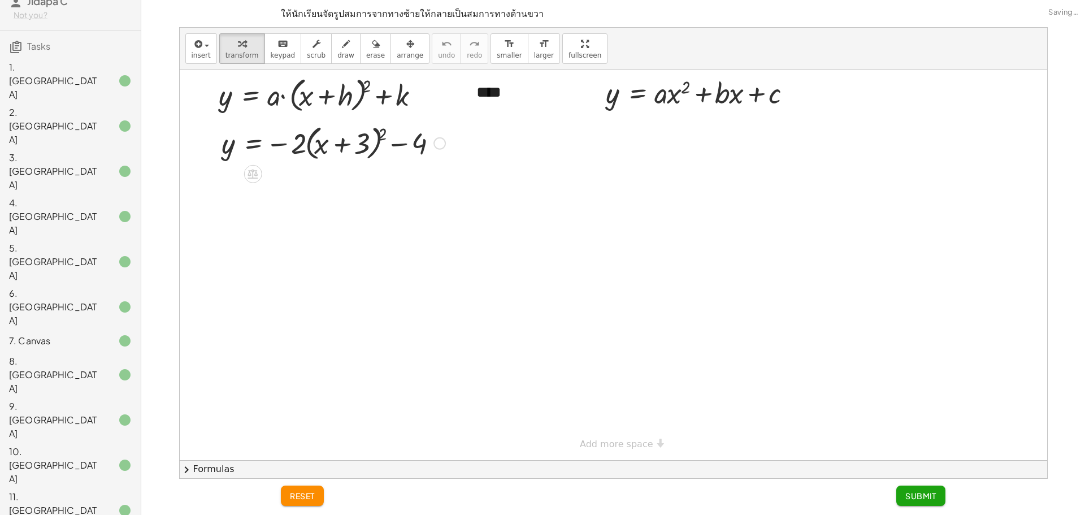
click at [382, 136] on div at bounding box center [333, 142] width 235 height 43
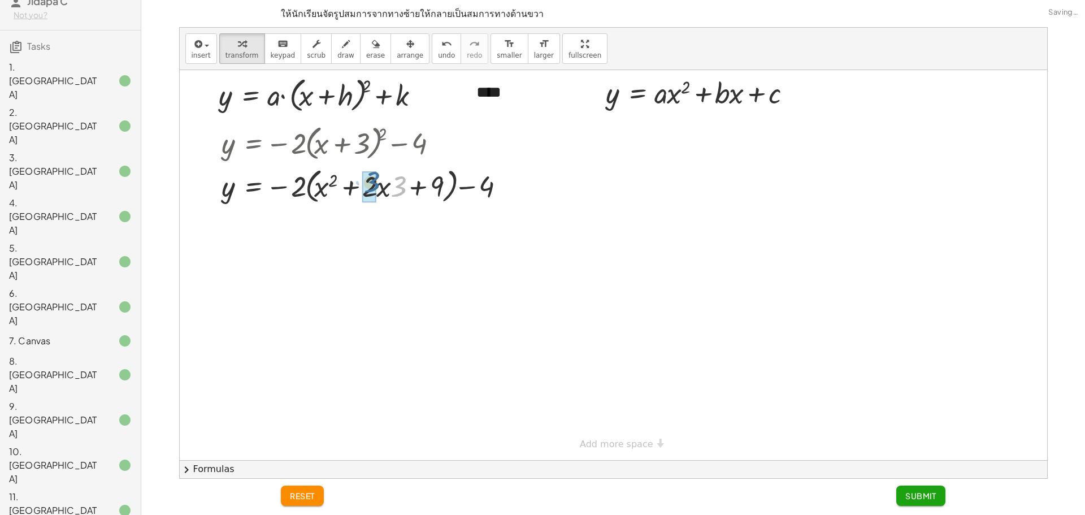
drag, startPoint x: 395, startPoint y: 190, endPoint x: 367, endPoint y: 187, distance: 27.8
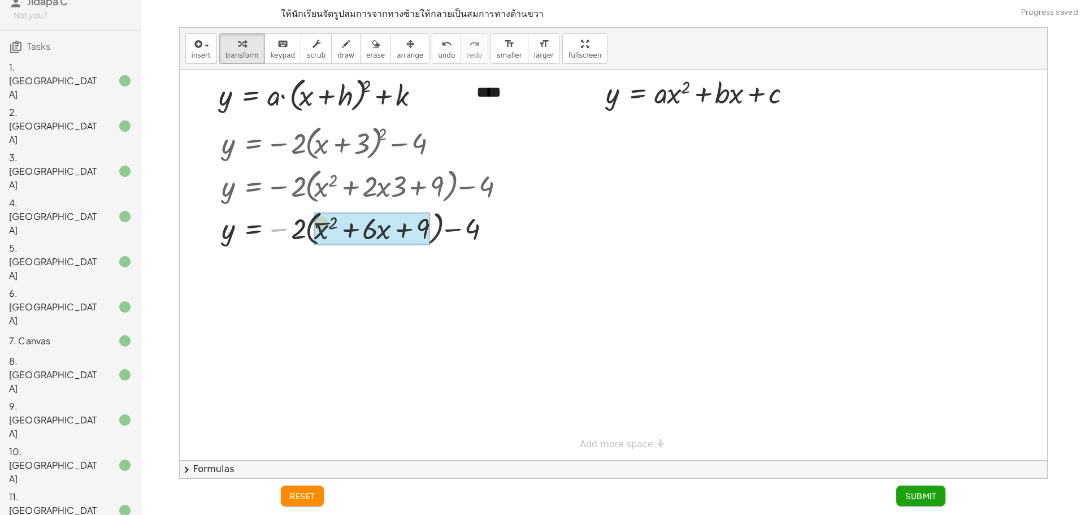
drag, startPoint x: 279, startPoint y: 228, endPoint x: 342, endPoint y: 227, distance: 62.8
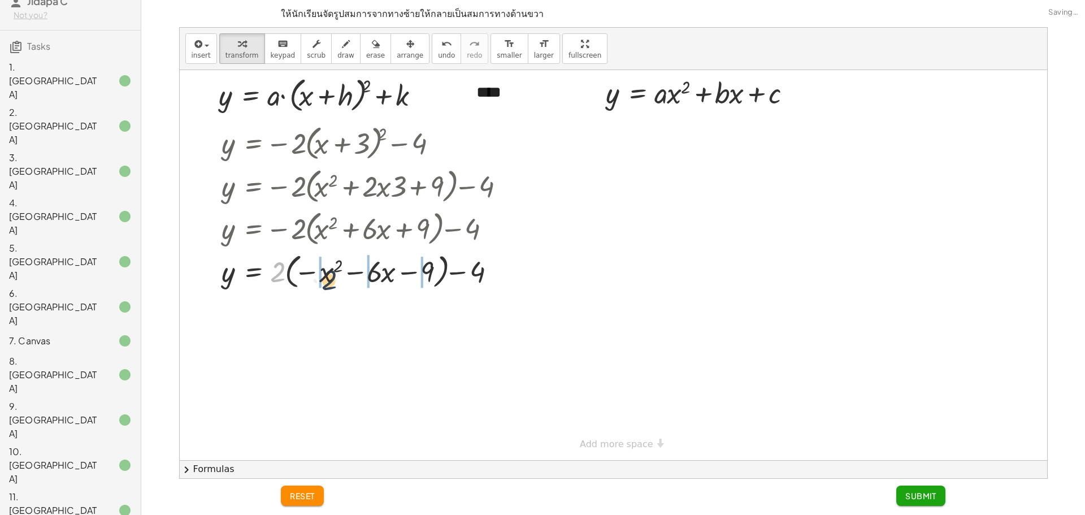
drag, startPoint x: 281, startPoint y: 234, endPoint x: 341, endPoint y: 249, distance: 61.8
click at [341, 249] on div at bounding box center [367, 270] width 303 height 43
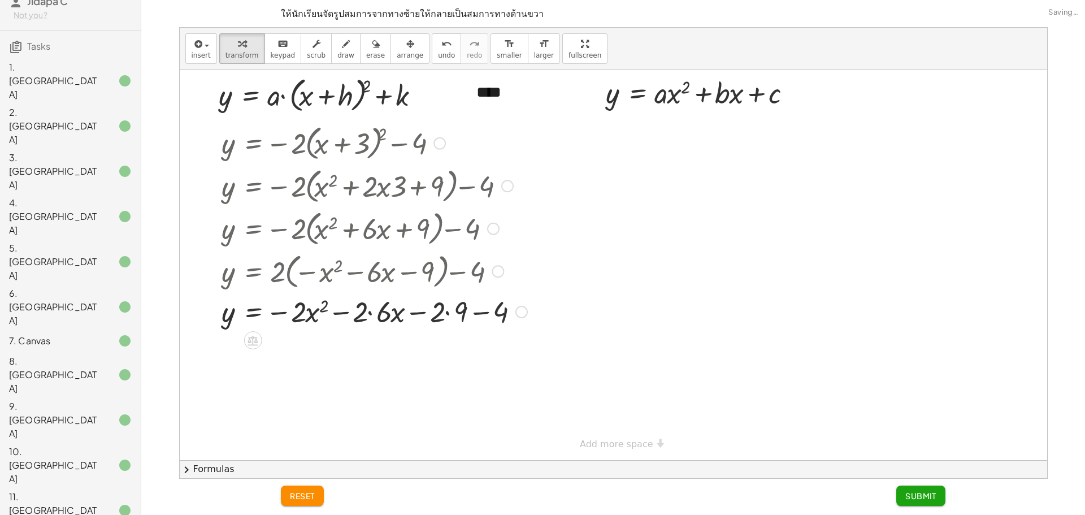
click at [371, 310] on div at bounding box center [374, 311] width 317 height 38
click at [437, 311] on div at bounding box center [374, 311] width 317 height 38
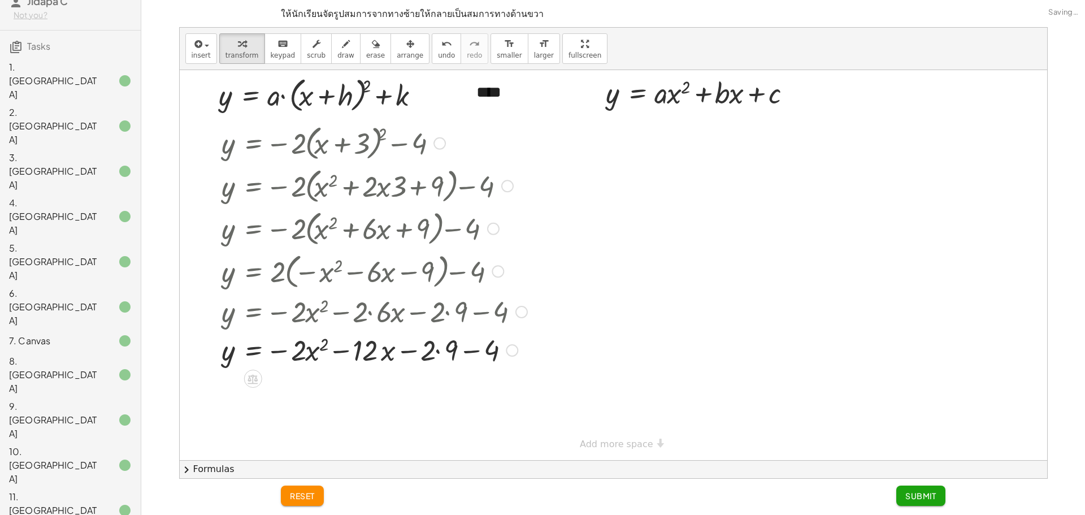
click at [432, 349] on div at bounding box center [374, 349] width 317 height 38
click at [438, 354] on div at bounding box center [374, 349] width 317 height 38
click at [929, 500] on span "Submit" at bounding box center [920, 496] width 31 height 10
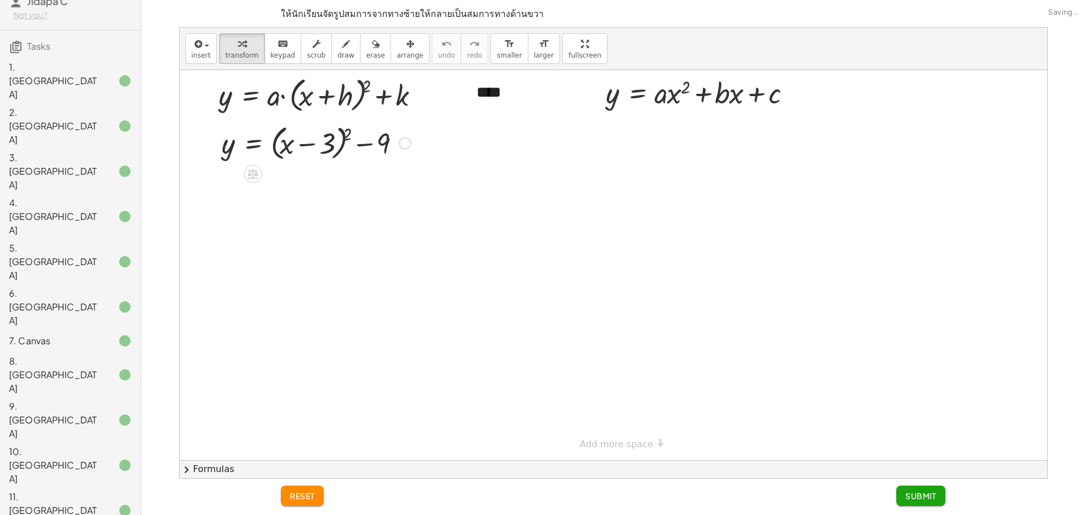
click at [342, 139] on div at bounding box center [316, 142] width 201 height 43
click at [348, 138] on div at bounding box center [316, 142] width 201 height 43
click at [347, 135] on div at bounding box center [316, 142] width 201 height 43
drag, startPoint x: 356, startPoint y: 190, endPoint x: 326, endPoint y: 185, distance: 29.7
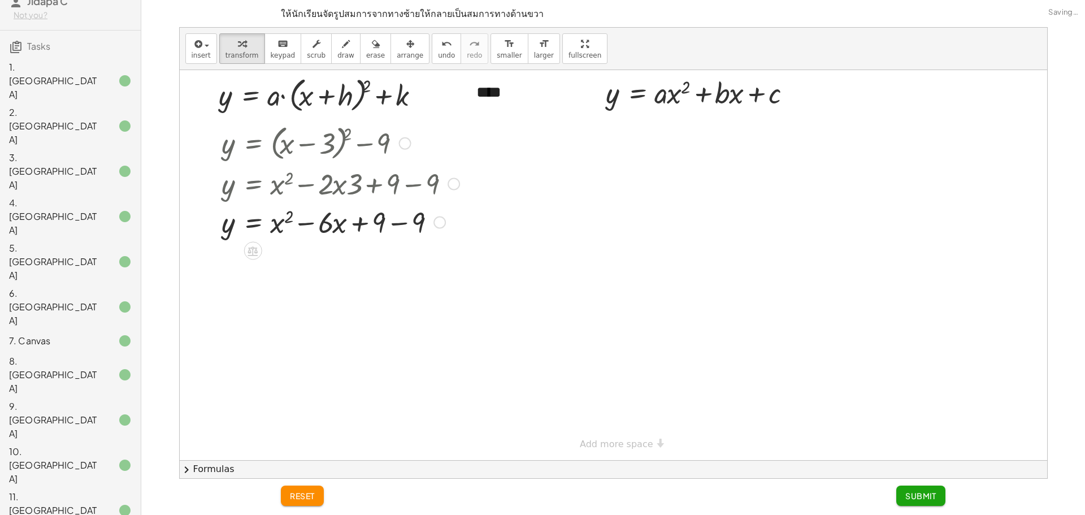
click at [396, 224] on div at bounding box center [340, 221] width 249 height 38
click at [920, 495] on span "Submit" at bounding box center [920, 496] width 31 height 10
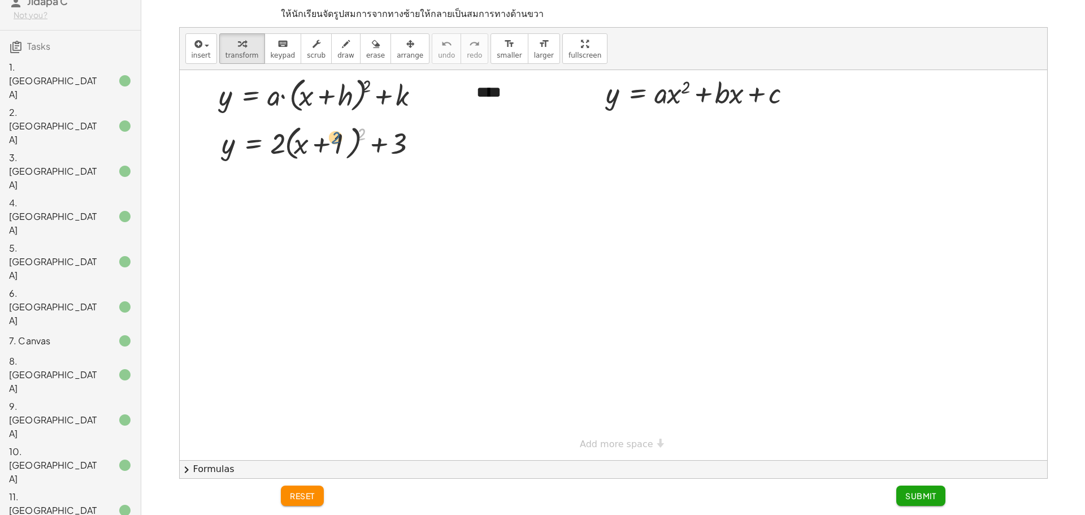
drag, startPoint x: 362, startPoint y: 129, endPoint x: 332, endPoint y: 139, distance: 32.2
click at [332, 139] on div at bounding box center [323, 142] width 215 height 43
drag, startPoint x: 362, startPoint y: 132, endPoint x: 346, endPoint y: 143, distance: 18.7
click at [339, 145] on div at bounding box center [323, 142] width 215 height 43
click at [361, 142] on div at bounding box center [323, 142] width 215 height 43
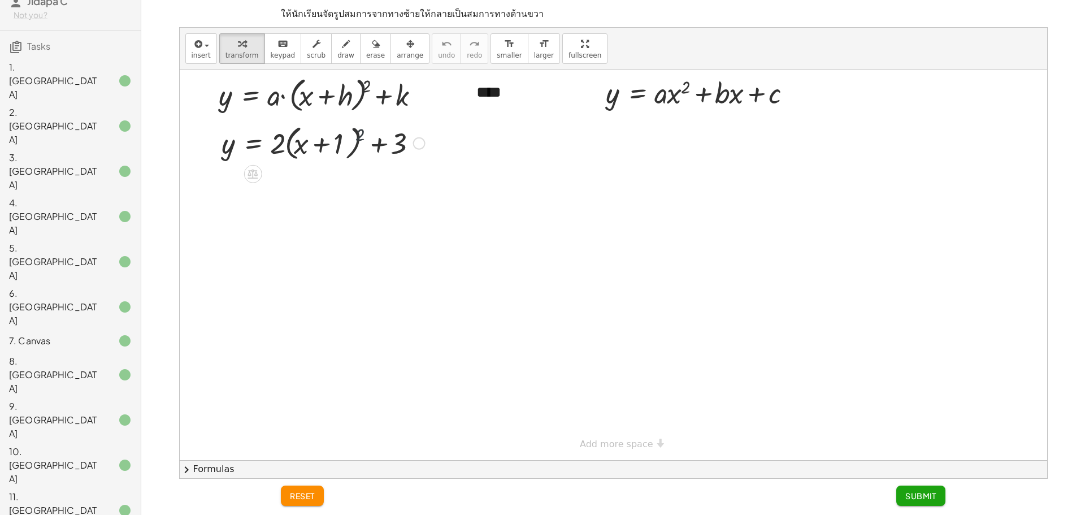
click at [354, 144] on div at bounding box center [323, 142] width 215 height 43
click at [356, 144] on div at bounding box center [323, 142] width 215 height 43
click at [358, 139] on div at bounding box center [323, 142] width 215 height 43
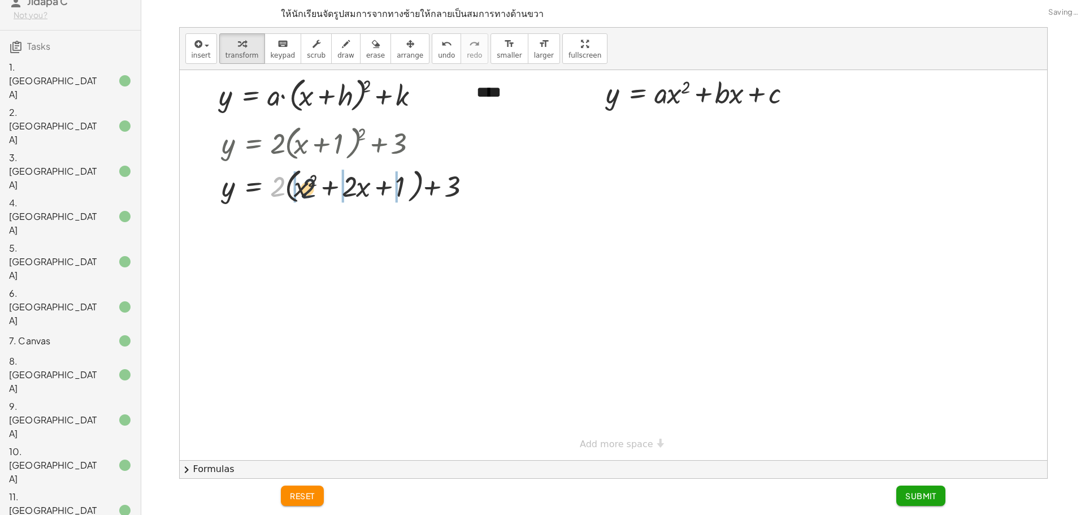
drag, startPoint x: 275, startPoint y: 184, endPoint x: 307, endPoint y: 187, distance: 32.3
click at [307, 187] on div at bounding box center [350, 185] width 268 height 43
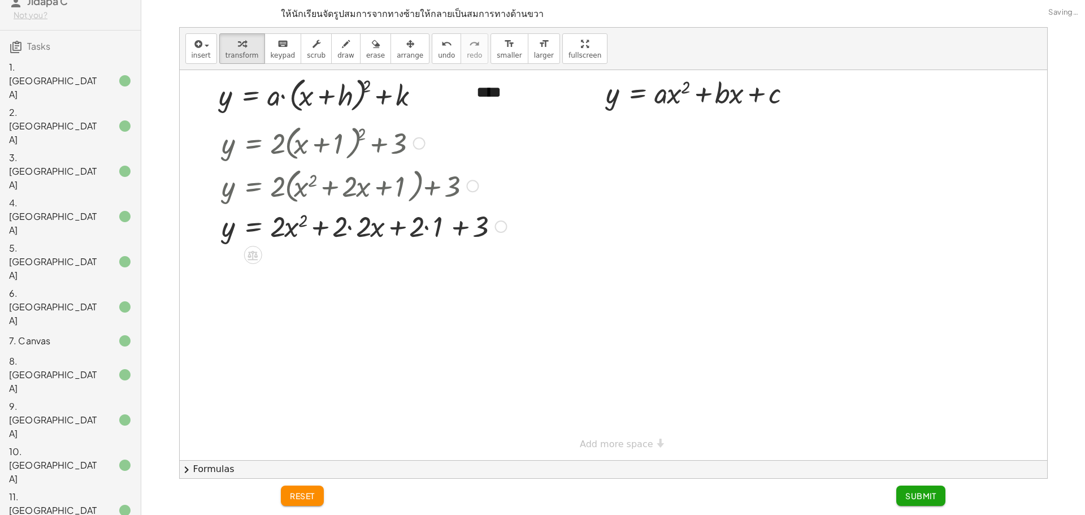
click at [352, 228] on div at bounding box center [364, 225] width 296 height 38
click at [0, 0] on div "y = + · 2 · ( + x + 1 ) 2 + 3 y = + · 2 · ( + x 2 + · 2 · x + 1 ) + 3 y = + · 2…" at bounding box center [0, 0] width 0 height 0
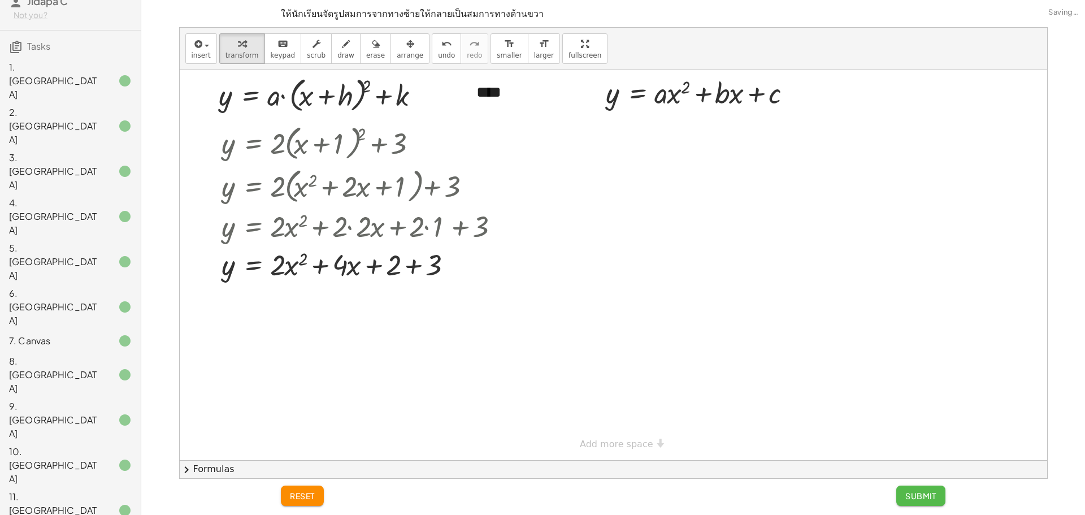
click at [926, 500] on span "Submit" at bounding box center [920, 496] width 31 height 10
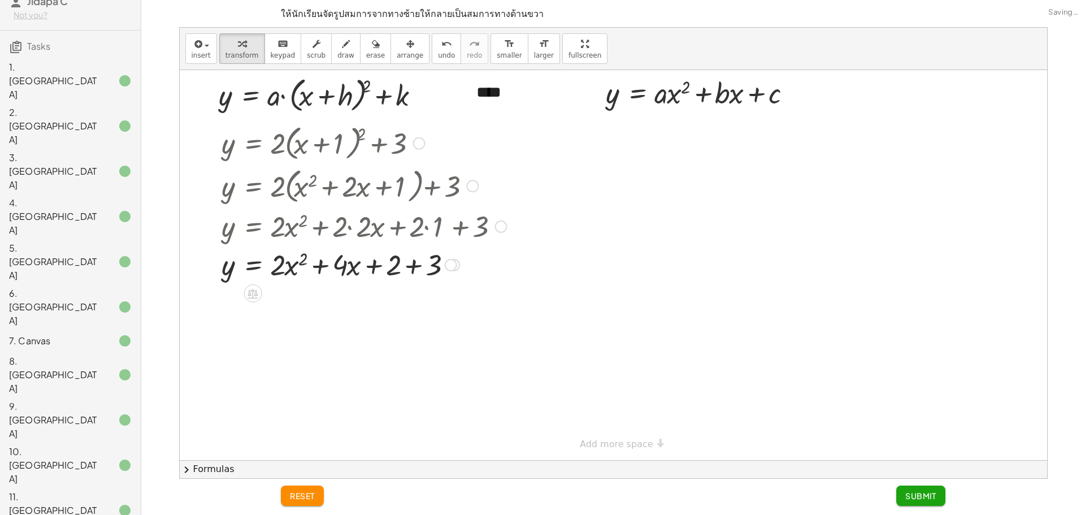
click at [407, 269] on div at bounding box center [364, 264] width 296 height 38
click at [927, 497] on span "Submit" at bounding box center [920, 496] width 31 height 10
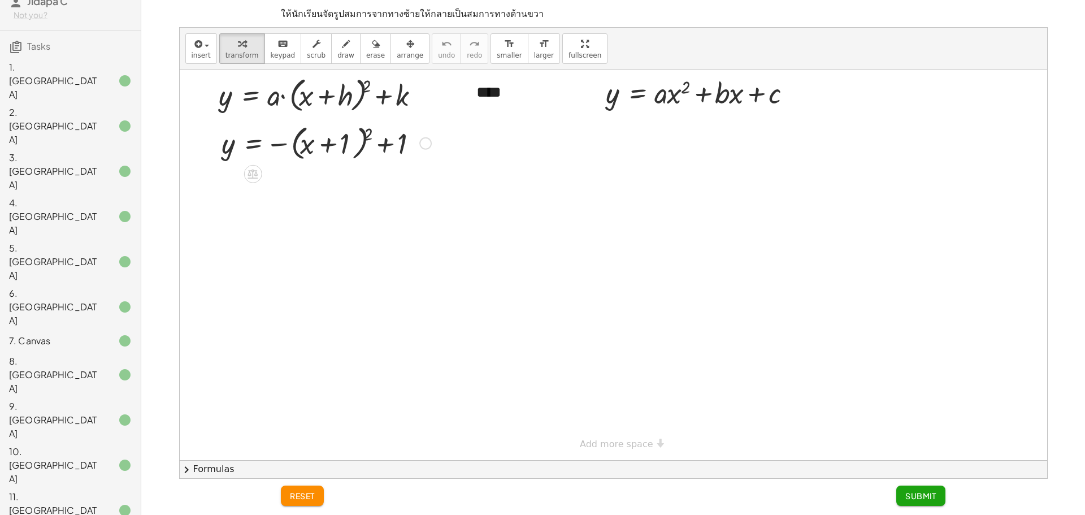
click at [363, 137] on div at bounding box center [326, 142] width 221 height 43
click at [367, 137] on div at bounding box center [326, 142] width 221 height 43
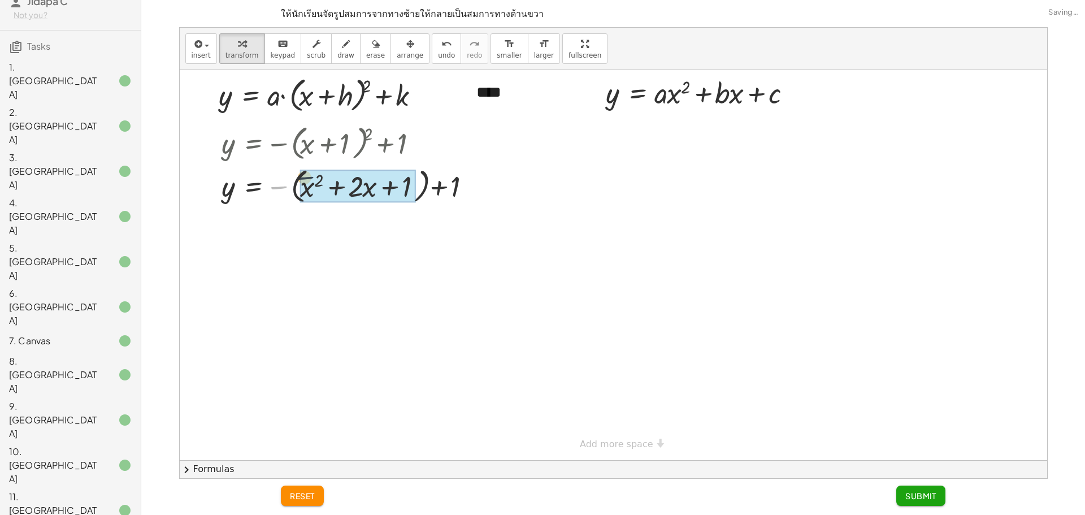
drag, startPoint x: 284, startPoint y: 186, endPoint x: 323, endPoint y: 188, distance: 38.5
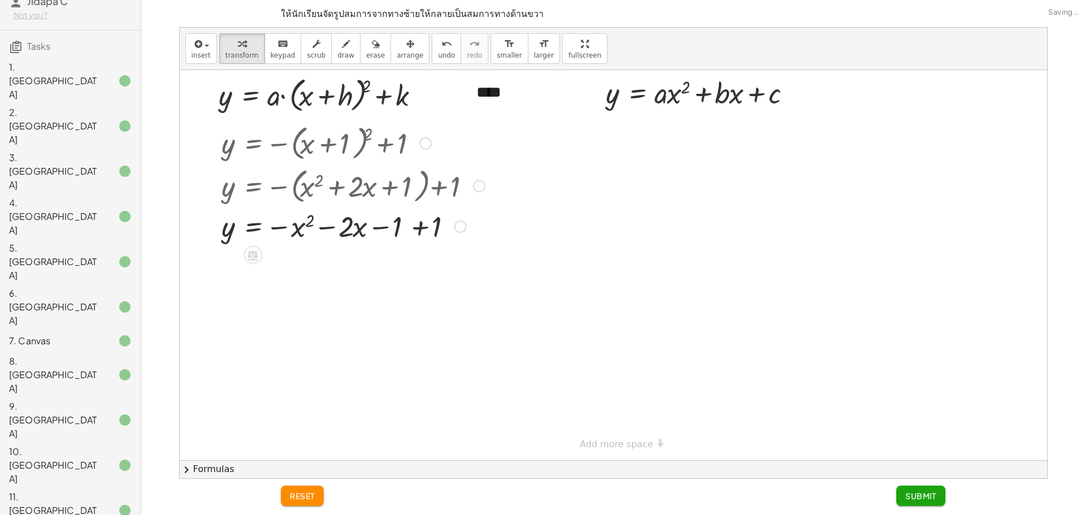
click at [413, 233] on div at bounding box center [353, 225] width 275 height 38
click at [912, 493] on span "Submit" at bounding box center [920, 496] width 31 height 10
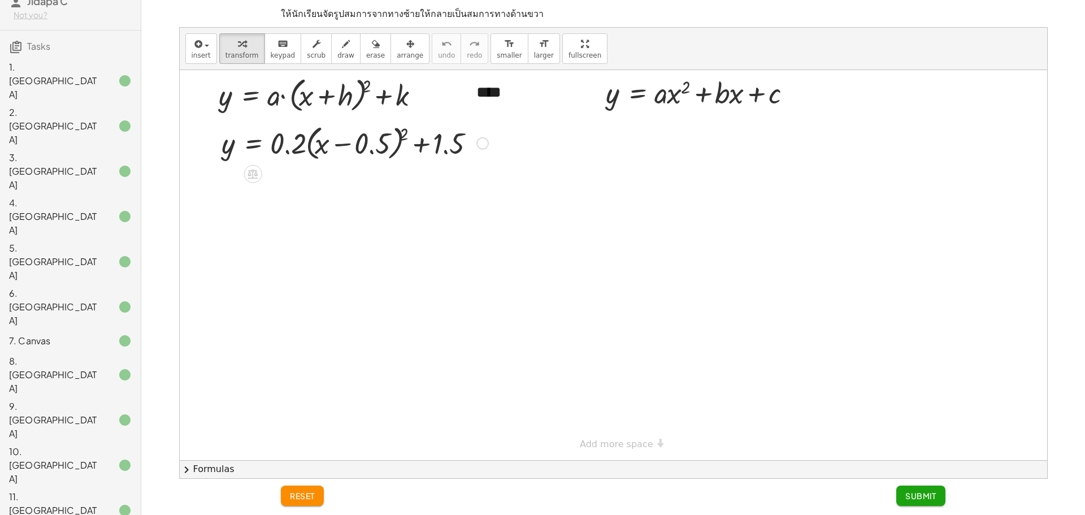
click at [404, 140] on div at bounding box center [355, 142] width 278 height 43
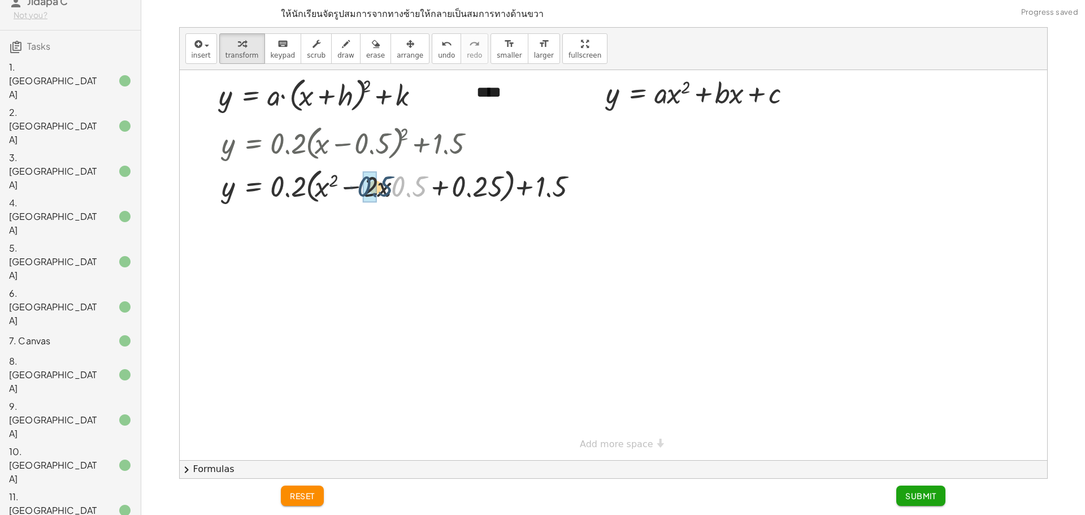
drag, startPoint x: 407, startPoint y: 192, endPoint x: 373, endPoint y: 192, distance: 33.9
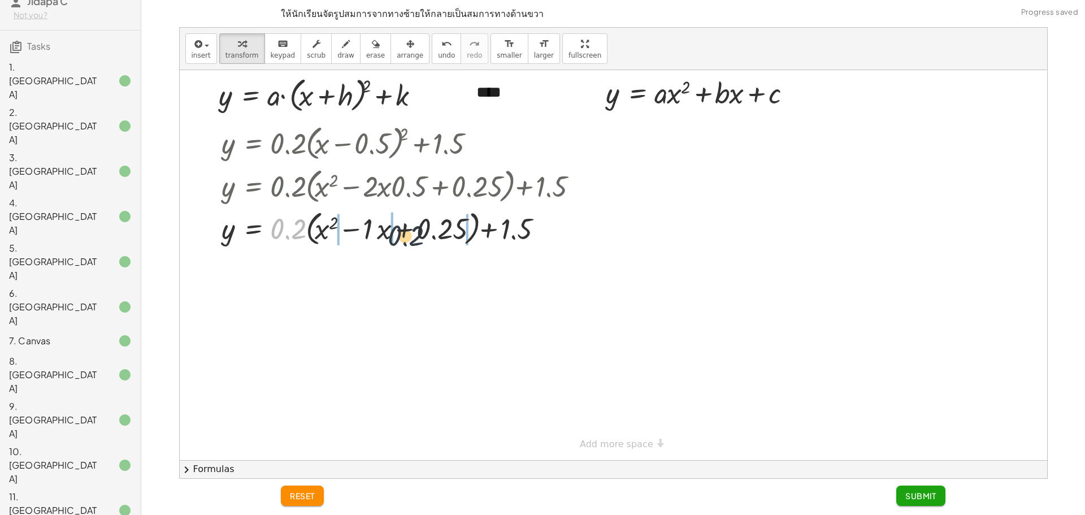
drag, startPoint x: 292, startPoint y: 233, endPoint x: 415, endPoint y: 241, distance: 124.0
click at [415, 241] on div at bounding box center [406, 227] width 381 height 43
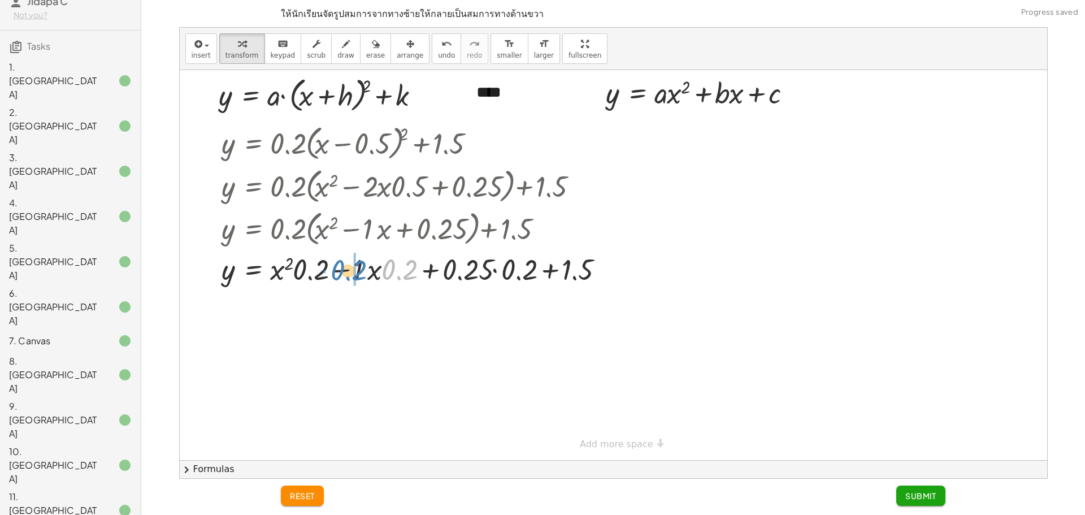
drag, startPoint x: 406, startPoint y: 268, endPoint x: 354, endPoint y: 270, distance: 51.4
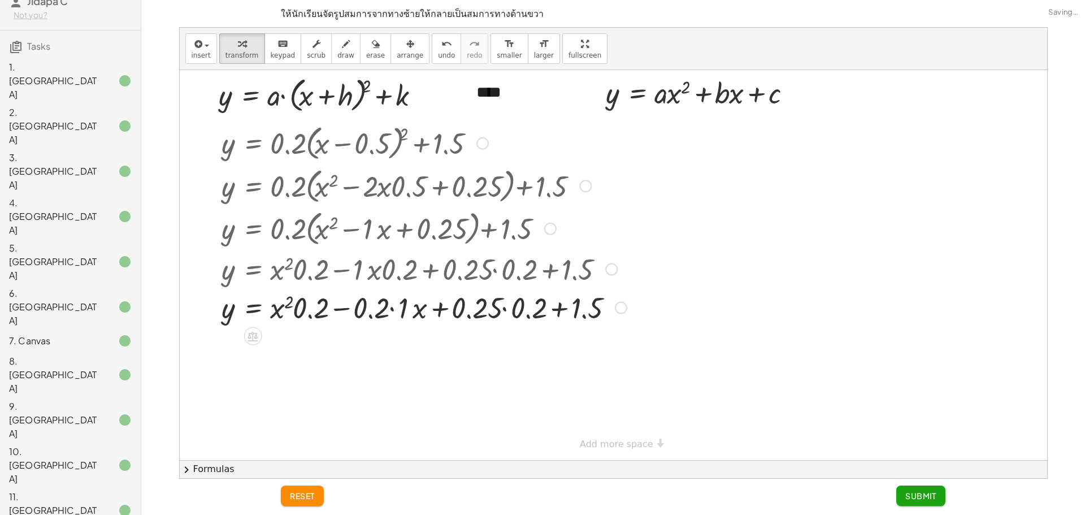
click at [393, 308] on div at bounding box center [424, 307] width 417 height 38
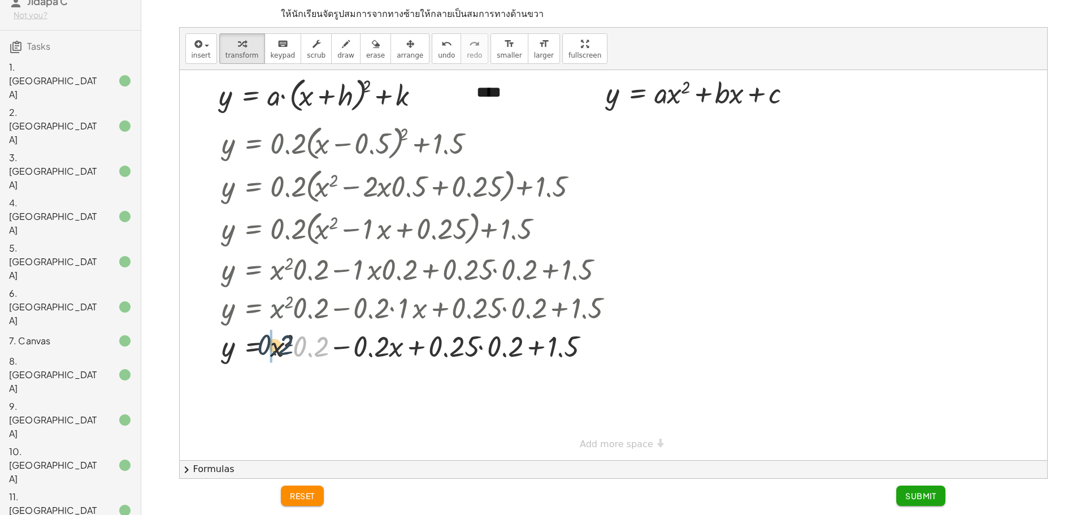
drag, startPoint x: 313, startPoint y: 355, endPoint x: 278, endPoint y: 352, distance: 35.7
click at [275, 353] on div at bounding box center [424, 345] width 417 height 38
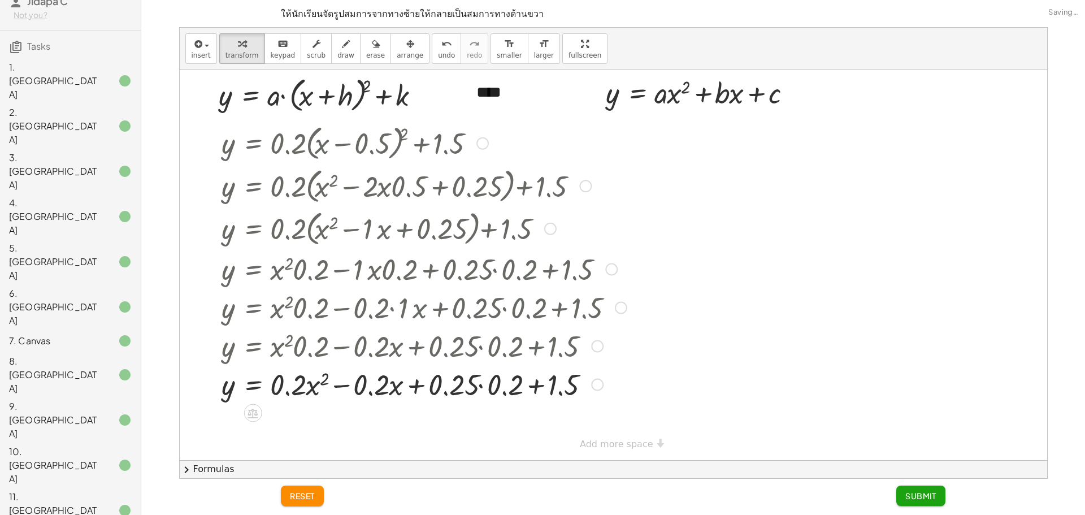
click at [483, 387] on div at bounding box center [424, 384] width 417 height 38
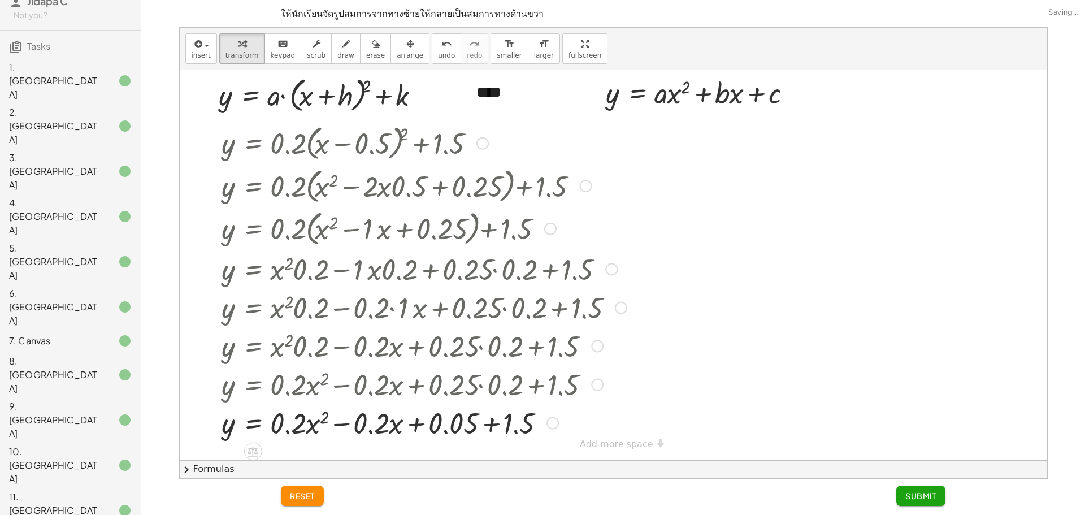
click at [489, 421] on div at bounding box center [424, 422] width 417 height 38
click at [917, 492] on span "Submit" at bounding box center [920, 496] width 31 height 10
